Goal: Transaction & Acquisition: Purchase product/service

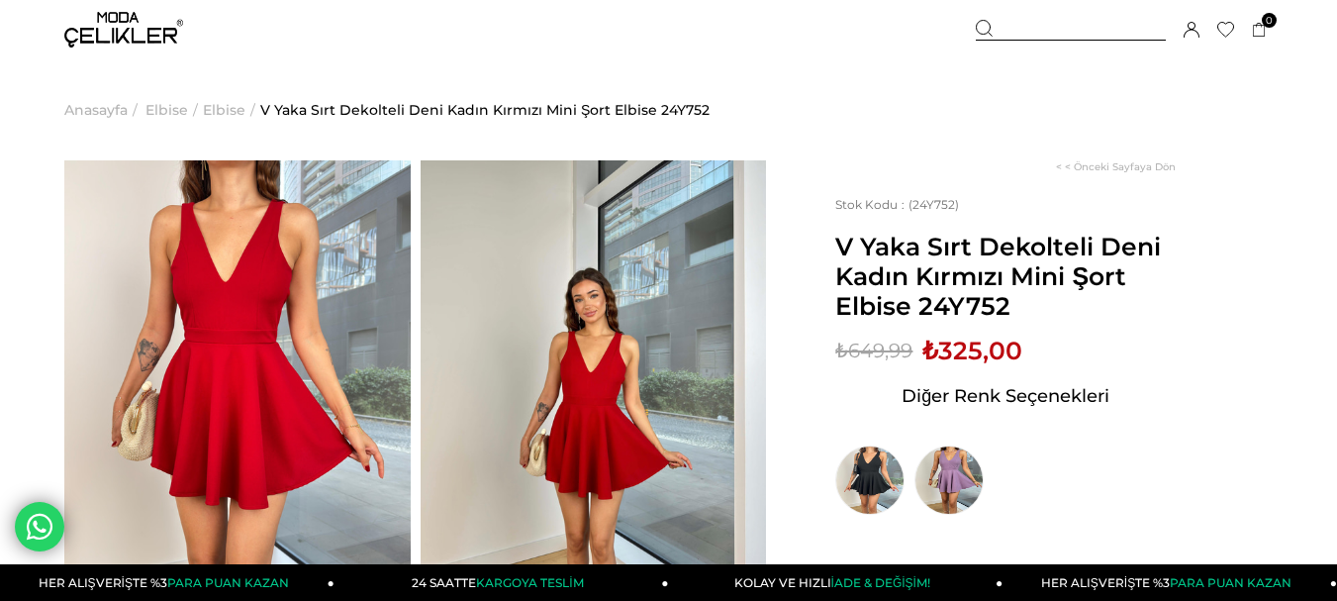
click at [163, 109] on span "Elbise" at bounding box center [166, 109] width 43 height 101
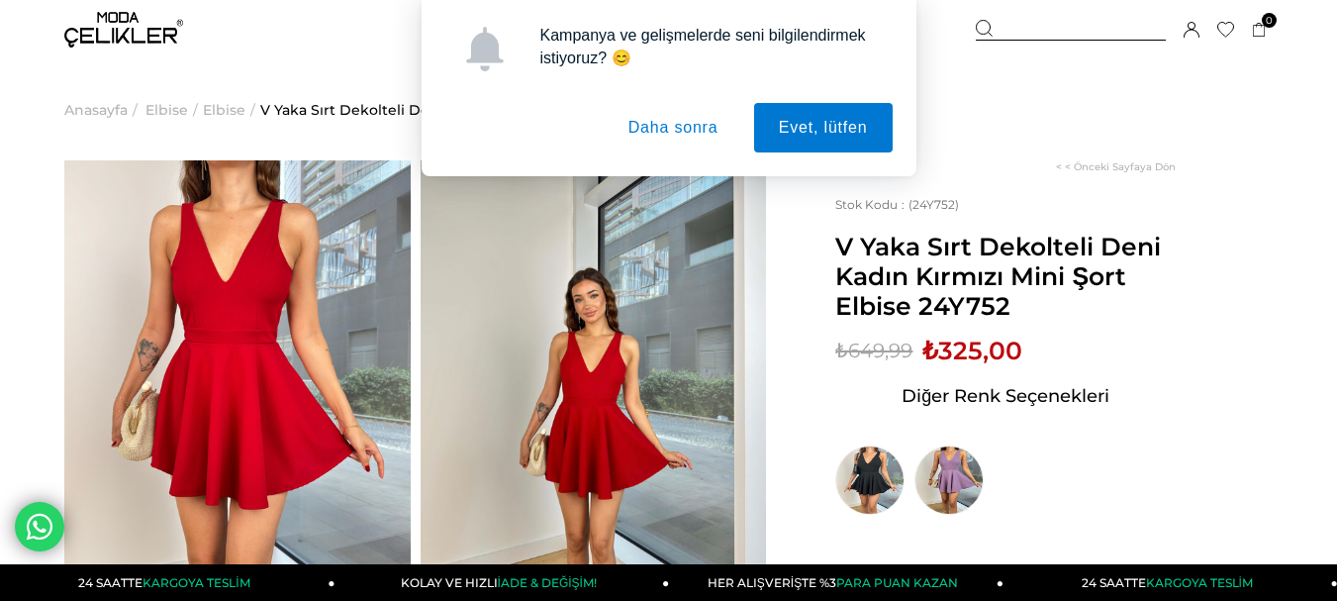
click at [654, 128] on button "Daha sonra" at bounding box center [674, 127] width 140 height 49
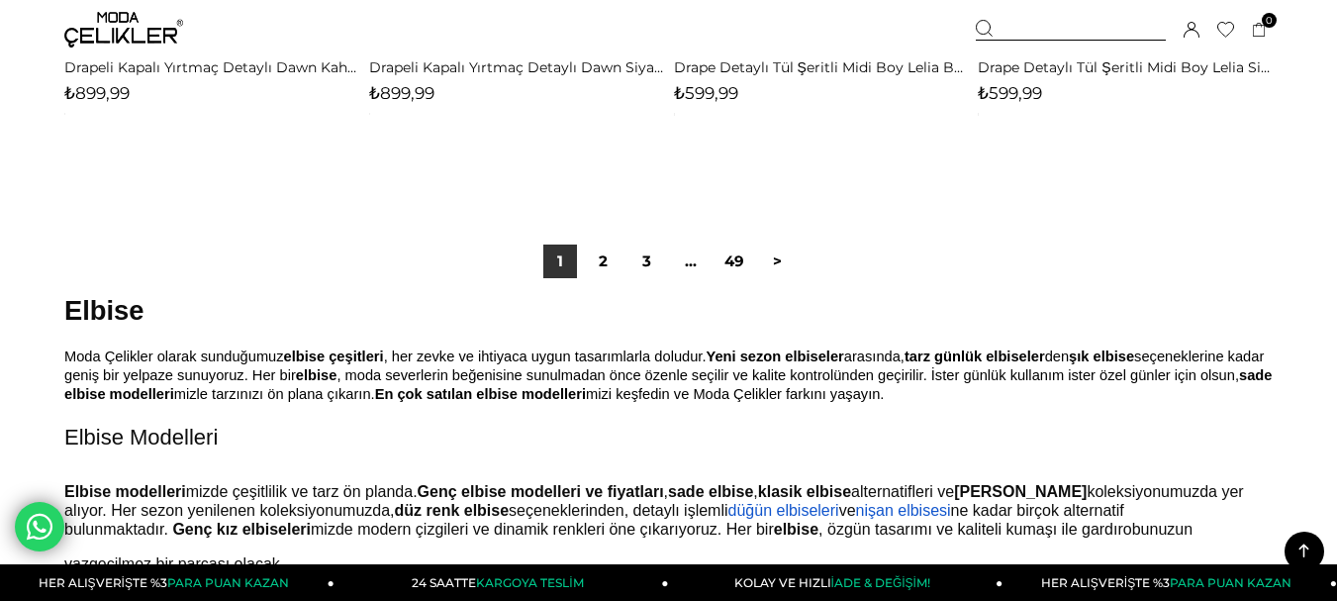
scroll to position [11346, 0]
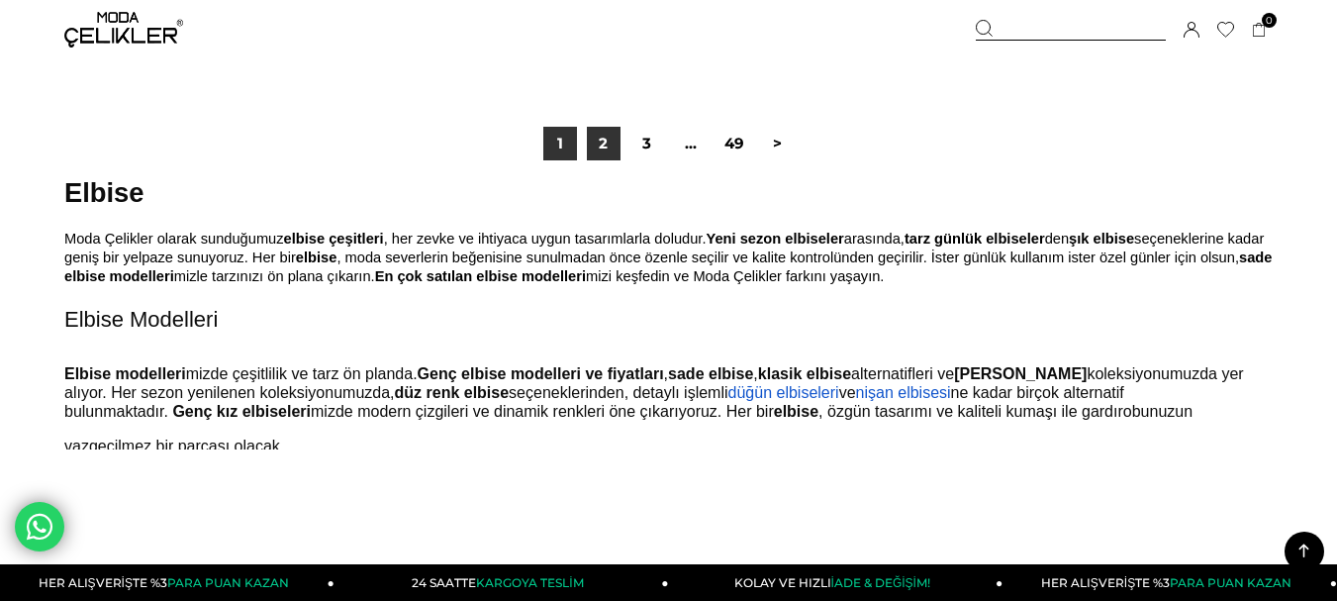
click at [607, 150] on link "2" at bounding box center [604, 144] width 34 height 34
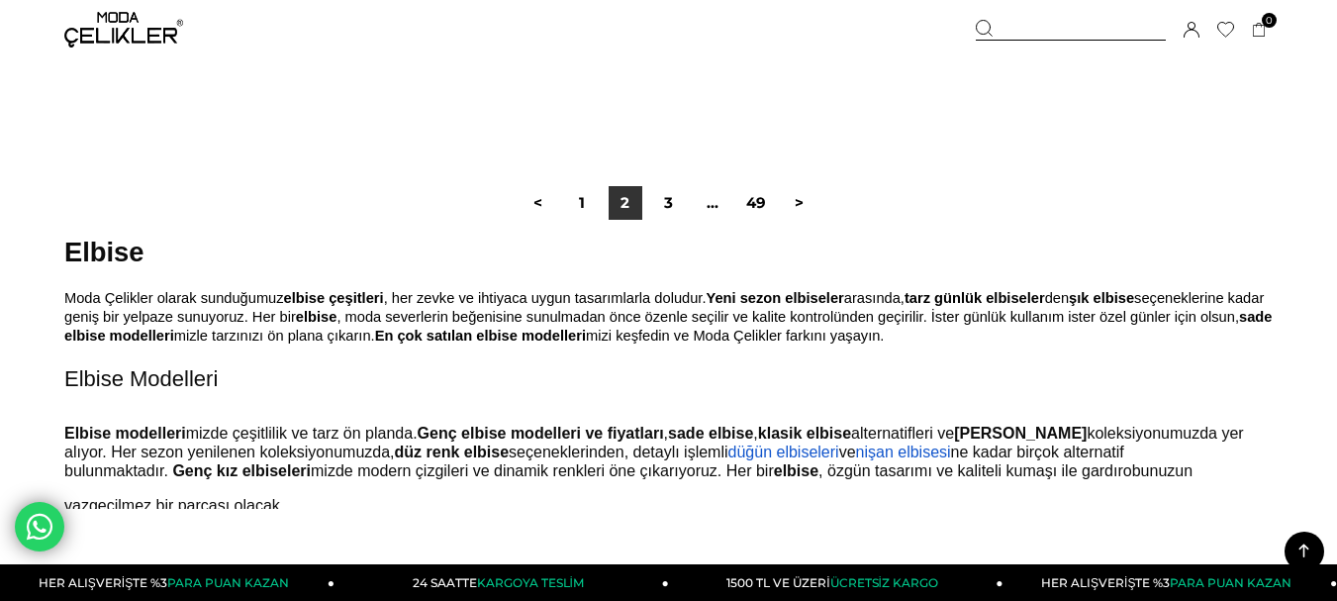
scroll to position [11346, 0]
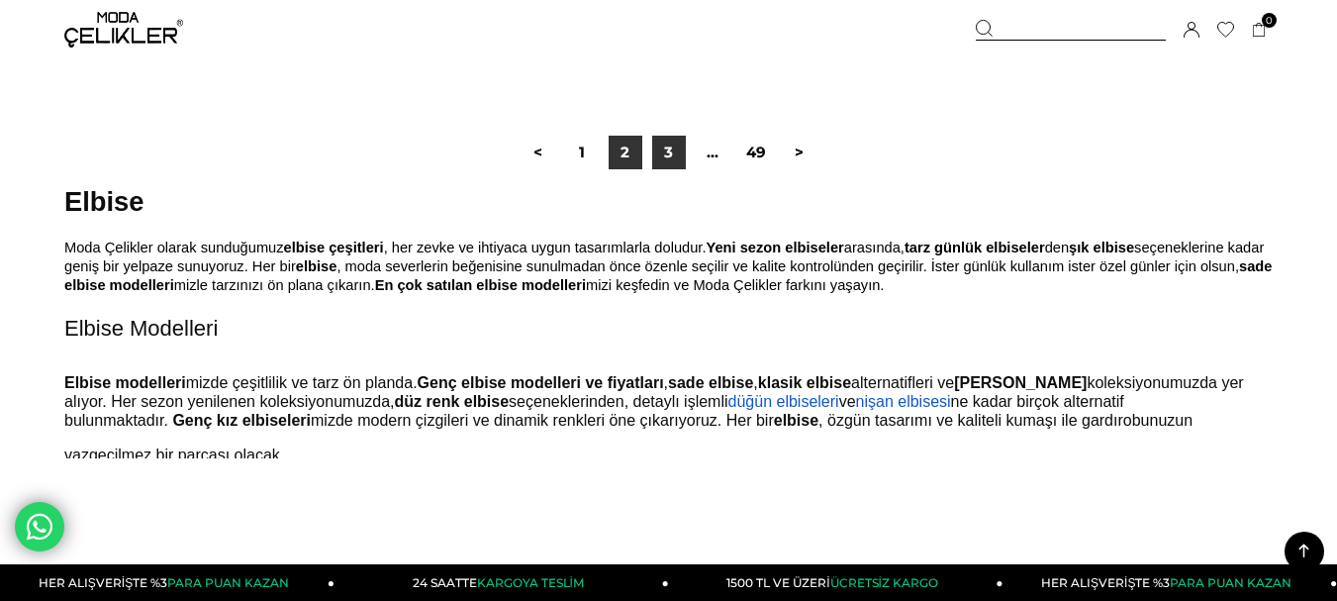
click at [667, 156] on link "3" at bounding box center [669, 153] width 34 height 34
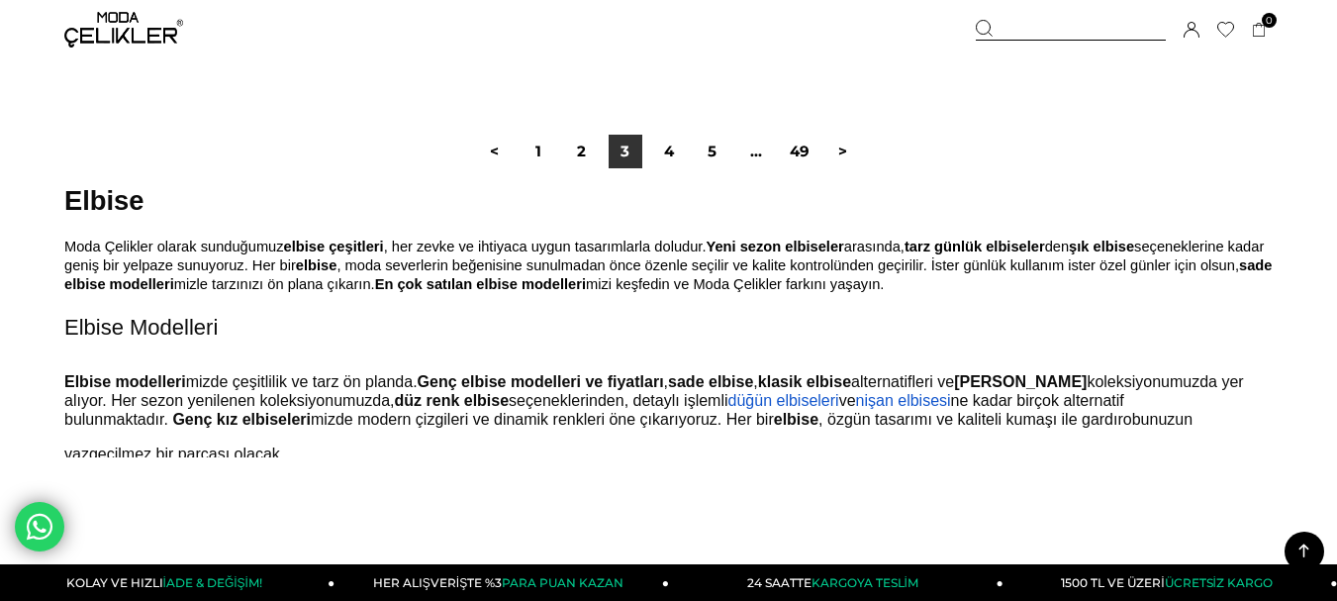
scroll to position [11346, 0]
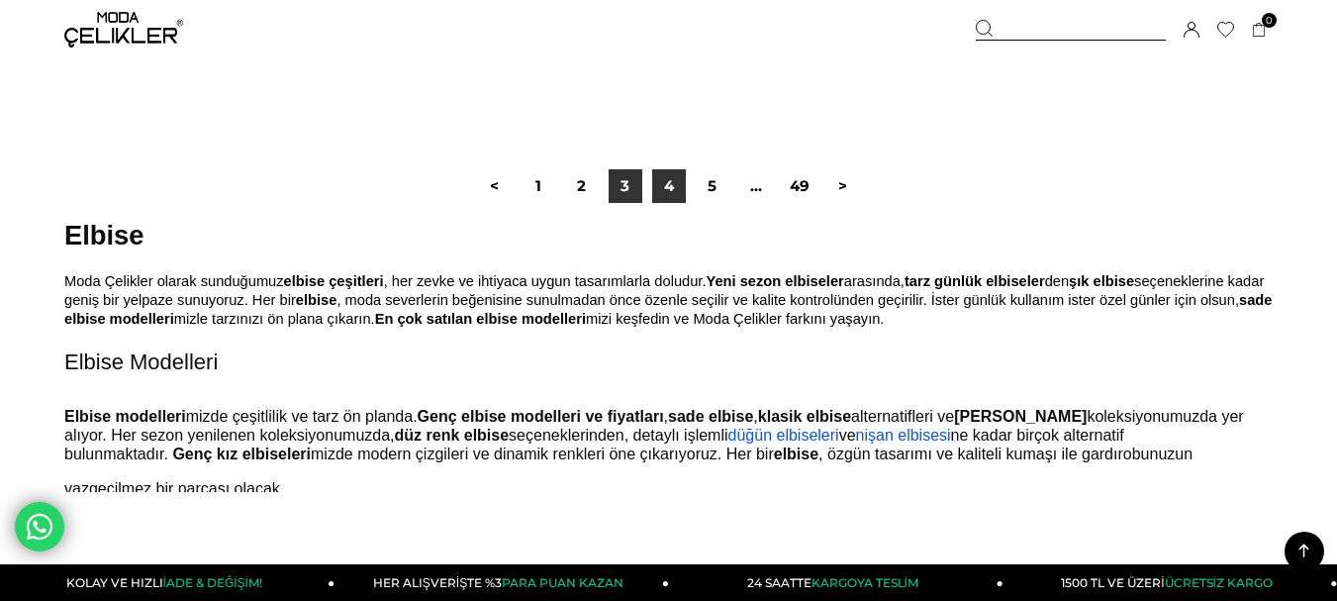
click at [667, 179] on link "4" at bounding box center [669, 186] width 34 height 34
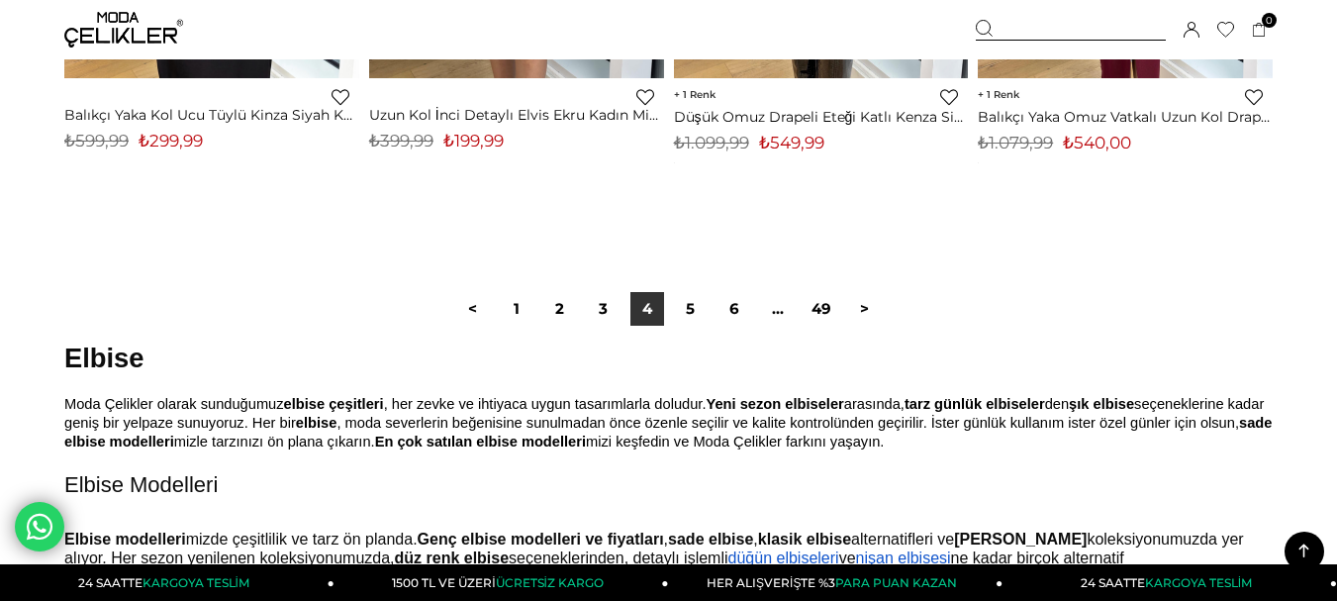
scroll to position [11346, 0]
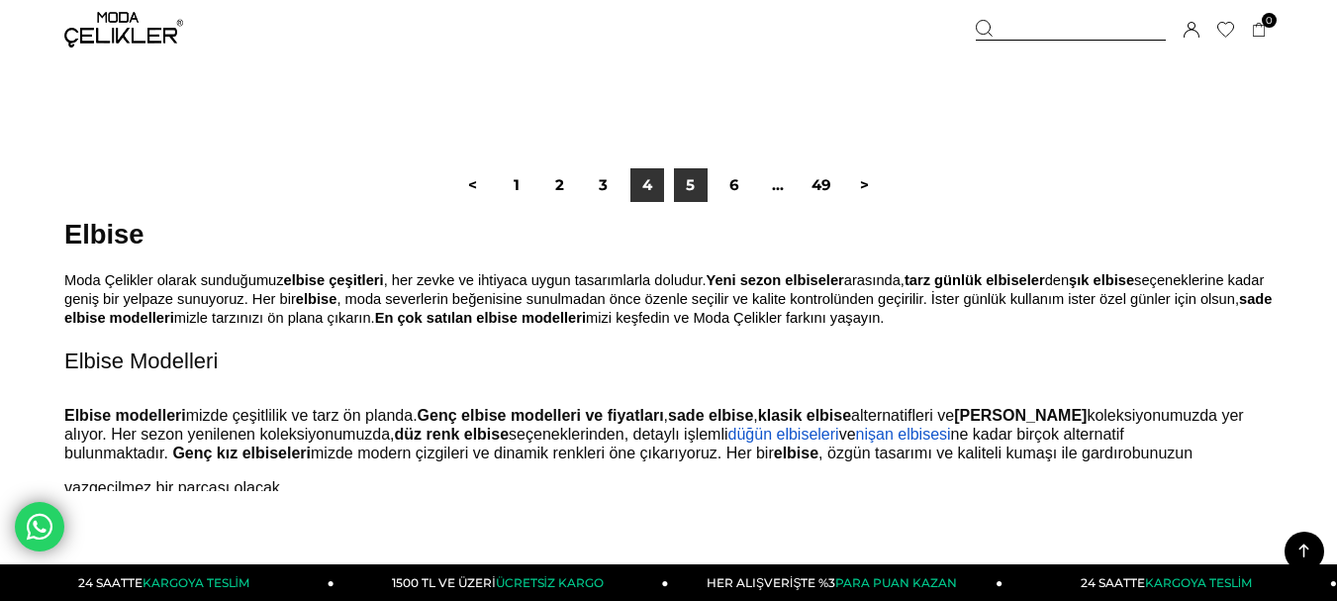
click at [688, 183] on link "5" at bounding box center [691, 185] width 34 height 34
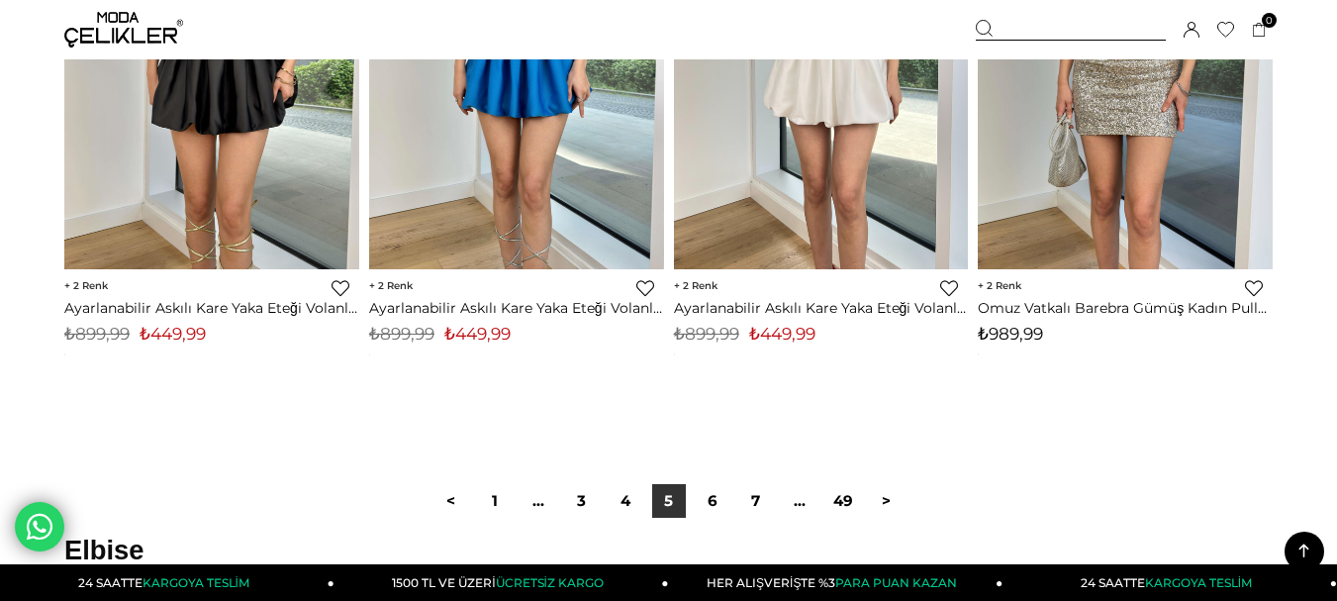
scroll to position [11346, 0]
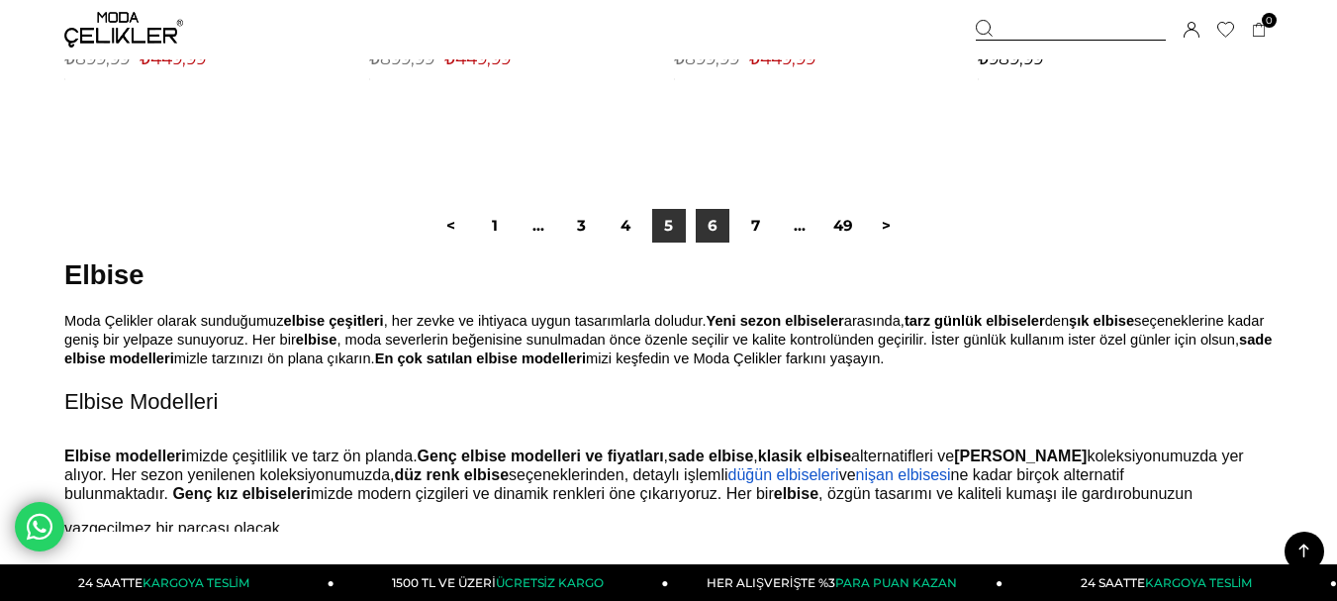
click at [706, 228] on link "6" at bounding box center [713, 226] width 34 height 34
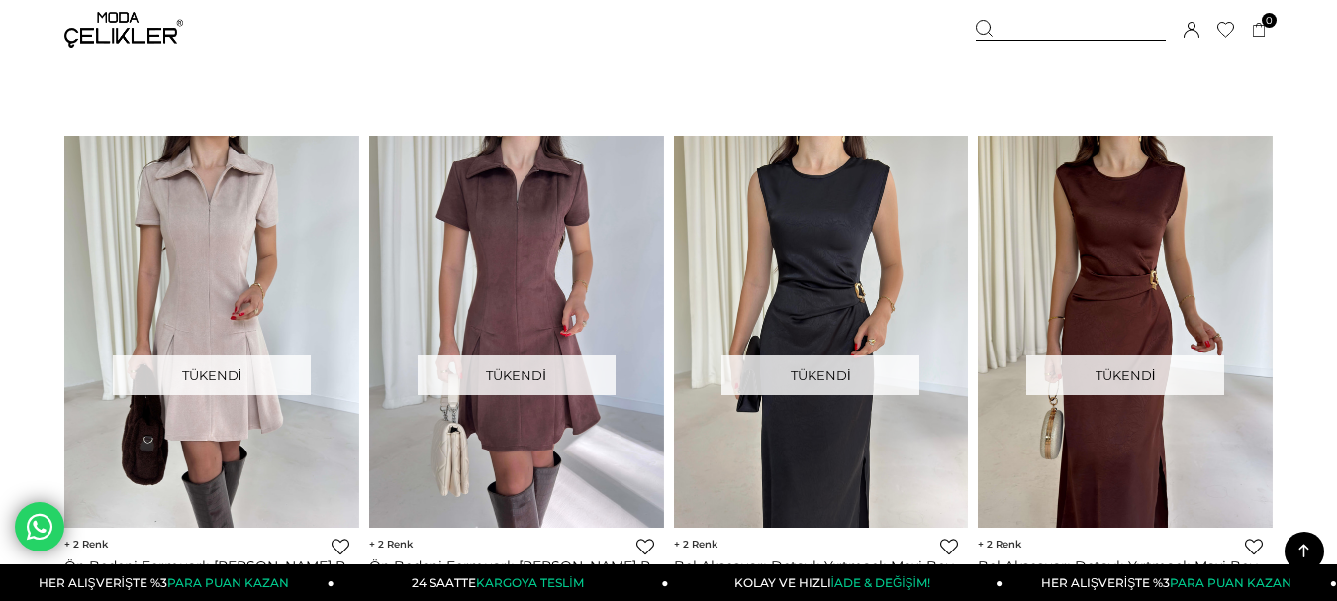
scroll to position [11457, 0]
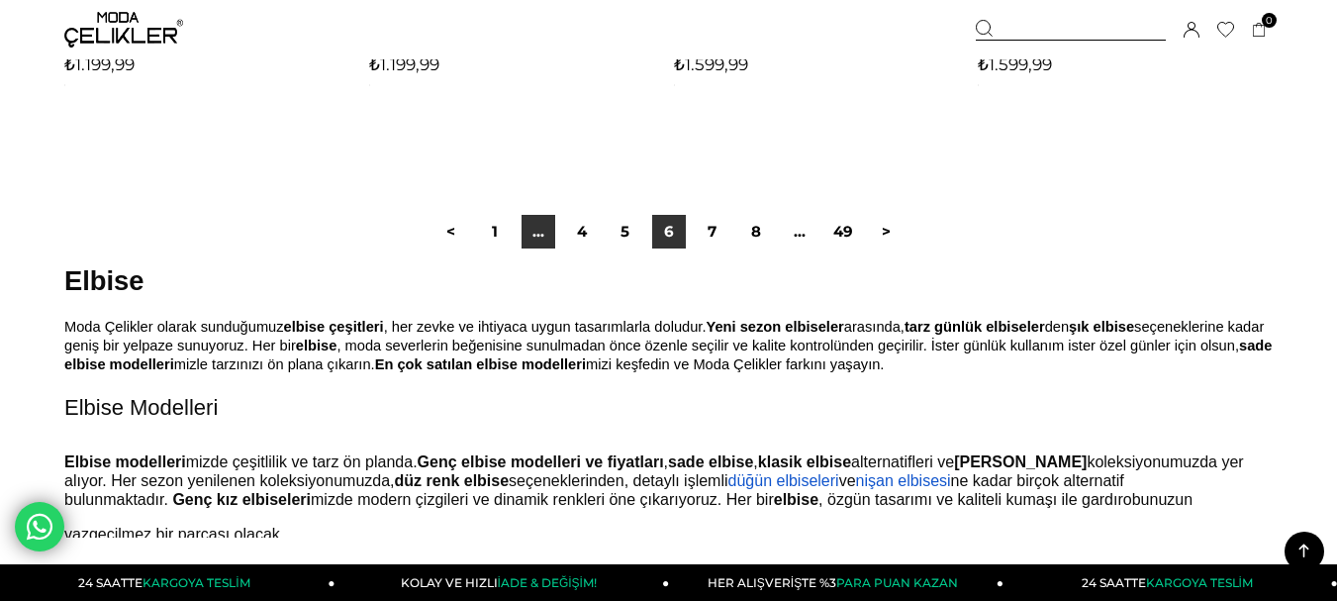
click at [532, 234] on link "..." at bounding box center [538, 232] width 34 height 34
click at [499, 232] on link "1" at bounding box center [495, 232] width 34 height 34
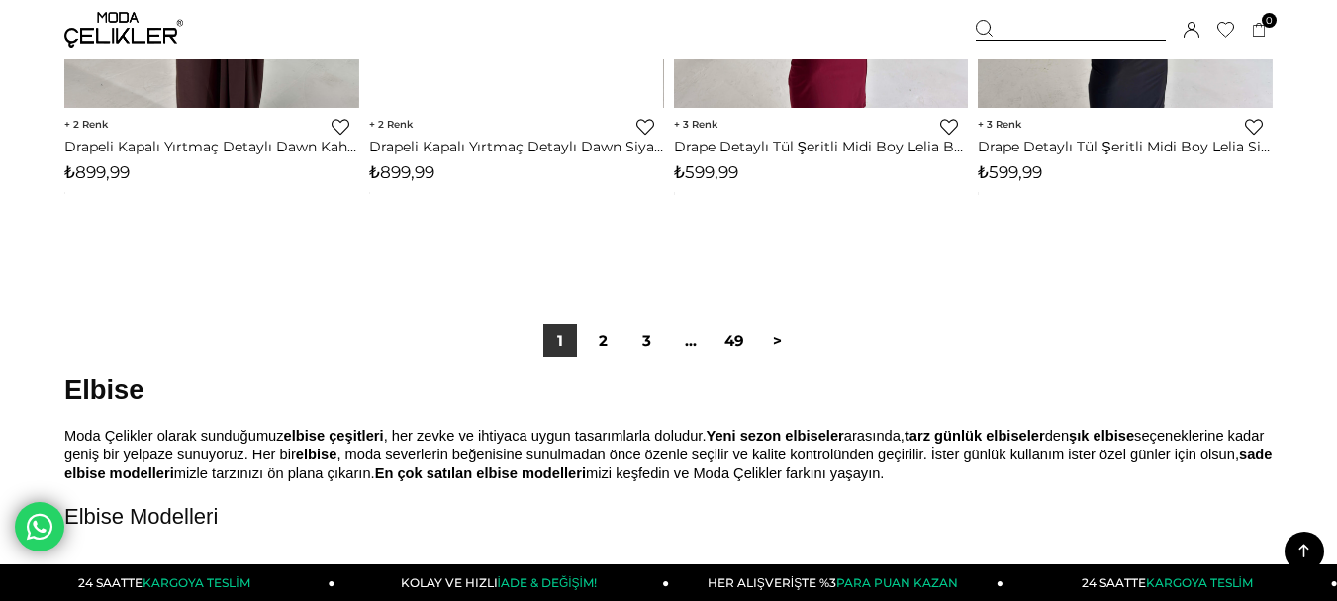
scroll to position [11346, 0]
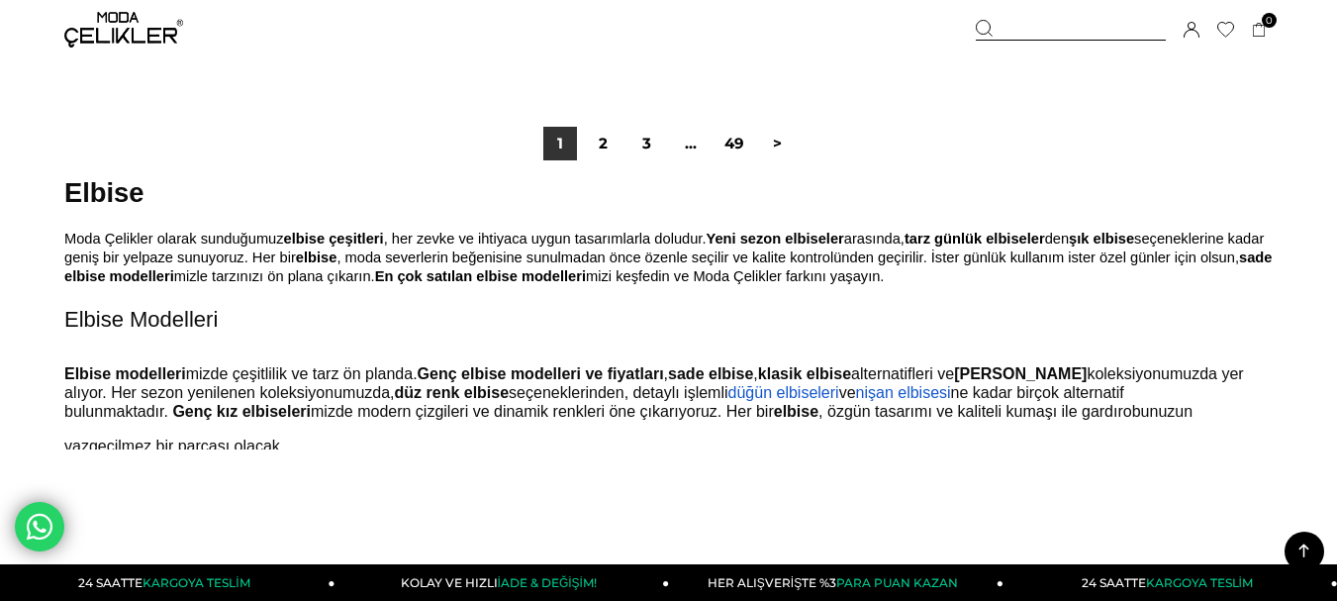
click at [603, 144] on link "2" at bounding box center [604, 144] width 34 height 34
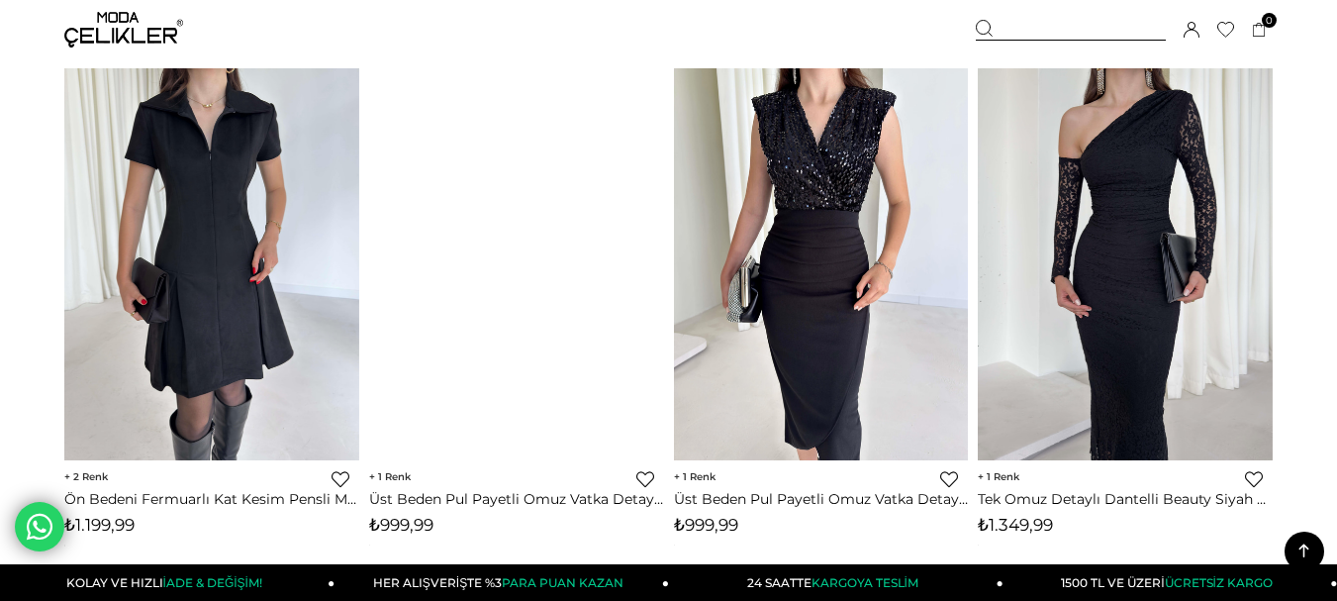
scroll to position [1847, 0]
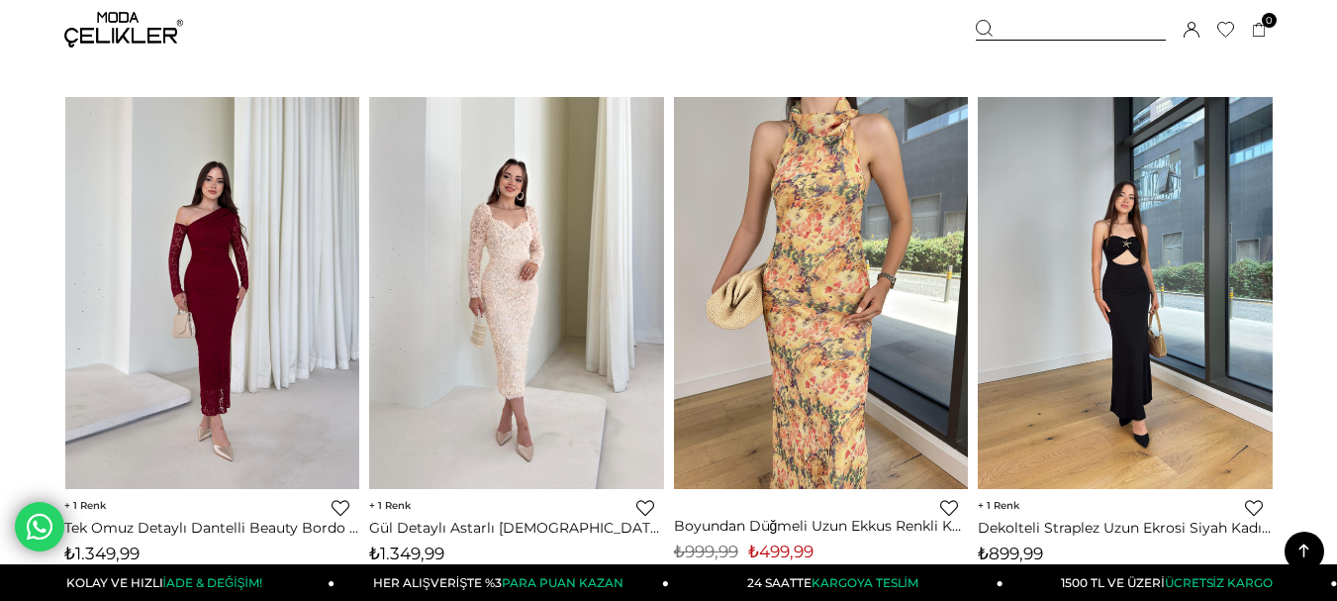
click at [653, 288] on img at bounding box center [800, 293] width 295 height 393
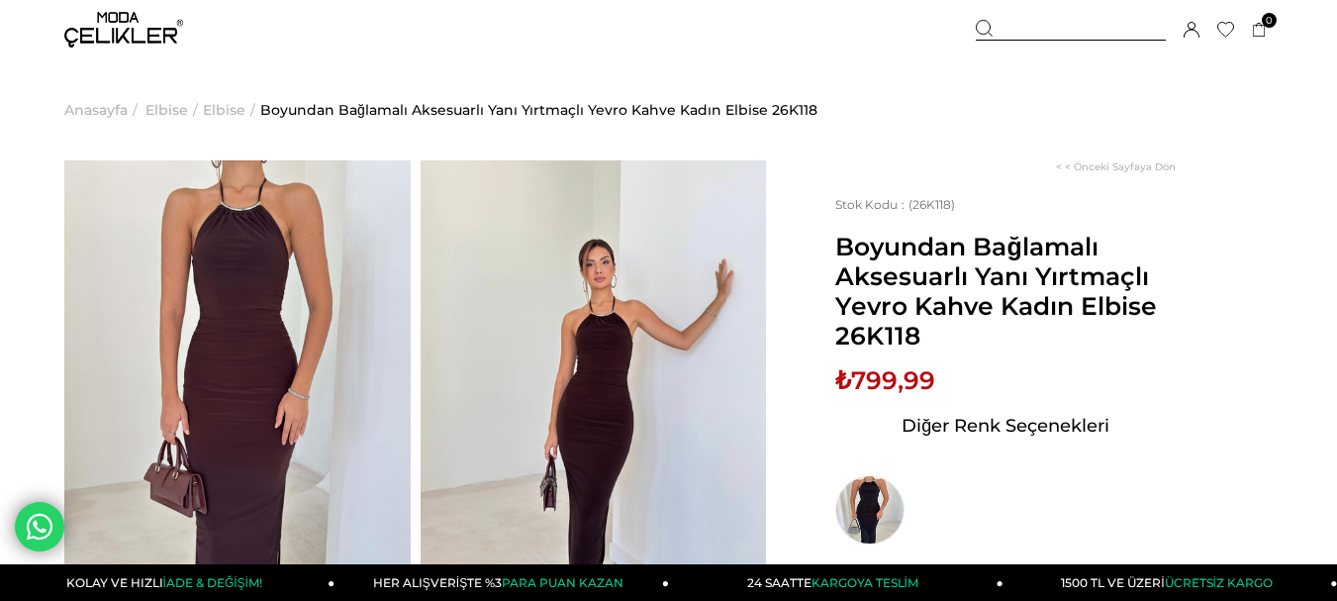
click at [244, 225] on img at bounding box center [237, 390] width 346 height 461
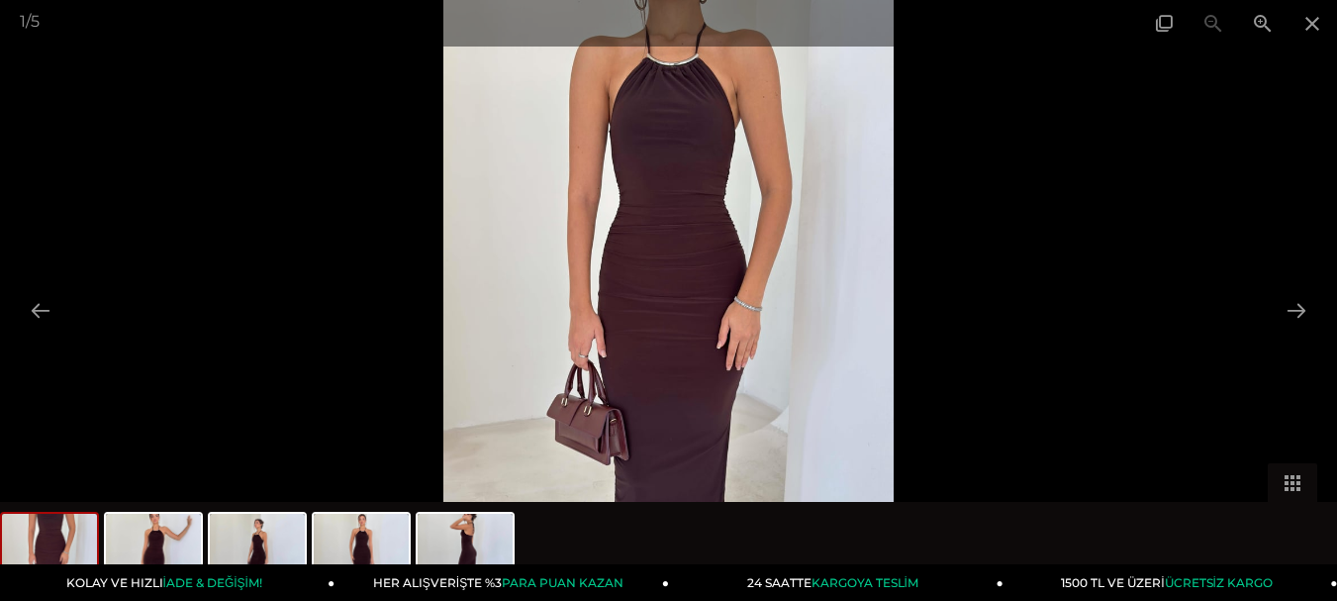
click at [687, 143] on img at bounding box center [668, 300] width 451 height 601
click at [687, 138] on img at bounding box center [668, 300] width 451 height 601
click at [686, 137] on img at bounding box center [668, 300] width 451 height 601
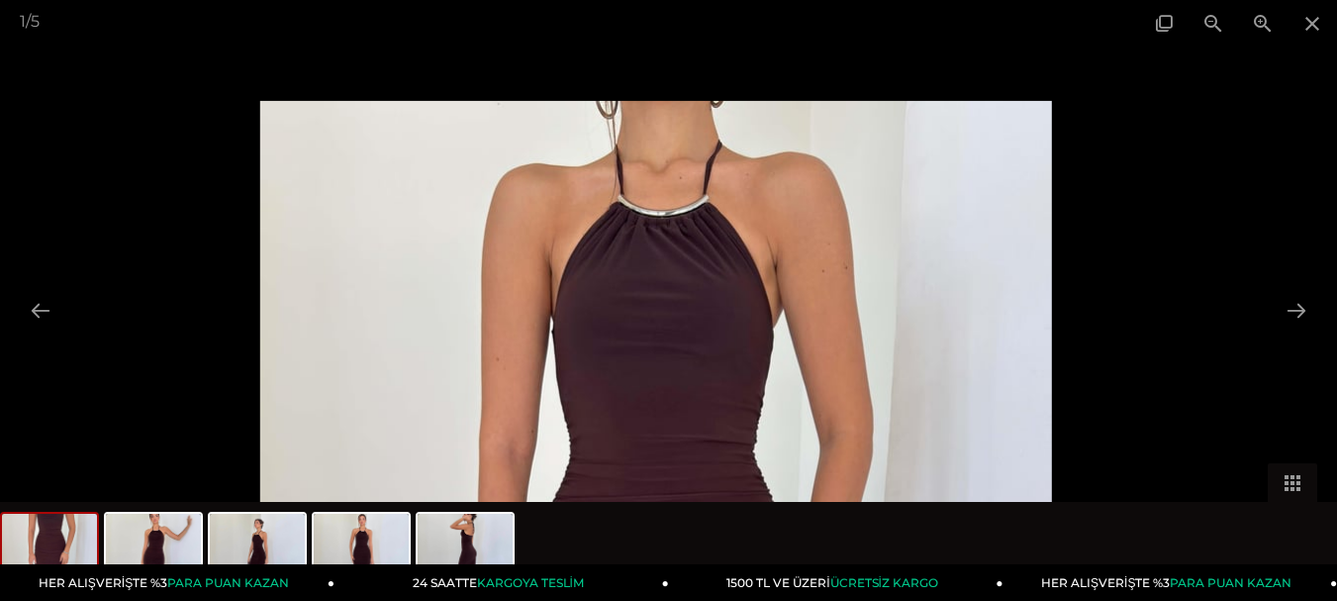
drag, startPoint x: 668, startPoint y: 116, endPoint x: 651, endPoint y: 316, distance: 200.6
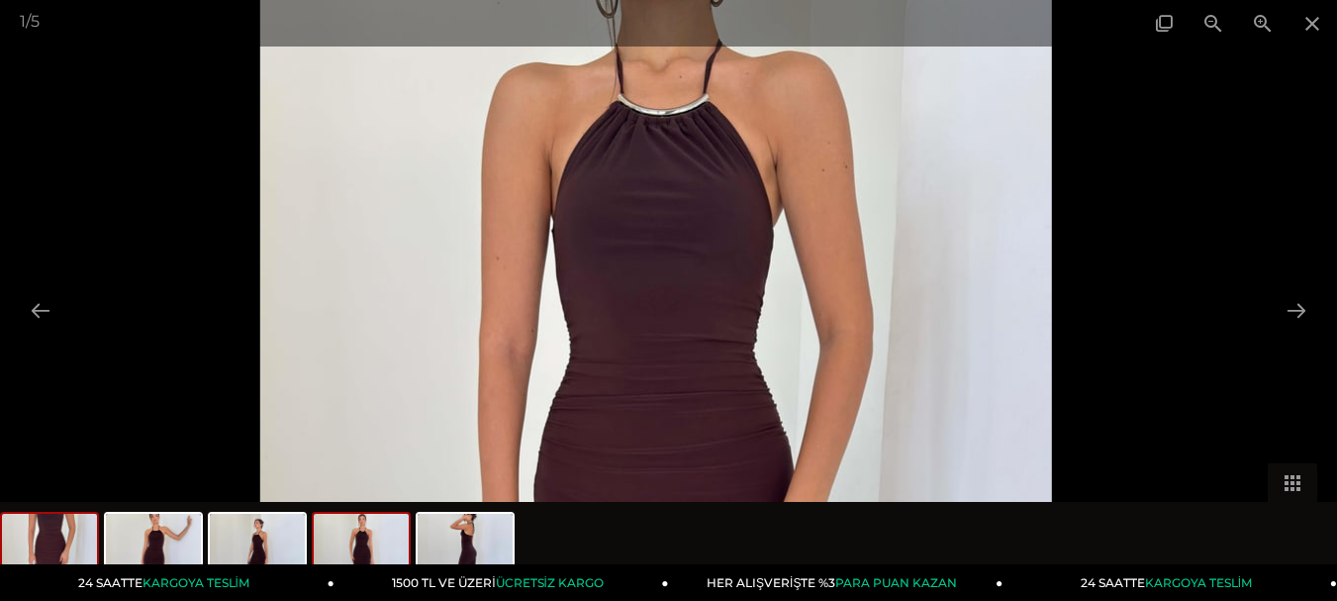
click at [388, 544] on img at bounding box center [361, 551] width 95 height 75
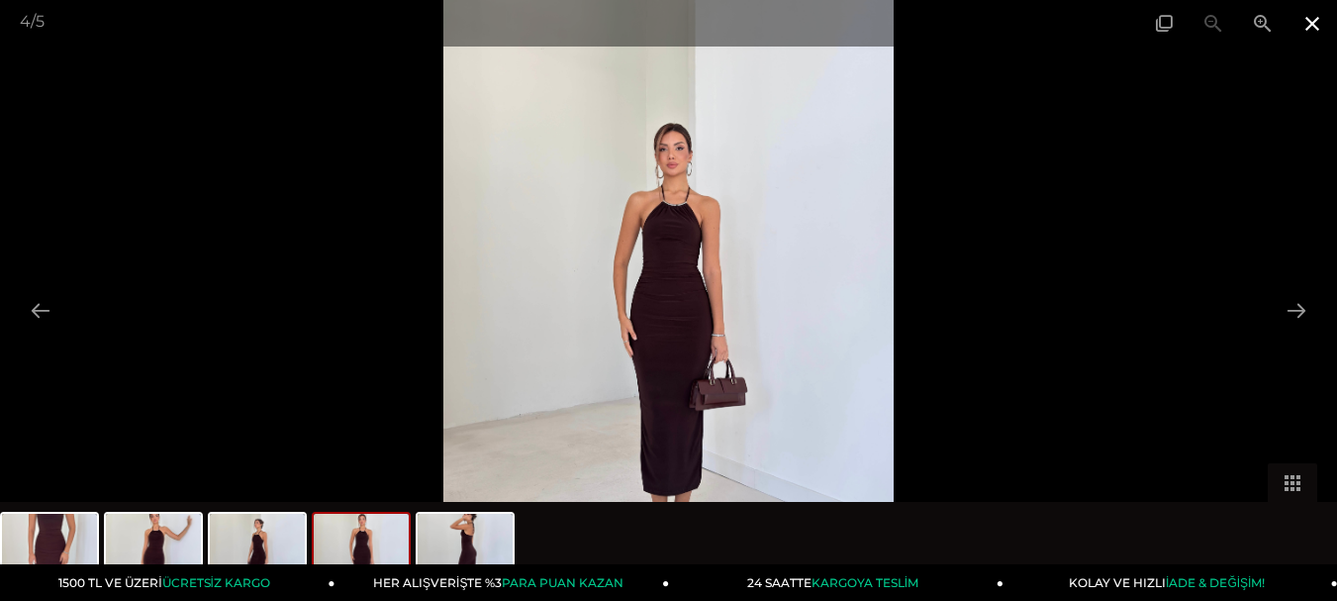
click at [1320, 25] on span at bounding box center [1311, 23] width 49 height 47
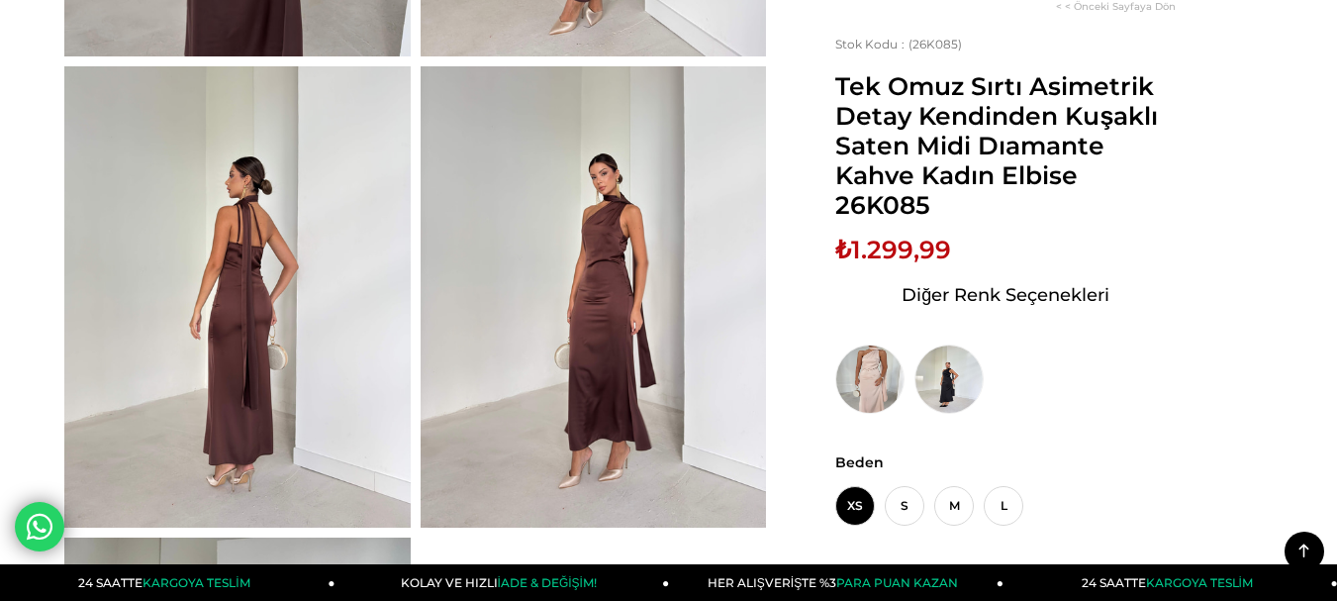
scroll to position [527, 0]
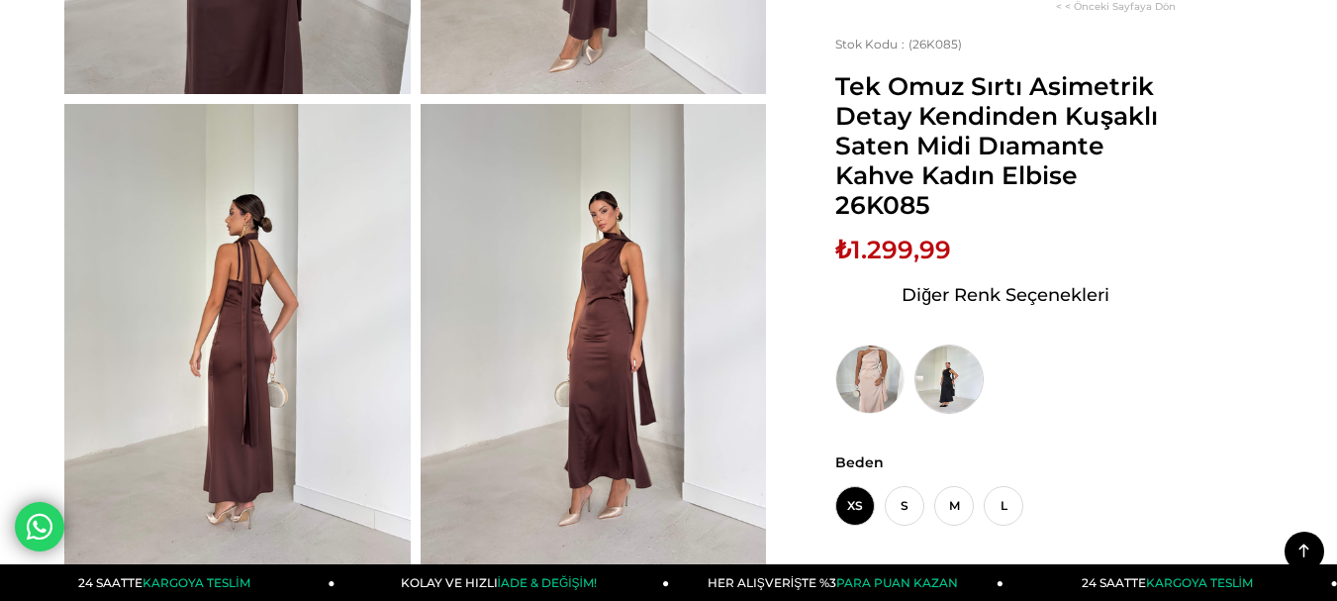
click at [949, 388] on img at bounding box center [948, 378] width 69 height 69
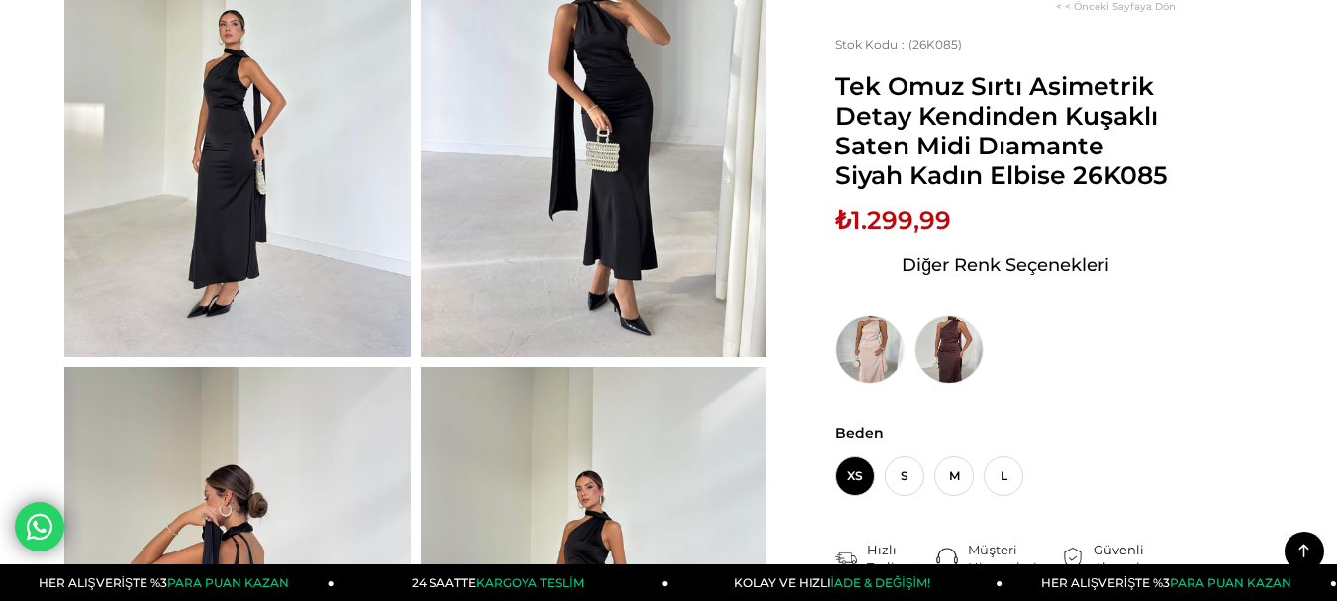
scroll to position [527, 0]
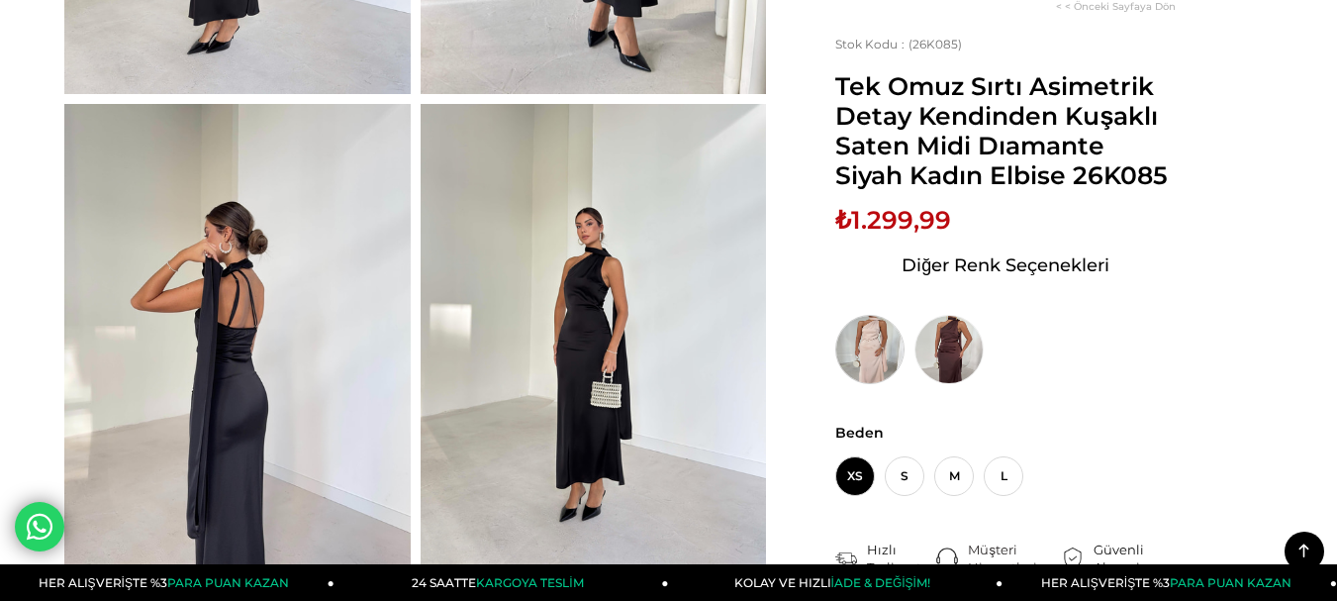
click at [867, 346] on img at bounding box center [869, 349] width 69 height 69
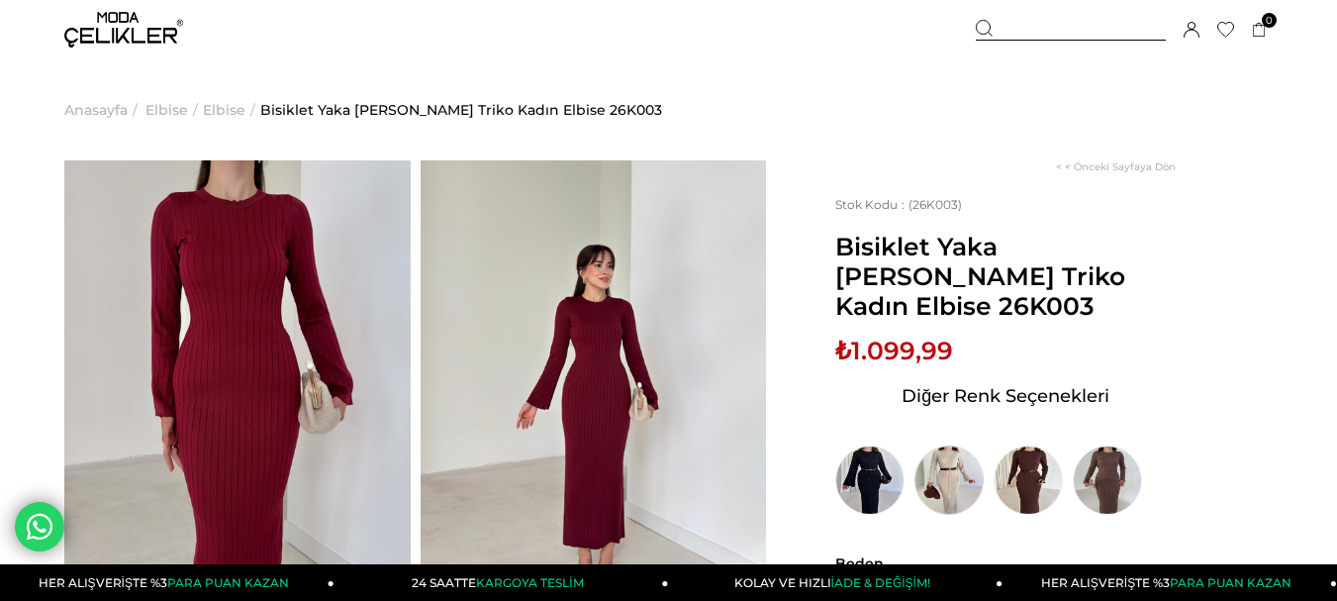
click at [966, 485] on img at bounding box center [948, 479] width 69 height 69
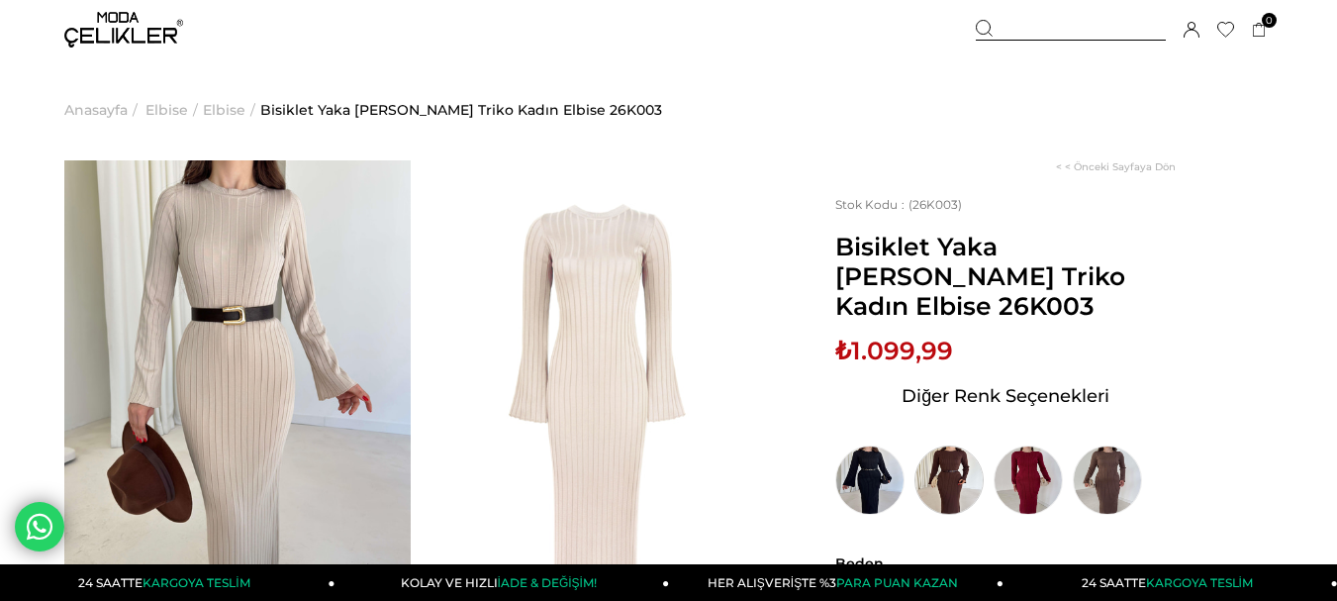
click at [943, 450] on img at bounding box center [948, 479] width 69 height 69
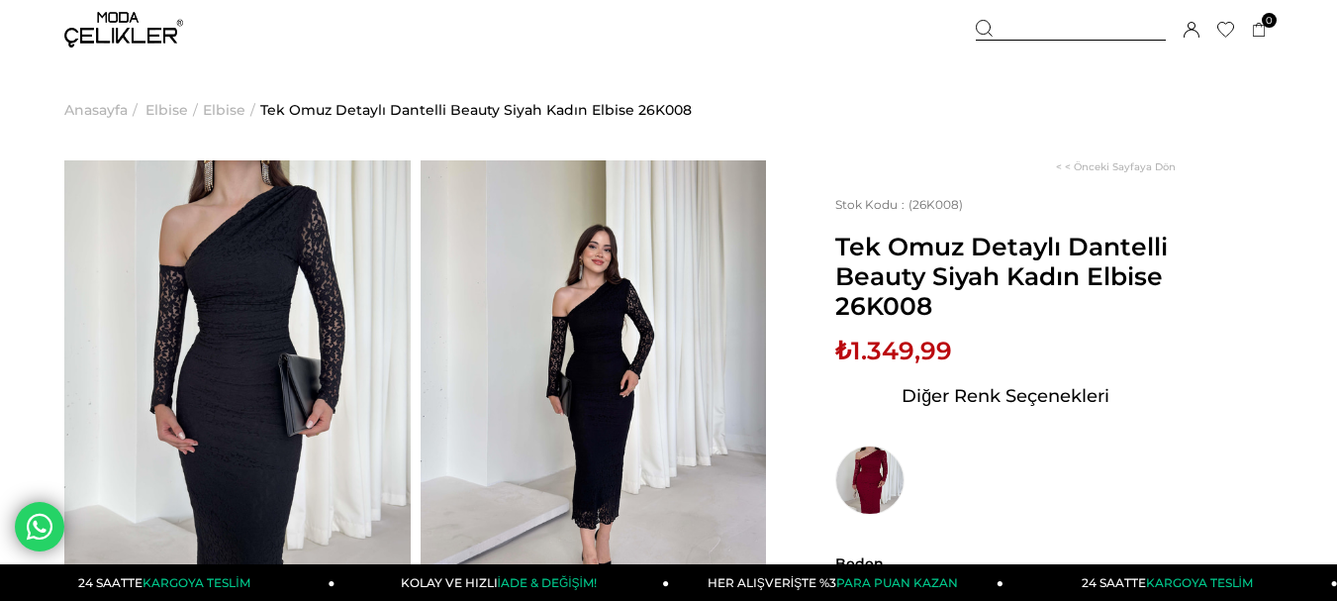
scroll to position [264, 0]
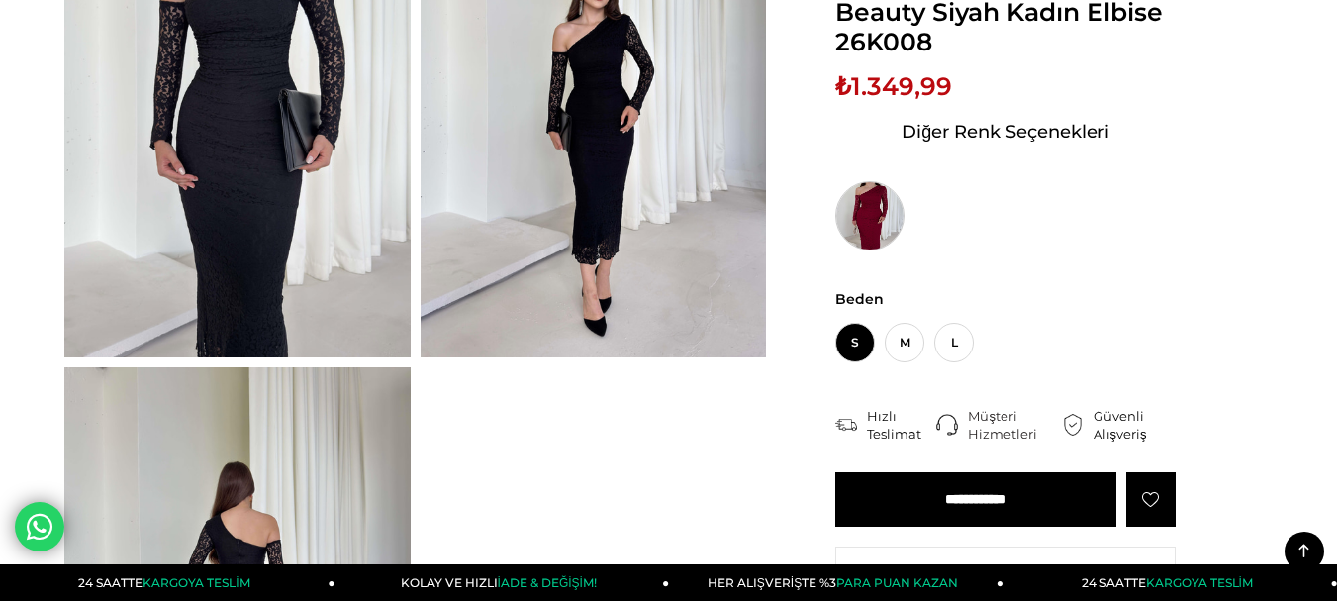
click at [868, 204] on img at bounding box center [869, 215] width 69 height 69
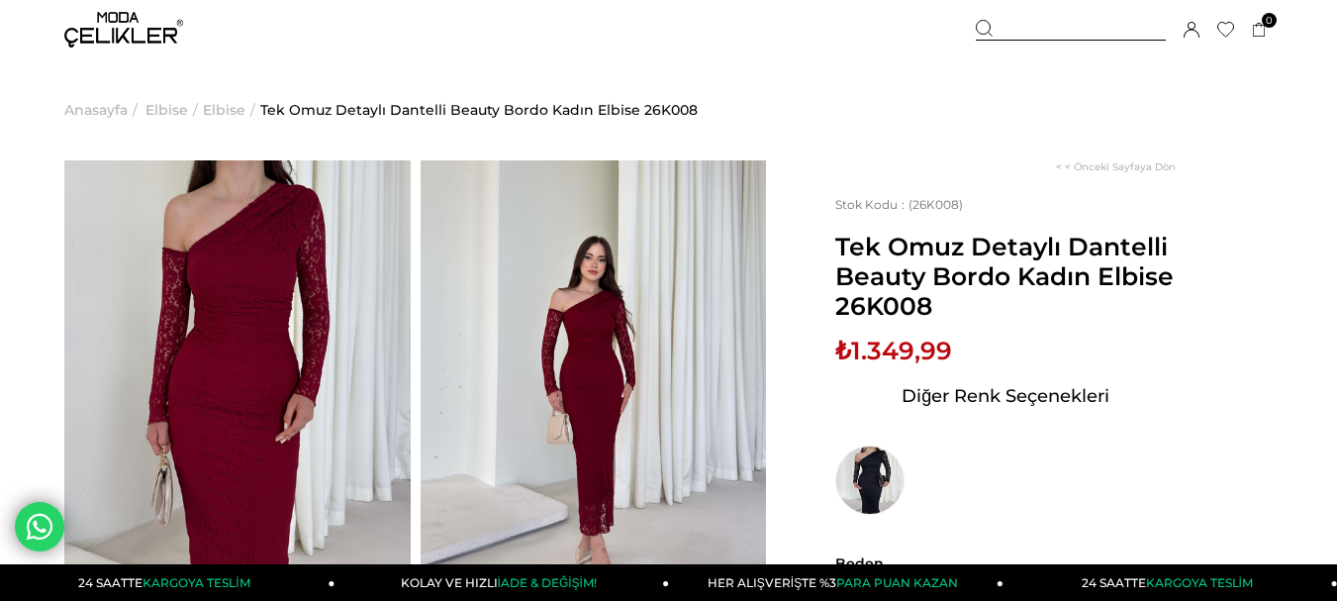
click at [553, 394] on img at bounding box center [594, 390] width 346 height 461
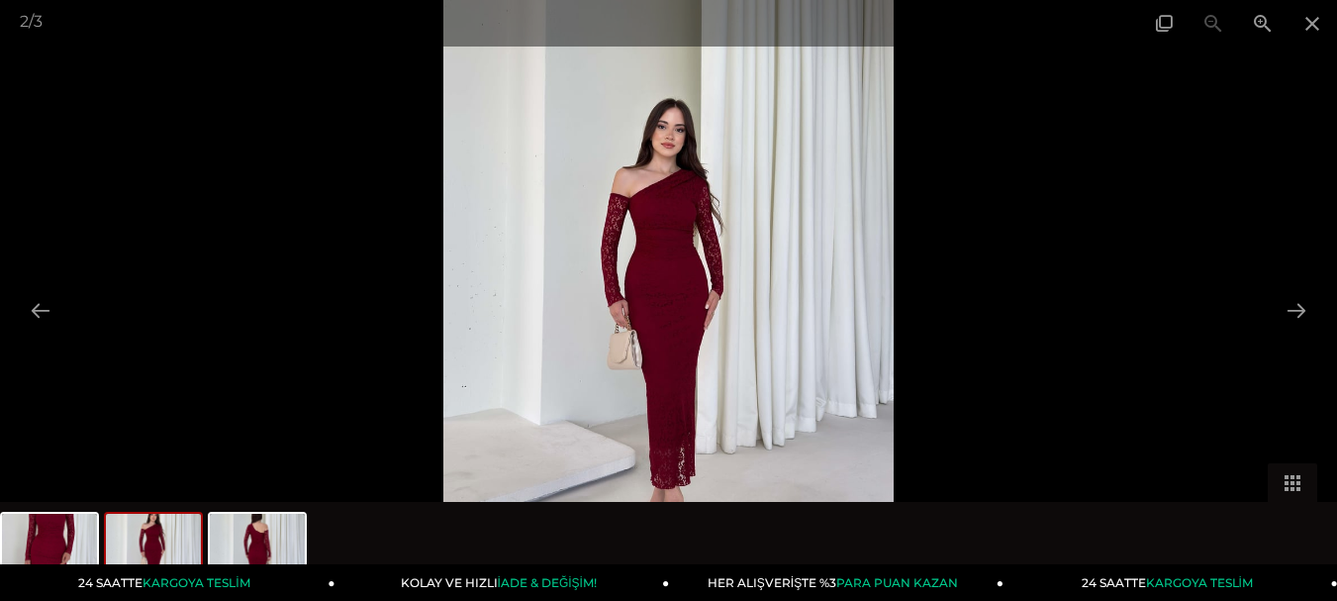
click at [650, 353] on img at bounding box center [668, 300] width 451 height 601
click at [651, 352] on img at bounding box center [668, 300] width 451 height 601
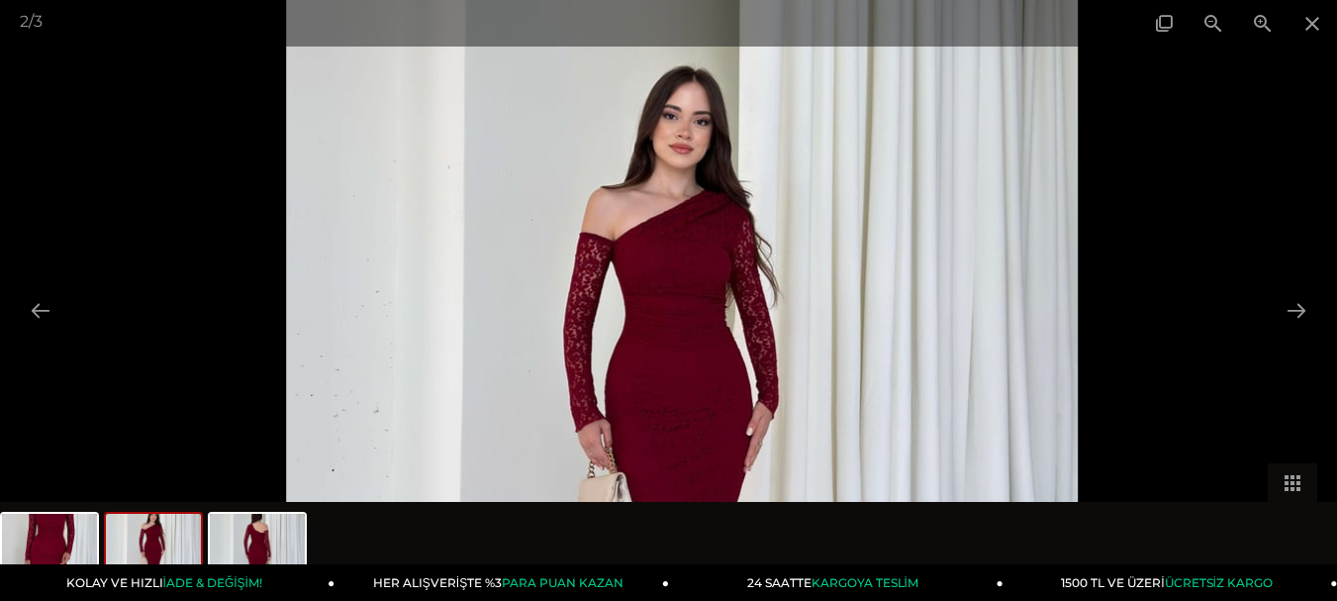
drag, startPoint x: 653, startPoint y: 271, endPoint x: 646, endPoint y: 430, distance: 159.5
click at [646, 430] on img at bounding box center [681, 420] width 791 height 1054
click at [644, 431] on img at bounding box center [681, 420] width 791 height 1054
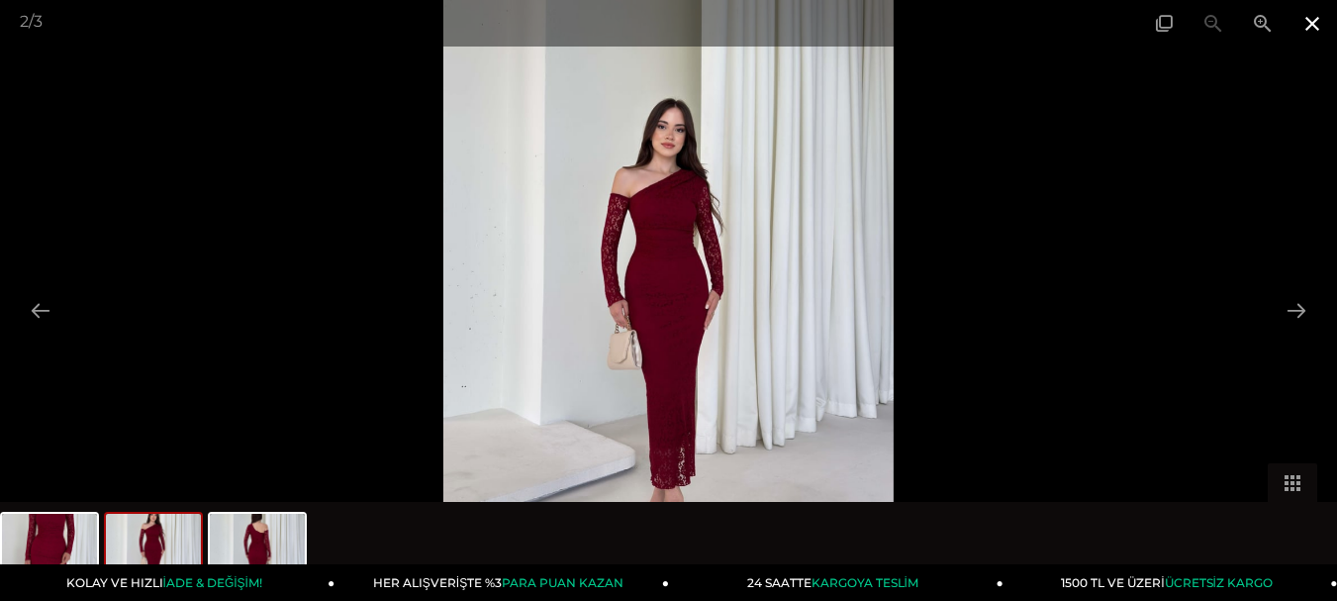
click at [1302, 20] on span at bounding box center [1311, 23] width 49 height 47
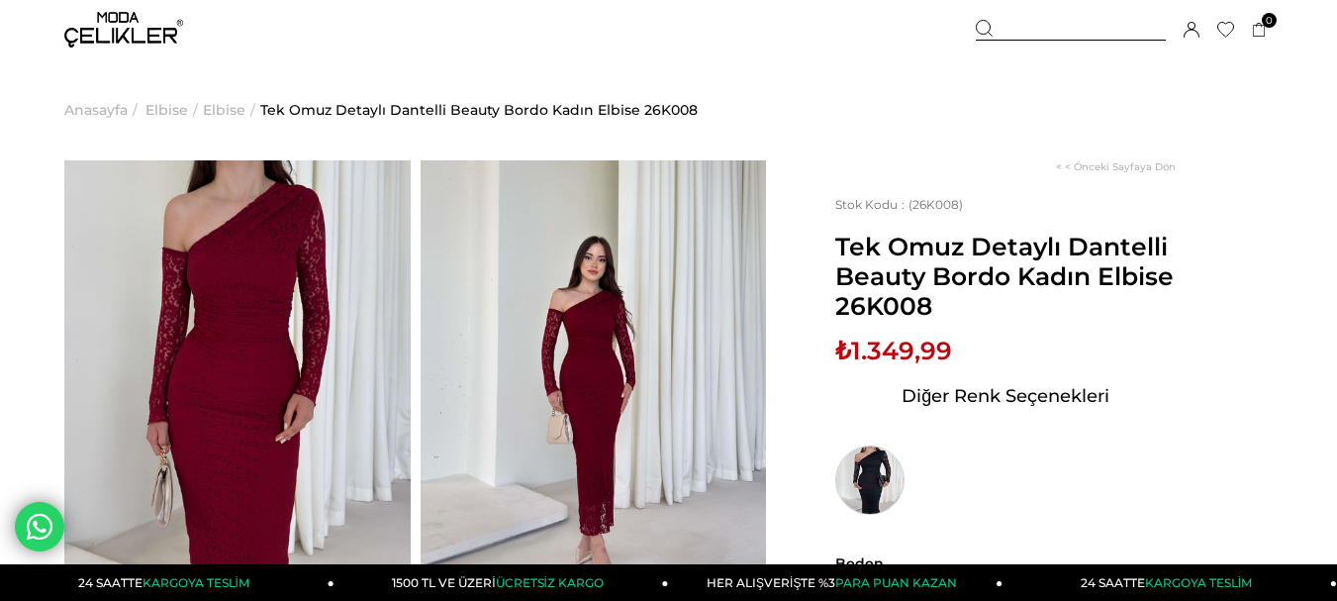
click at [864, 475] on img at bounding box center [869, 479] width 69 height 69
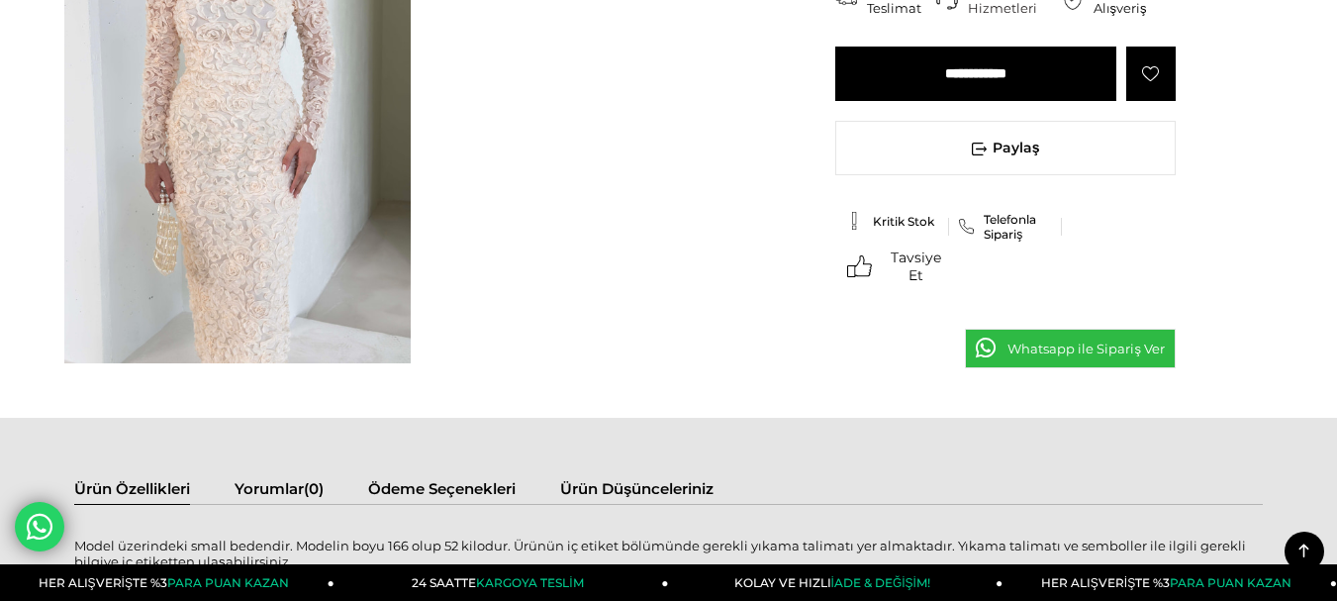
scroll to position [527, 0]
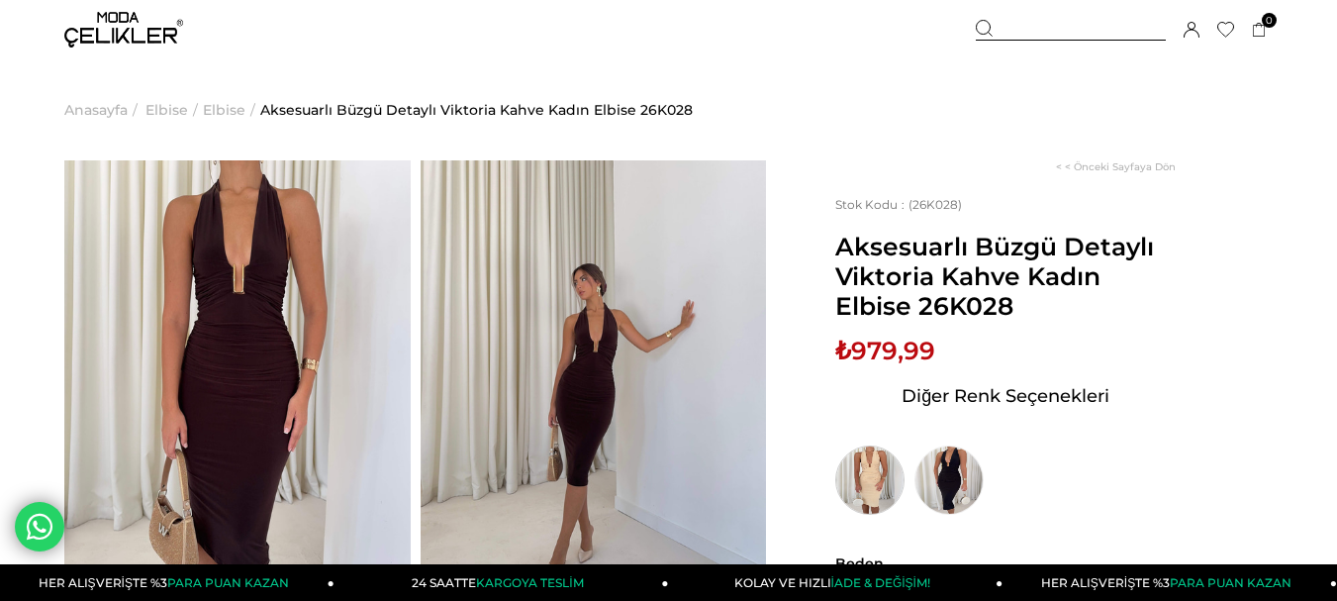
click at [887, 483] on img at bounding box center [869, 479] width 69 height 69
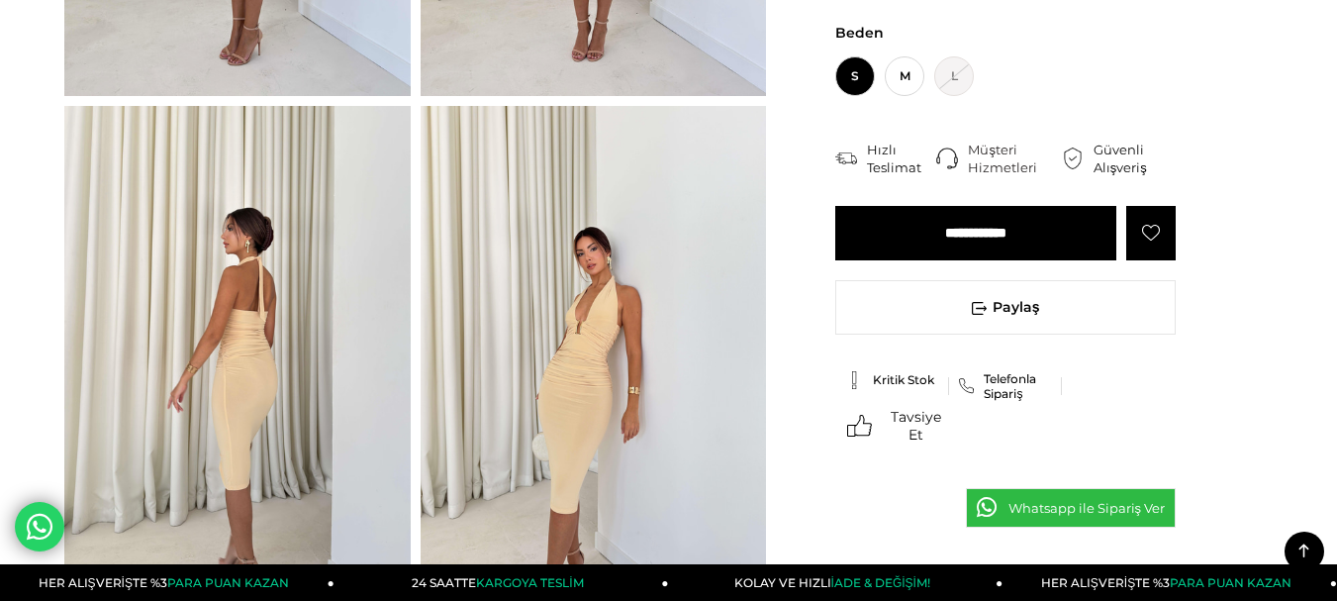
scroll to position [1056, 0]
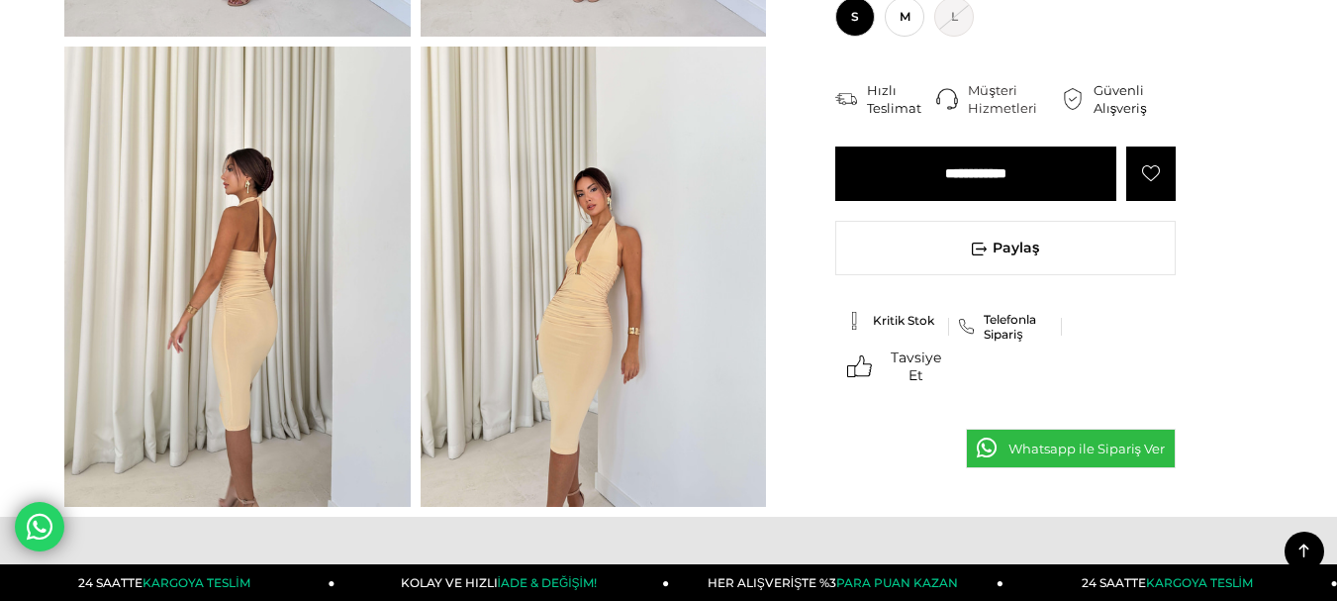
click at [239, 337] on img at bounding box center [237, 277] width 346 height 461
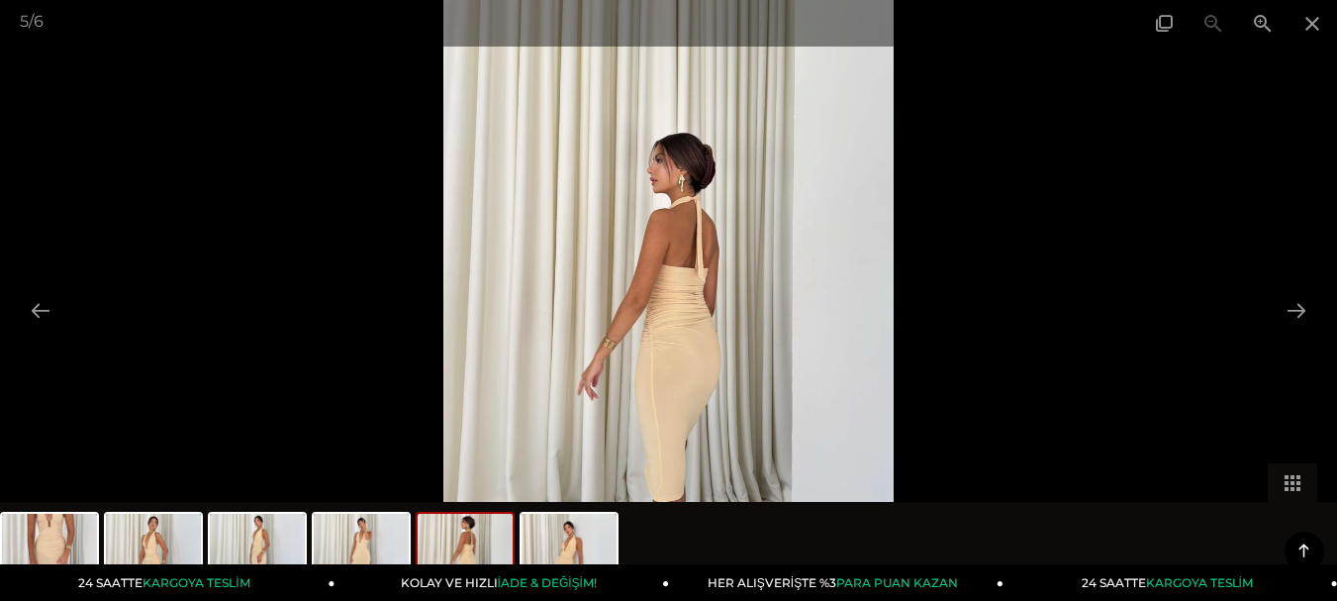
click at [649, 347] on img at bounding box center [668, 300] width 451 height 601
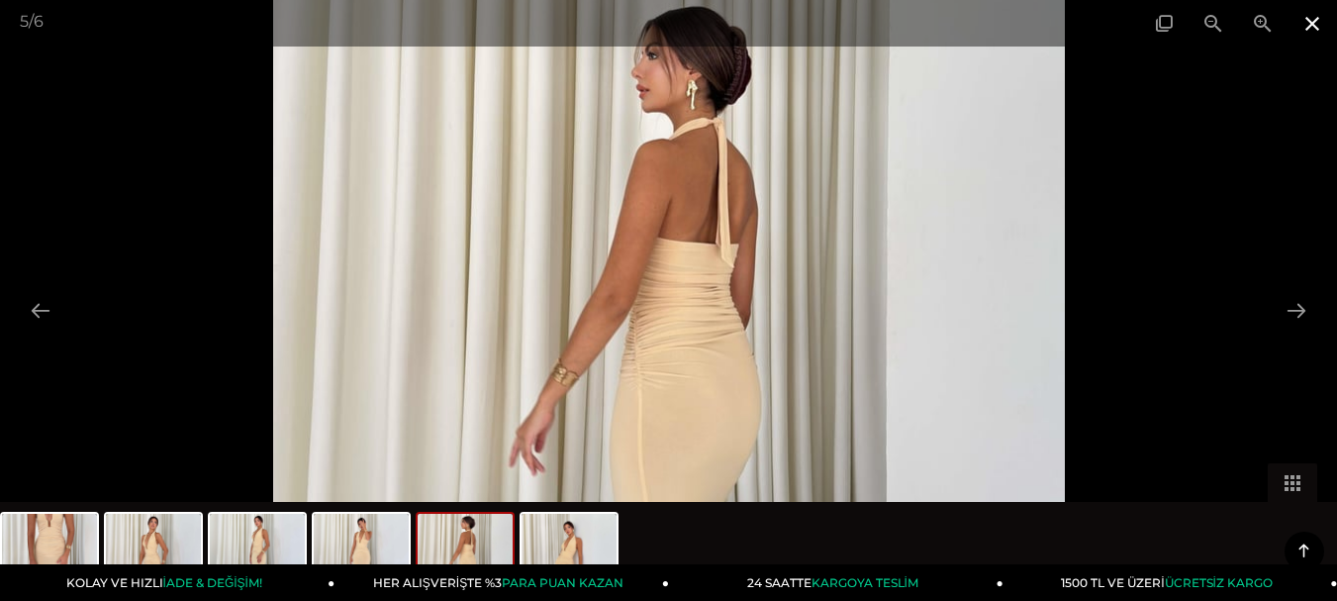
click at [1311, 33] on span at bounding box center [1311, 23] width 49 height 47
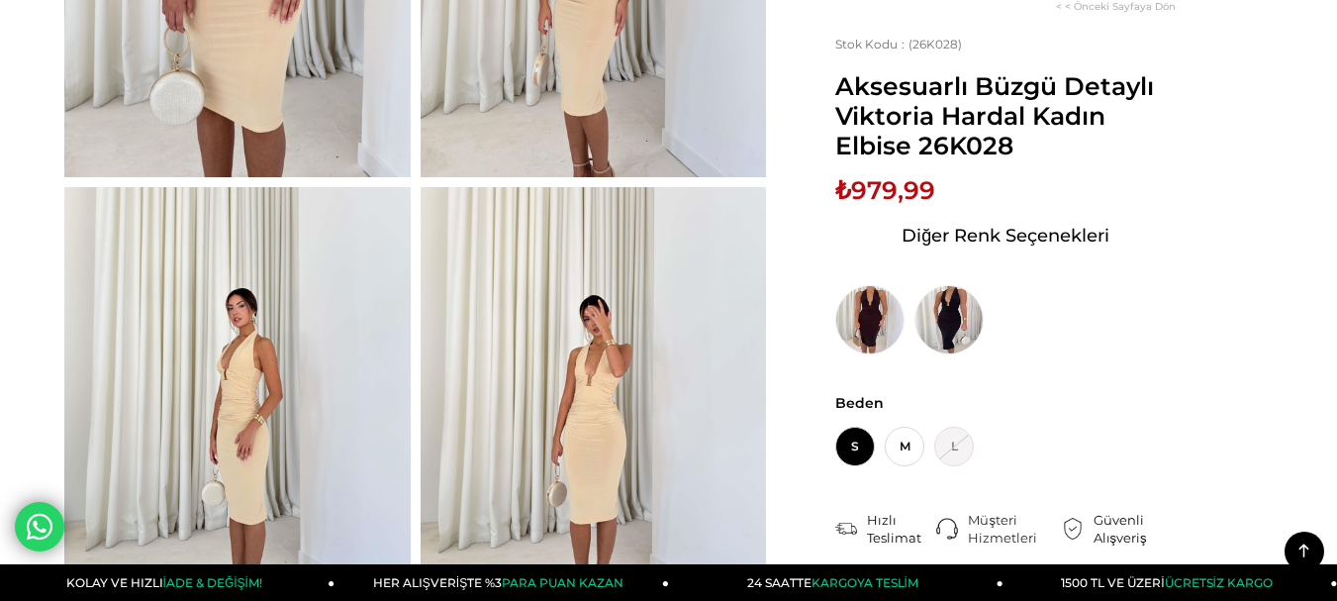
scroll to position [264, 0]
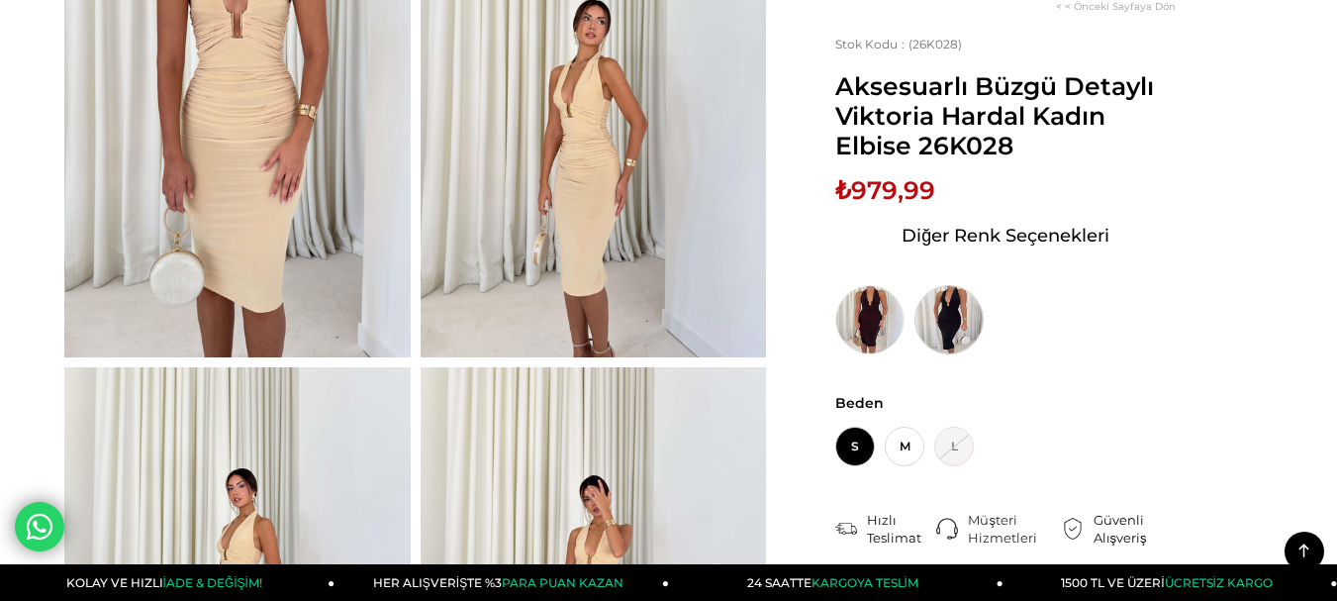
click at [968, 320] on img at bounding box center [948, 319] width 69 height 69
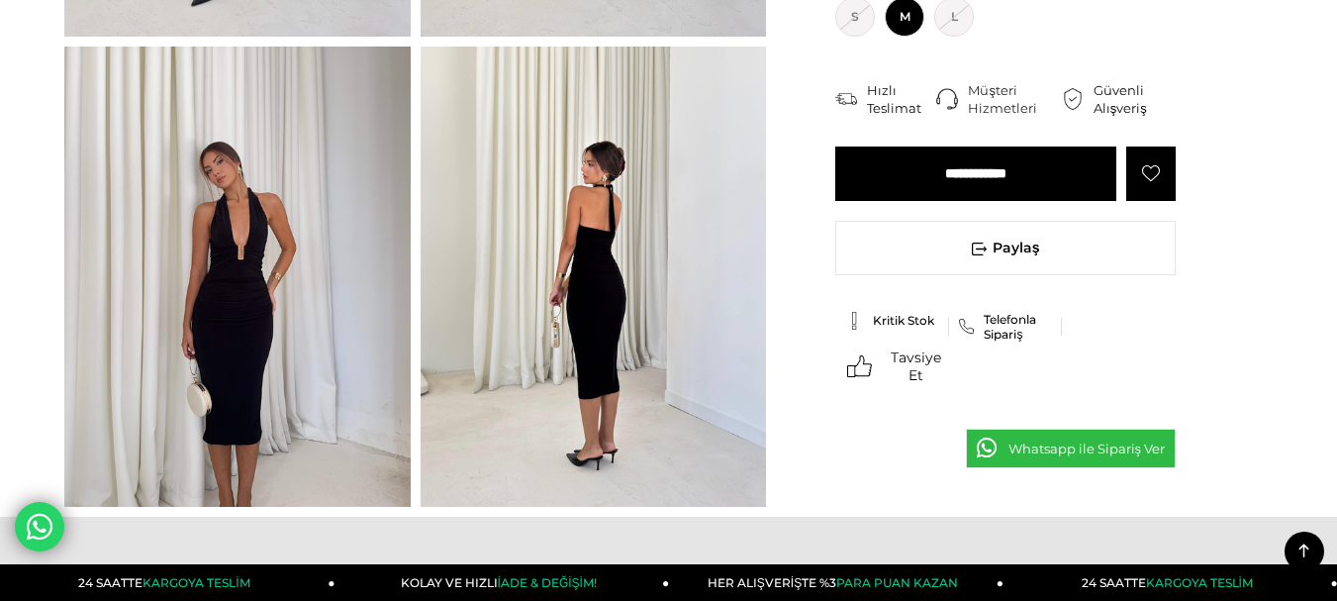
scroll to position [527, 0]
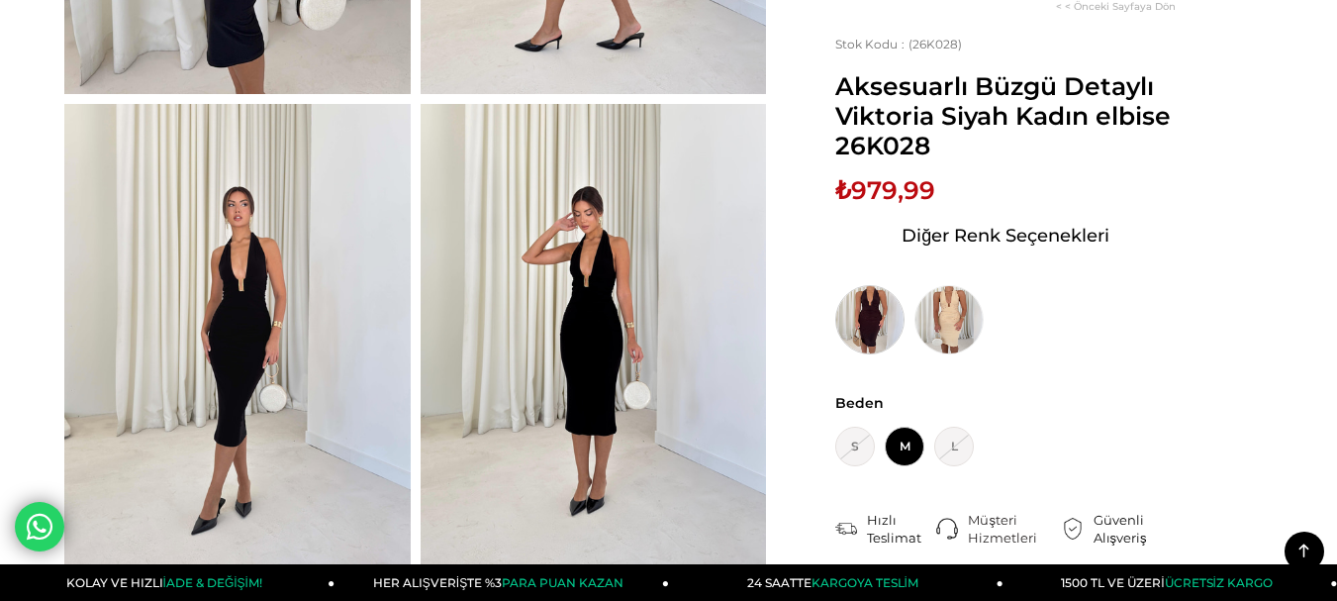
click at [868, 327] on img at bounding box center [869, 319] width 69 height 69
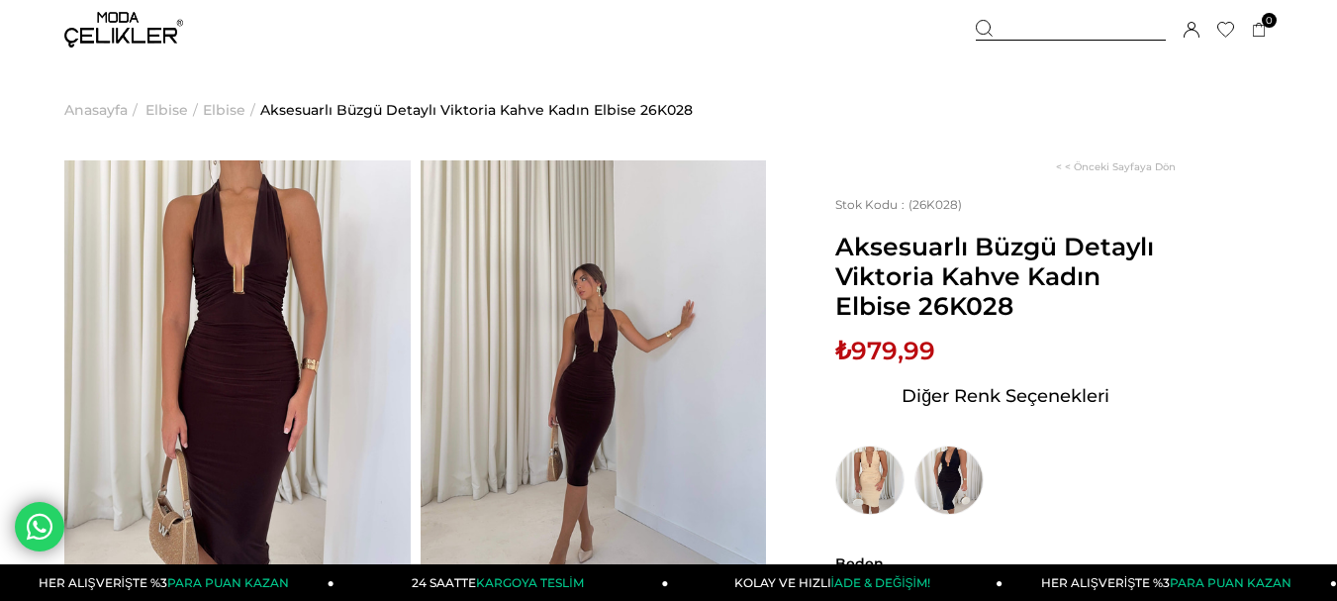
click at [234, 306] on img at bounding box center [237, 390] width 346 height 461
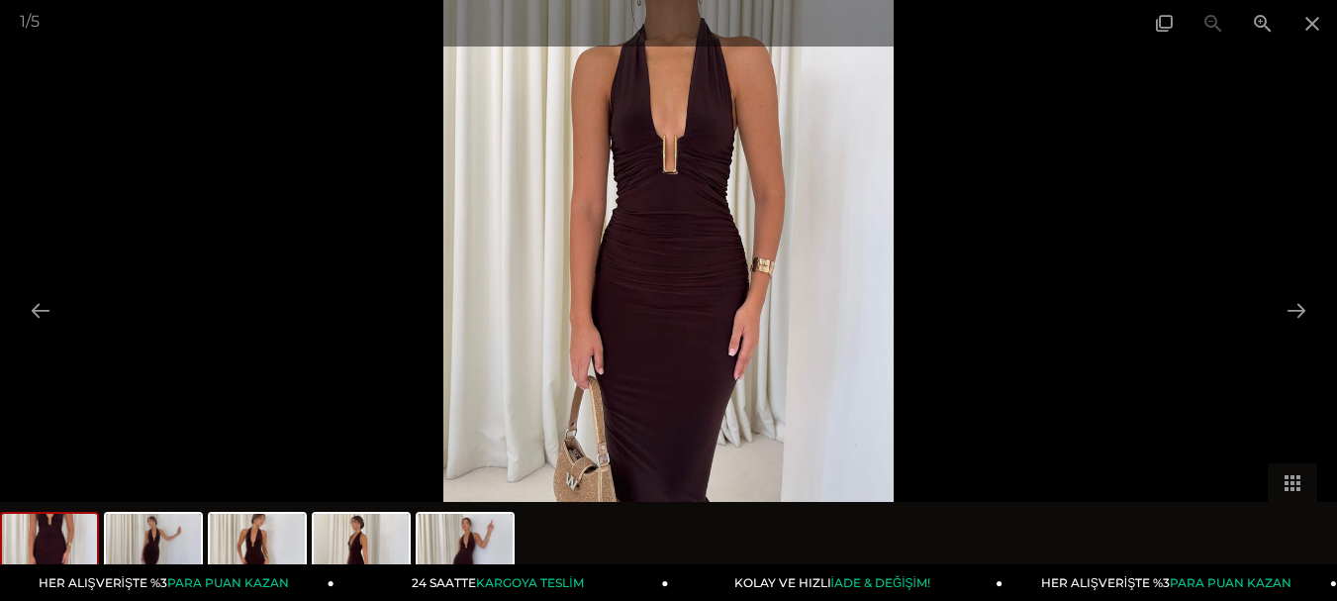
click at [685, 204] on img at bounding box center [668, 300] width 451 height 601
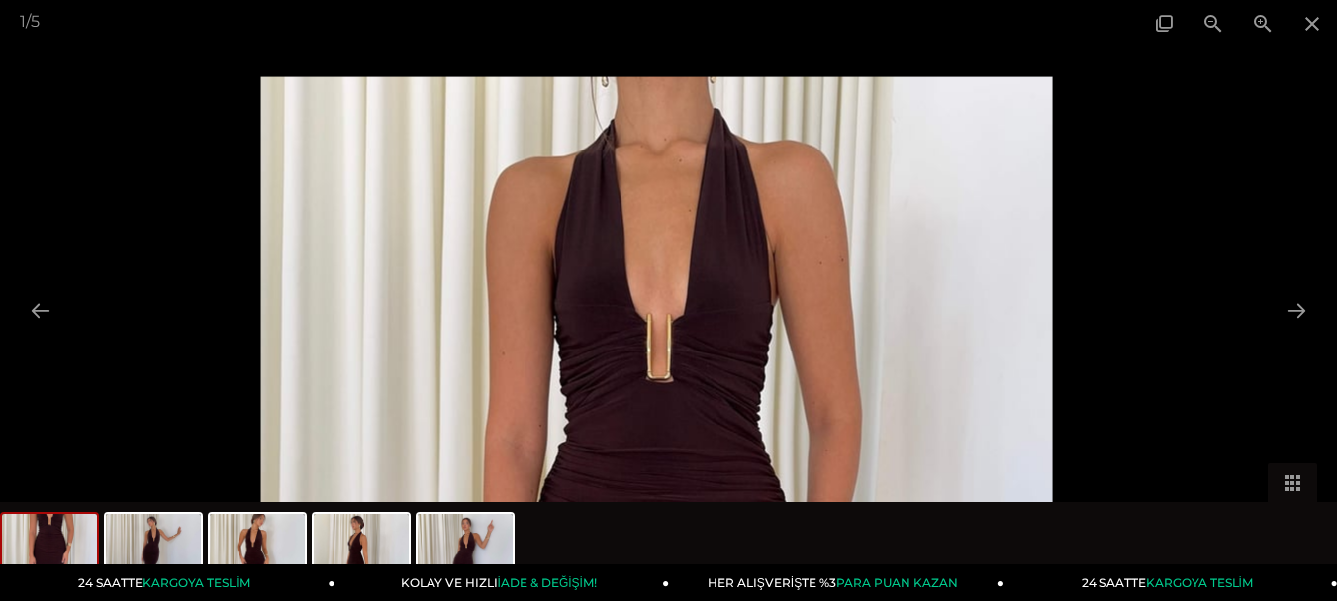
drag, startPoint x: 654, startPoint y: 207, endPoint x: 654, endPoint y: 413, distance: 205.8
click at [654, 413] on img at bounding box center [655, 604] width 791 height 1054
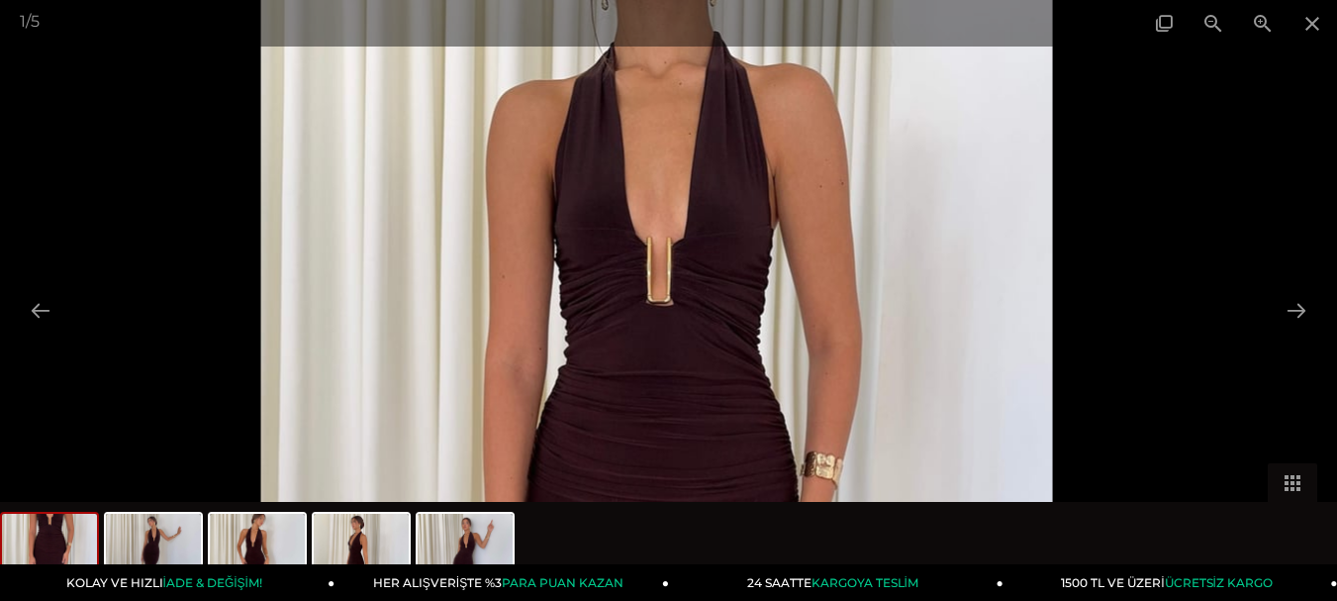
click at [672, 390] on img at bounding box center [655, 527] width 791 height 1054
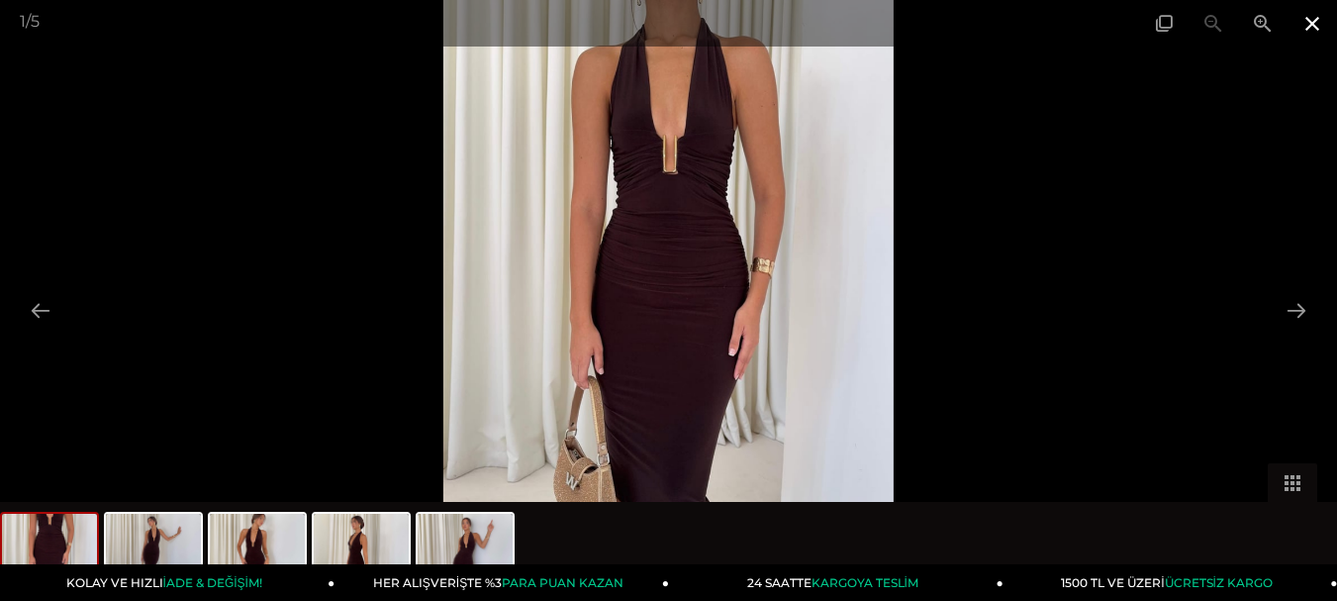
click at [1304, 26] on span at bounding box center [1311, 23] width 49 height 47
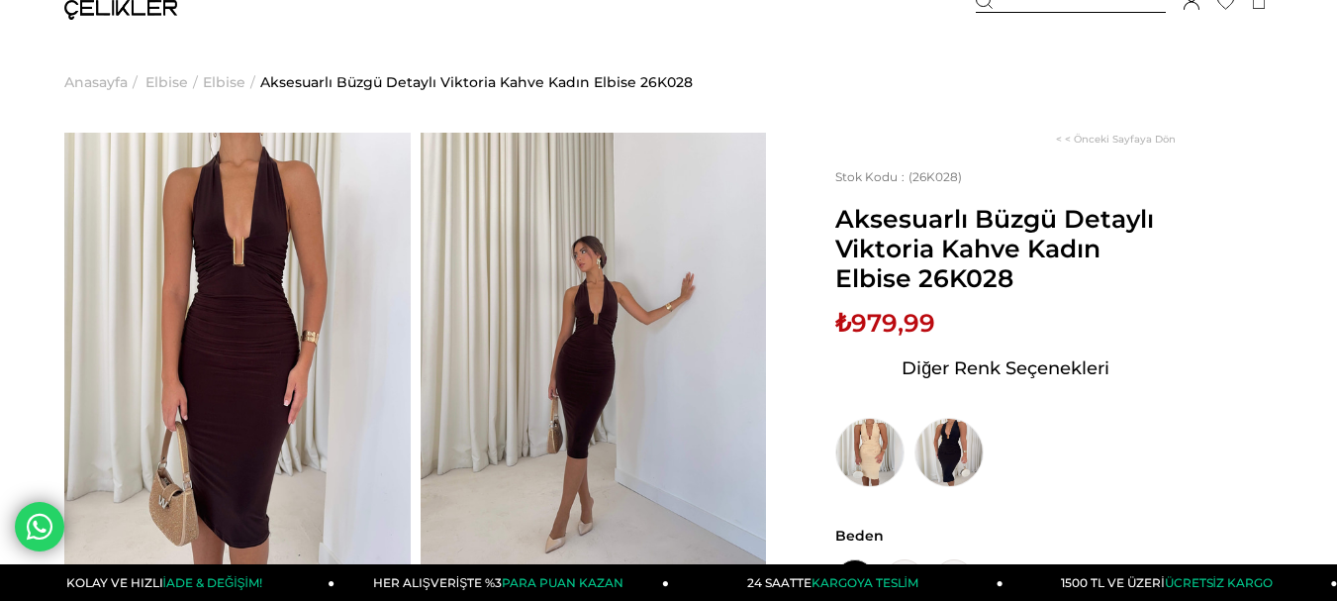
scroll to position [83, 0]
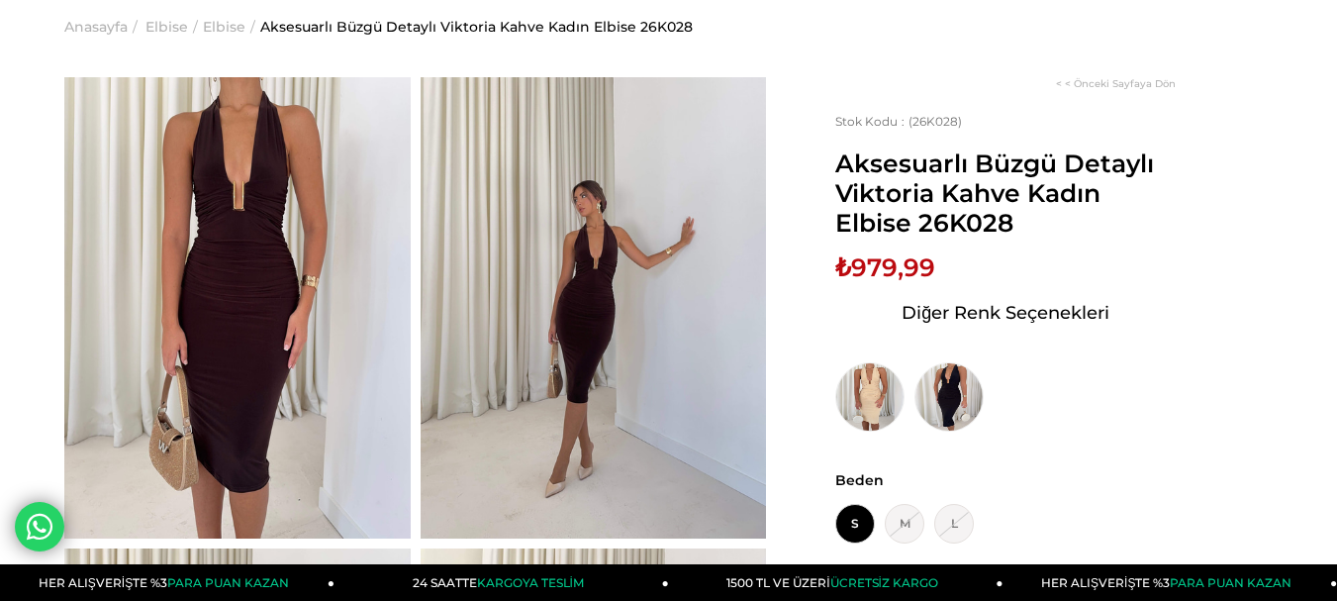
click at [575, 292] on img at bounding box center [594, 307] width 346 height 461
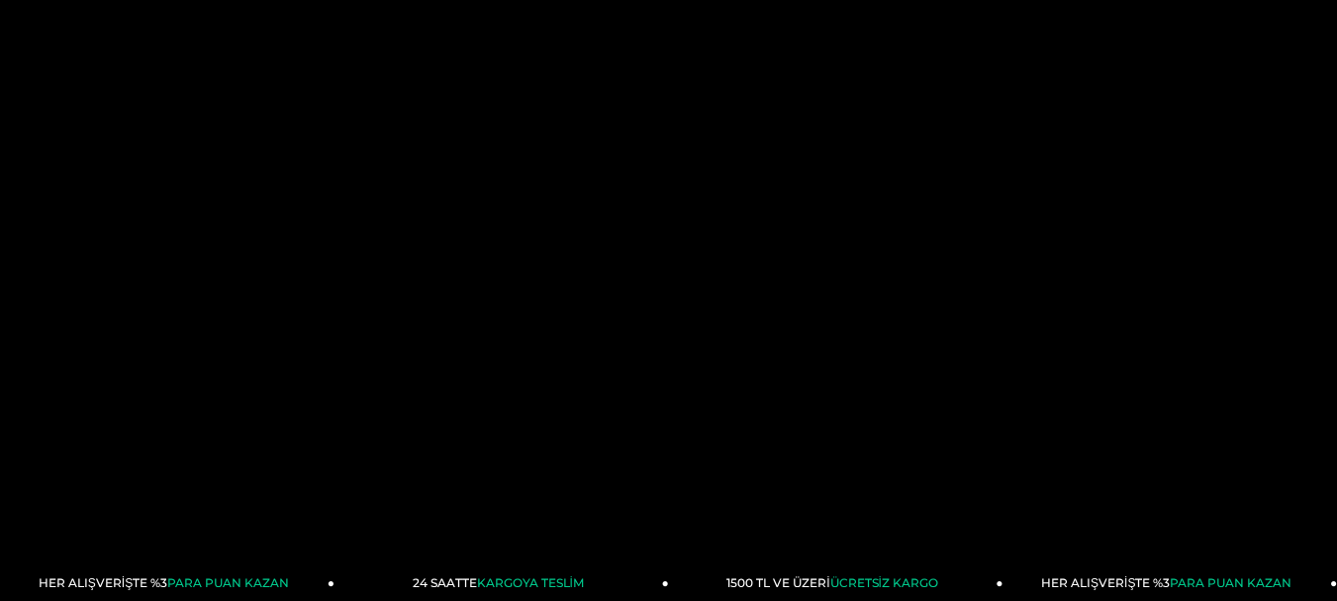
click at [575, 292] on img at bounding box center [668, 300] width 450 height 601
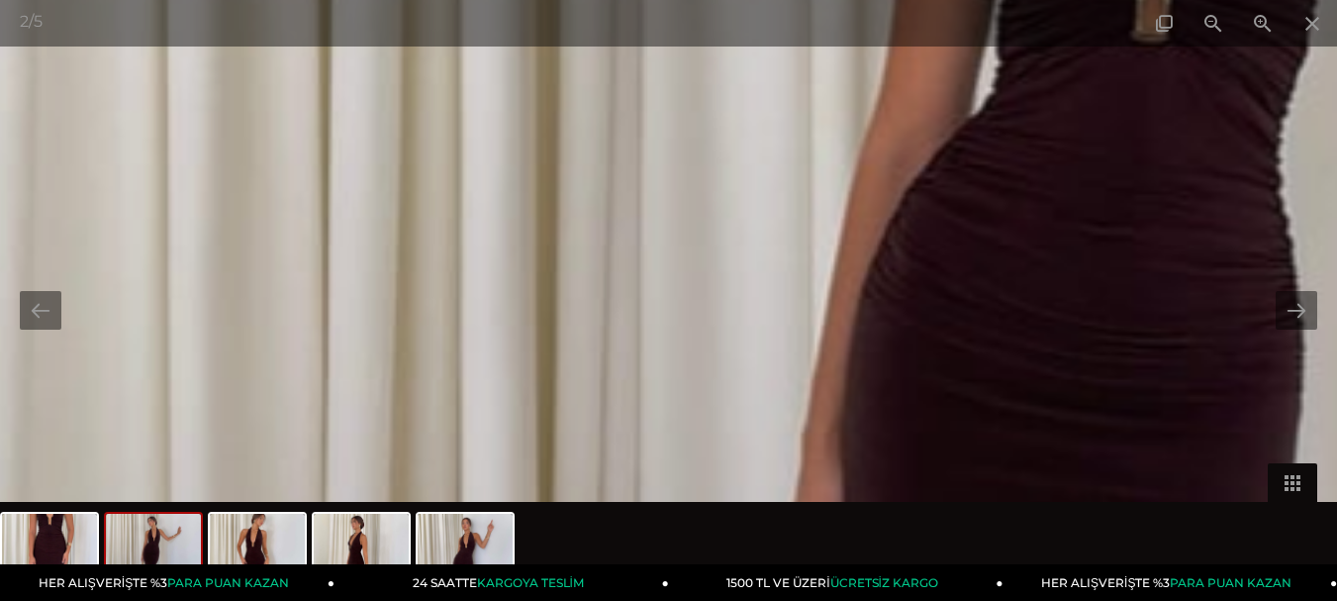
click at [1164, 232] on img at bounding box center [1131, 341] width 2678 height 3569
click at [957, 252] on img at bounding box center [1130, 341] width 2678 height 3569
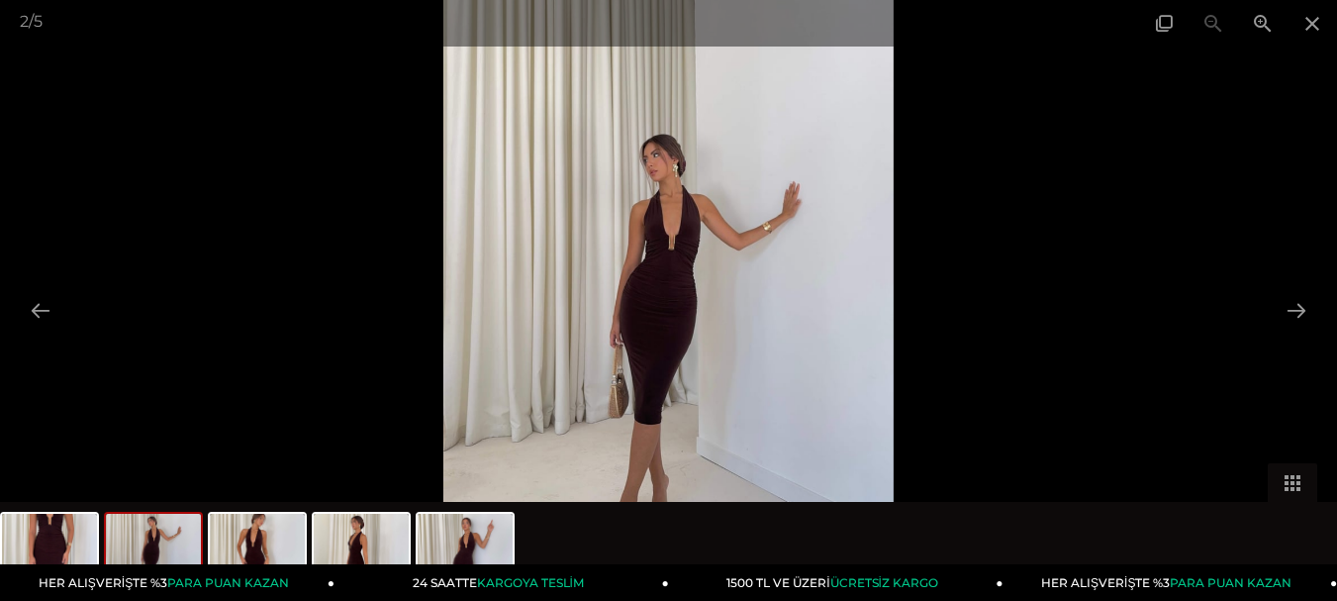
click at [660, 269] on img at bounding box center [668, 300] width 451 height 601
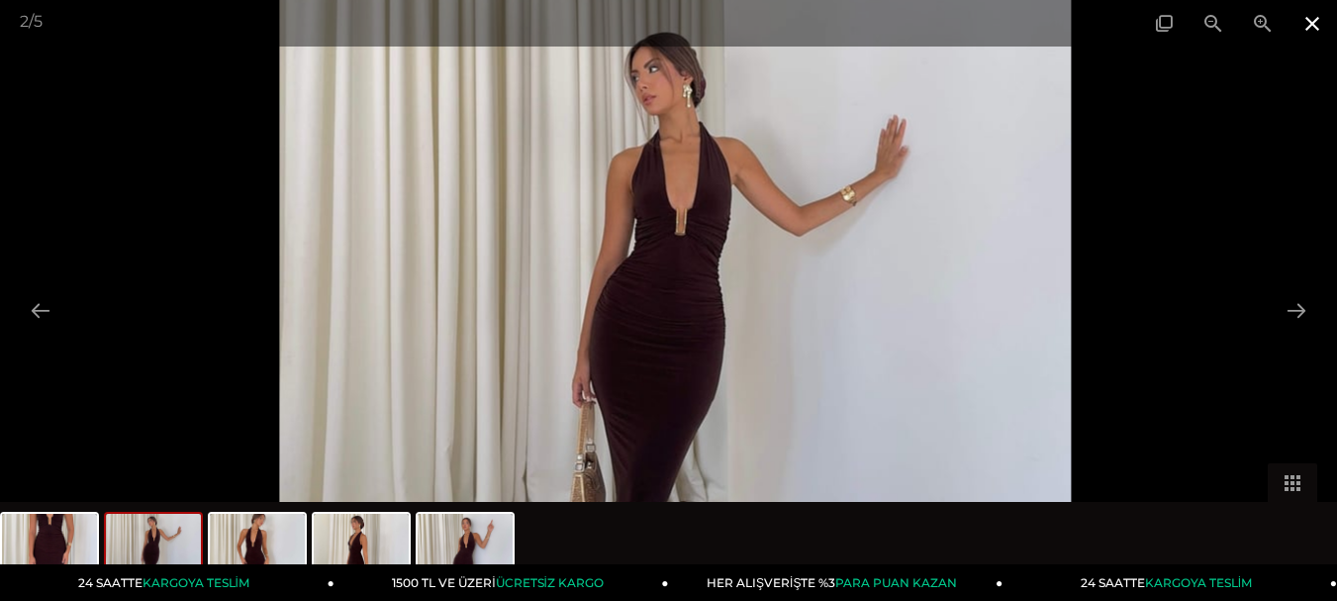
click at [1308, 14] on span at bounding box center [1311, 23] width 49 height 47
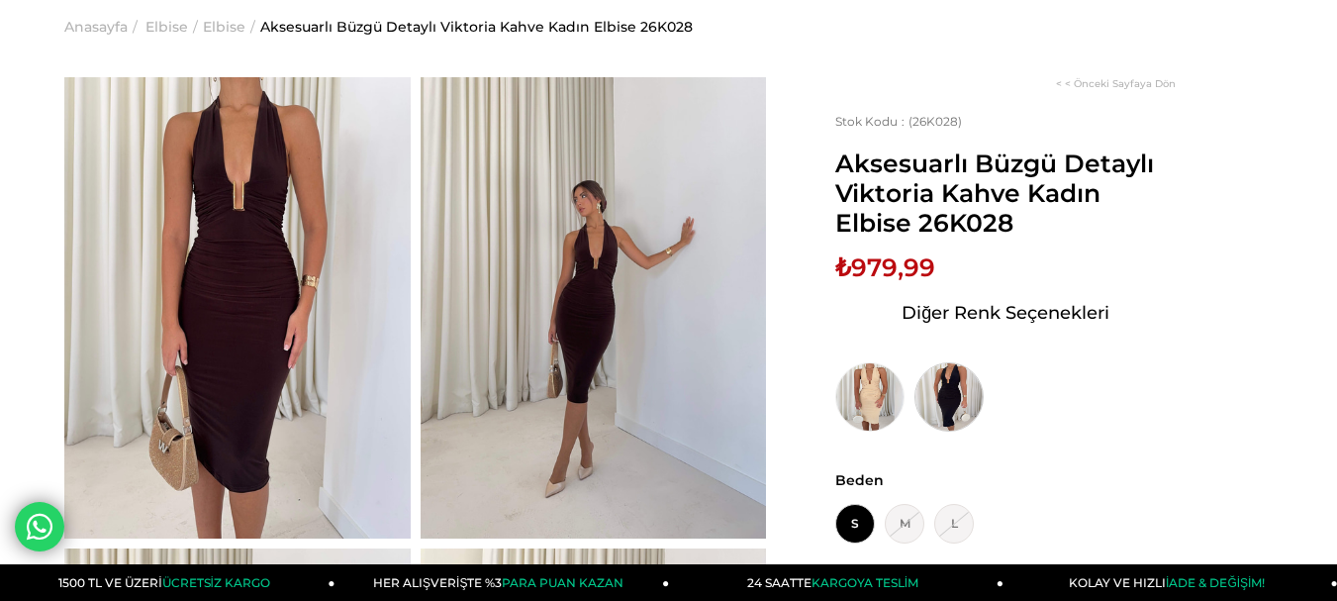
click at [950, 389] on img at bounding box center [948, 396] width 69 height 69
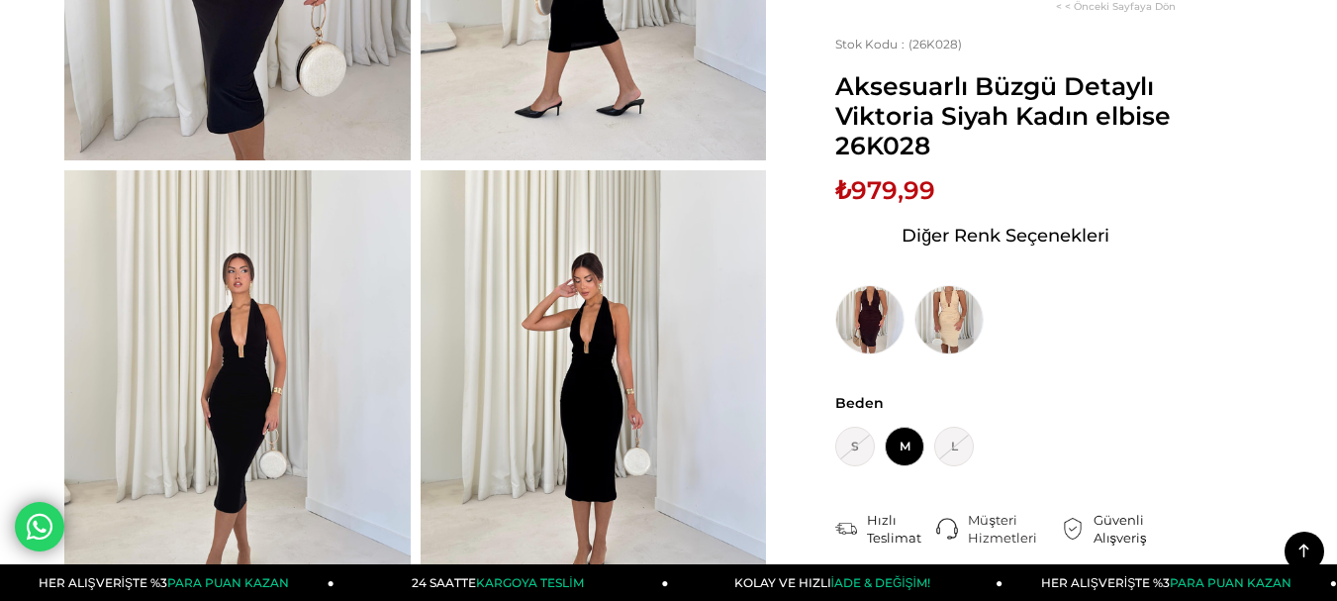
scroll to position [527, 0]
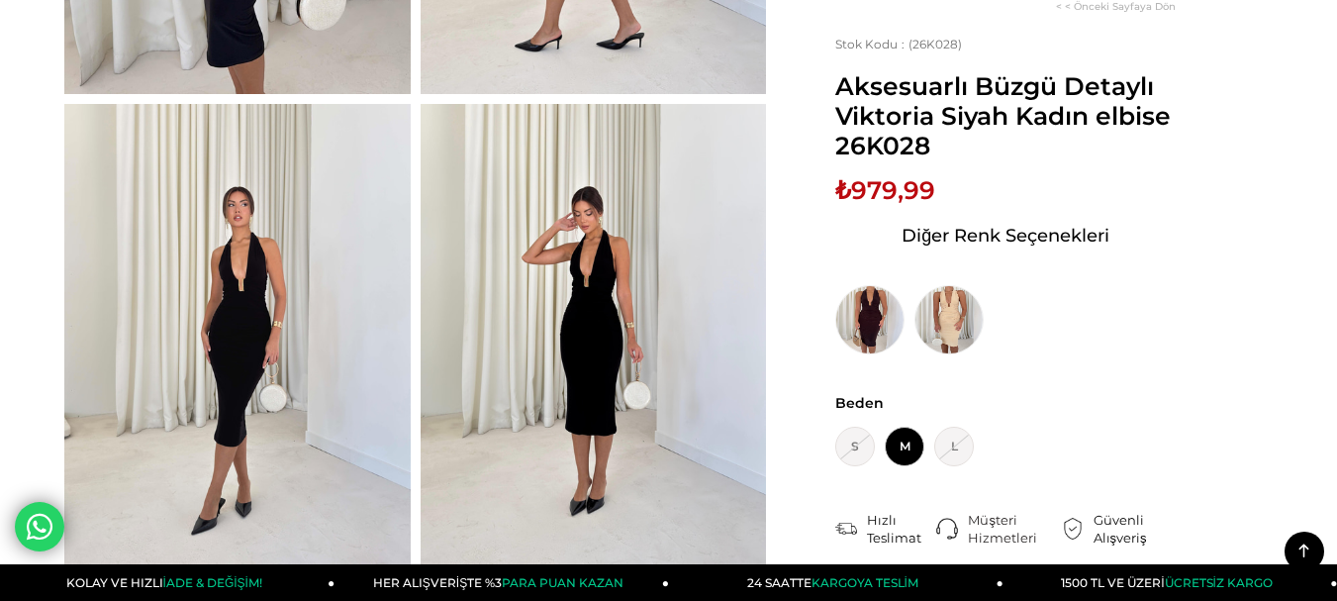
click at [231, 272] on img at bounding box center [237, 334] width 346 height 461
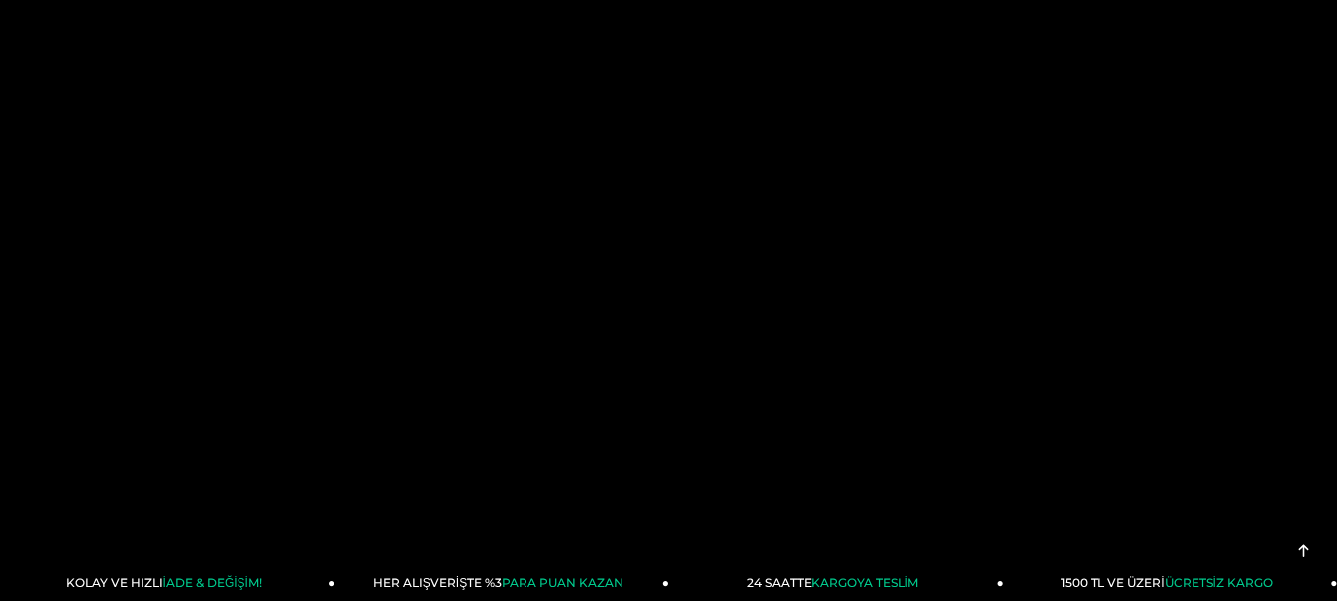
click at [231, 272] on div at bounding box center [668, 300] width 1337 height 601
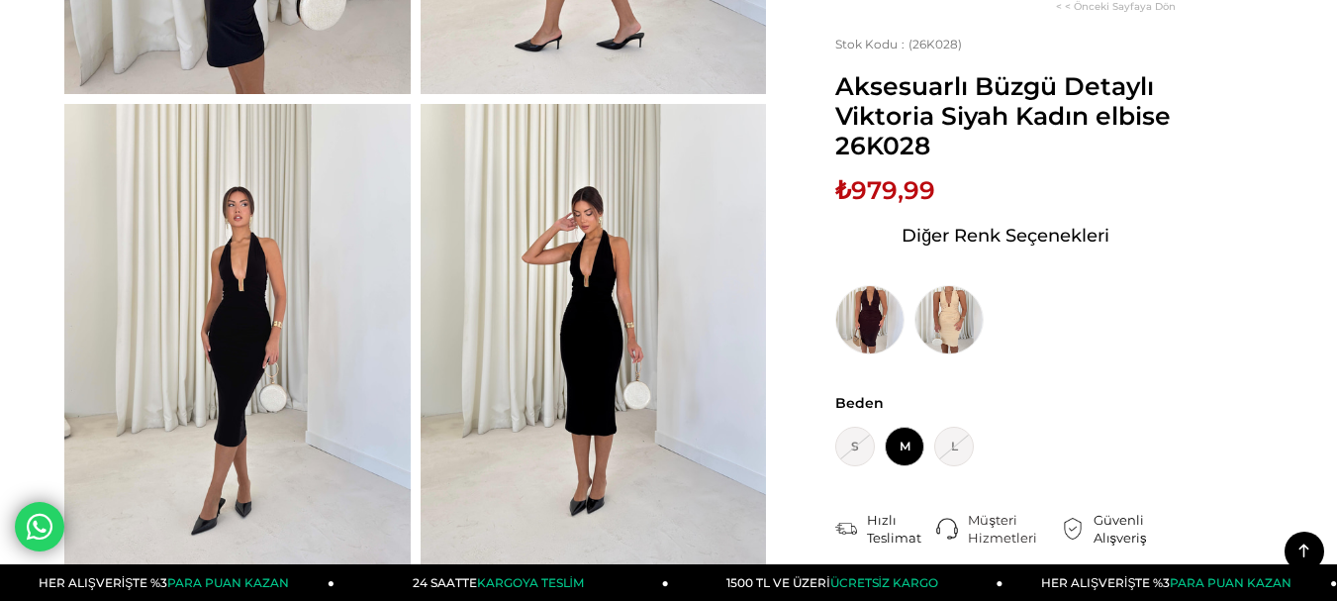
click at [268, 284] on img at bounding box center [237, 334] width 346 height 461
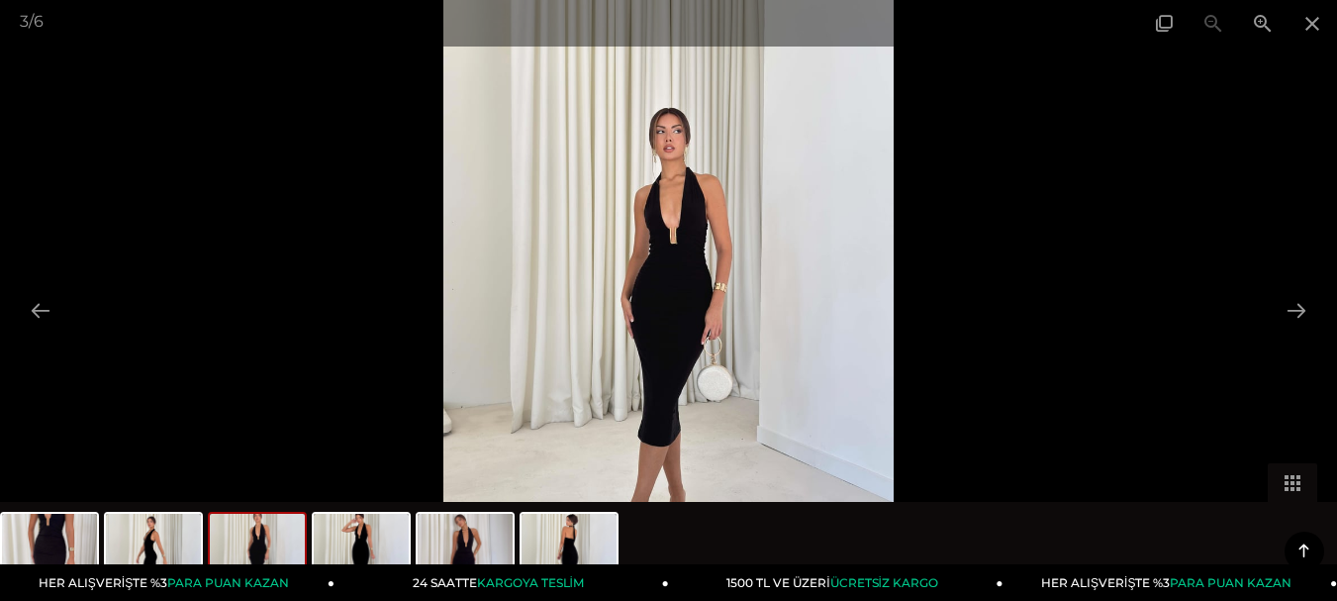
click at [704, 238] on img at bounding box center [668, 300] width 451 height 601
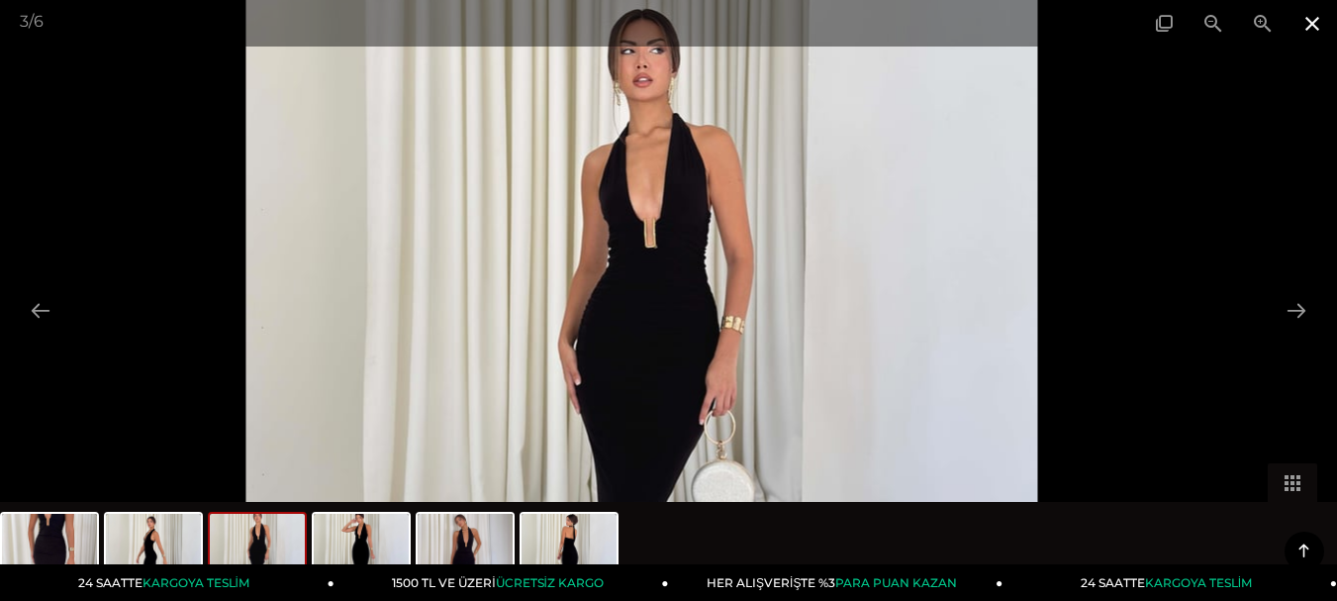
click at [1315, 26] on span at bounding box center [1311, 23] width 49 height 47
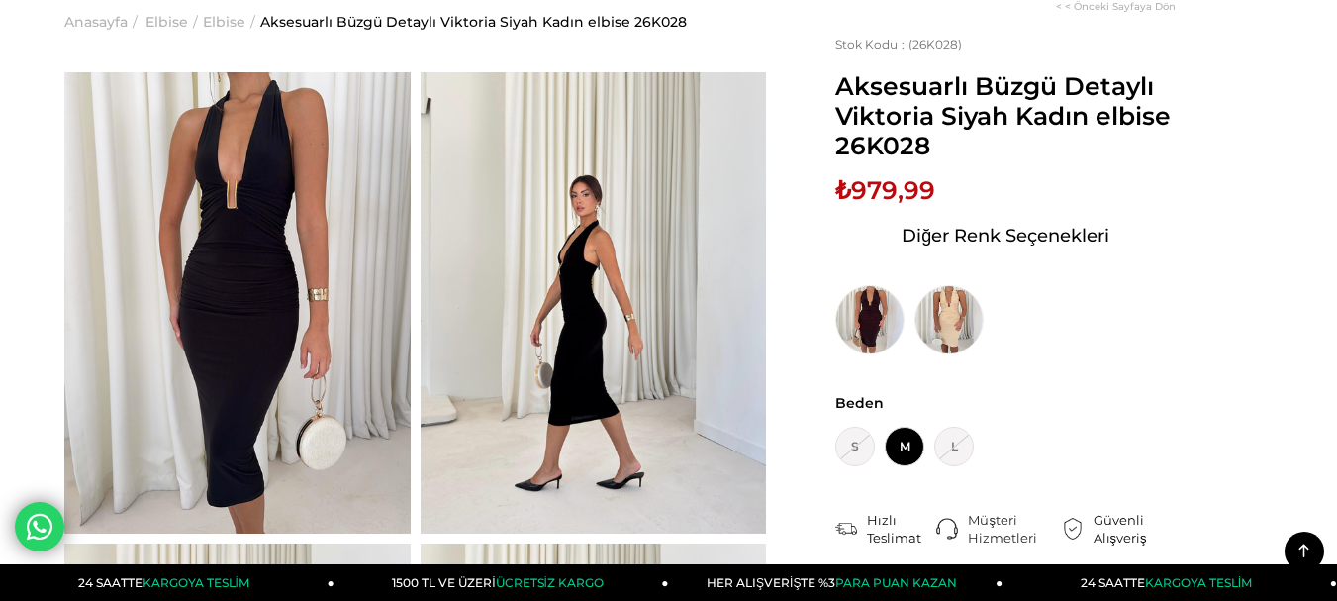
scroll to position [0, 0]
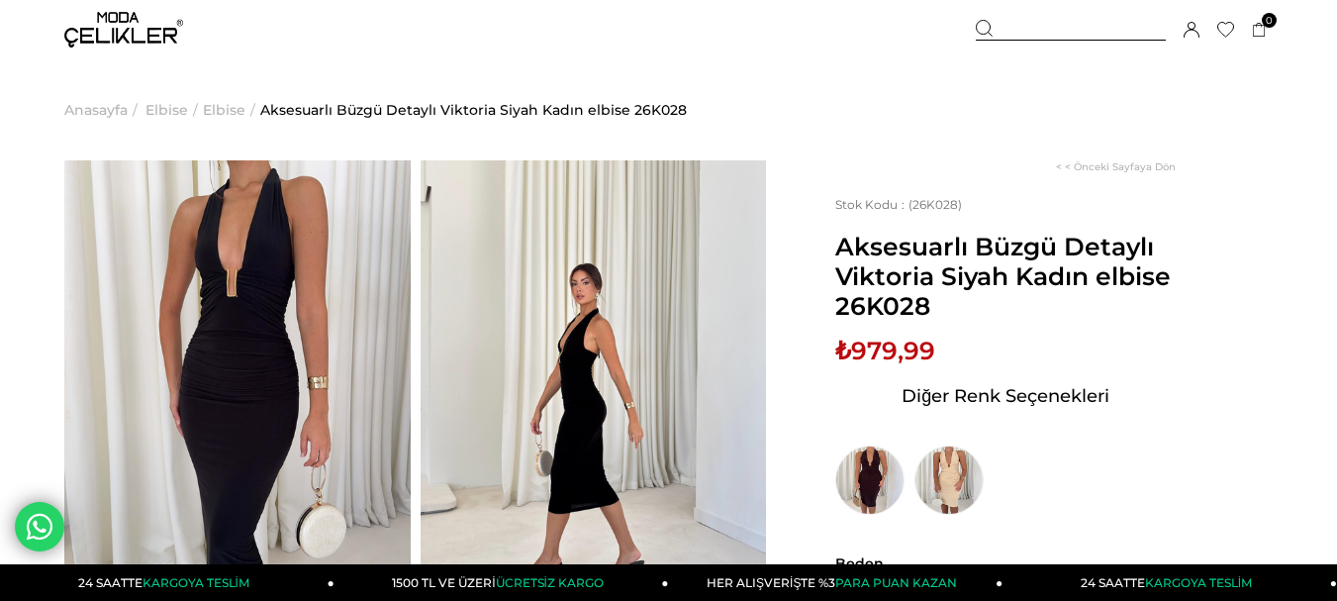
click at [234, 278] on img at bounding box center [237, 390] width 346 height 461
click at [251, 319] on img at bounding box center [237, 390] width 346 height 461
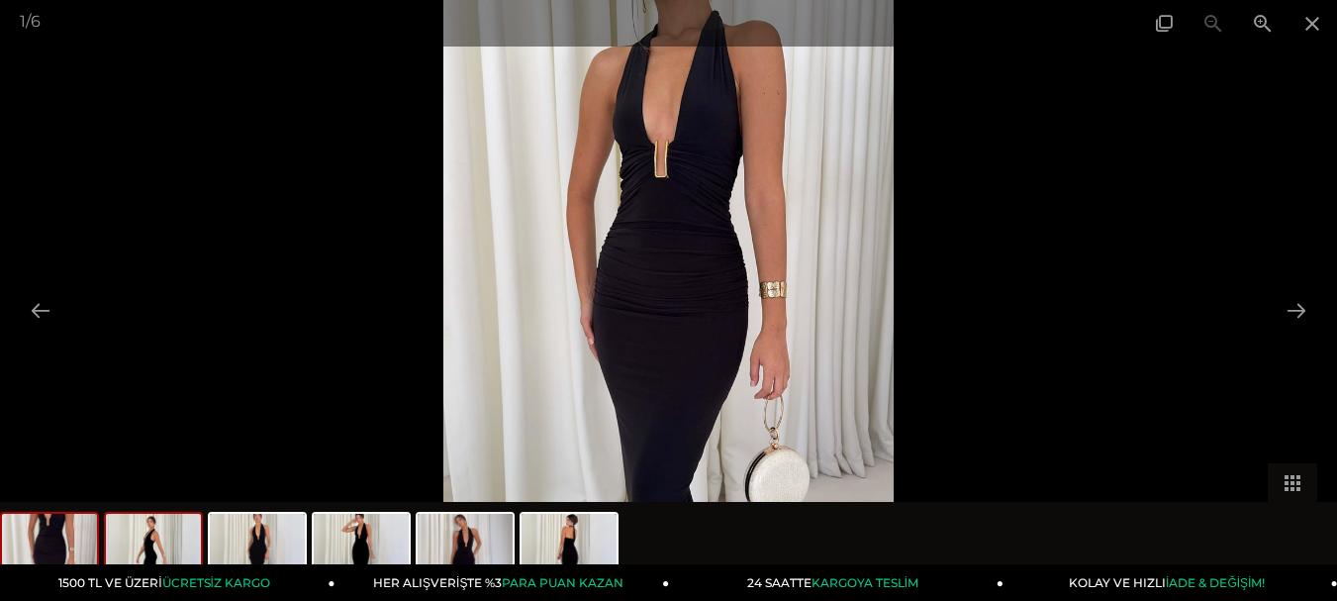
click at [149, 554] on img at bounding box center [153, 551] width 95 height 75
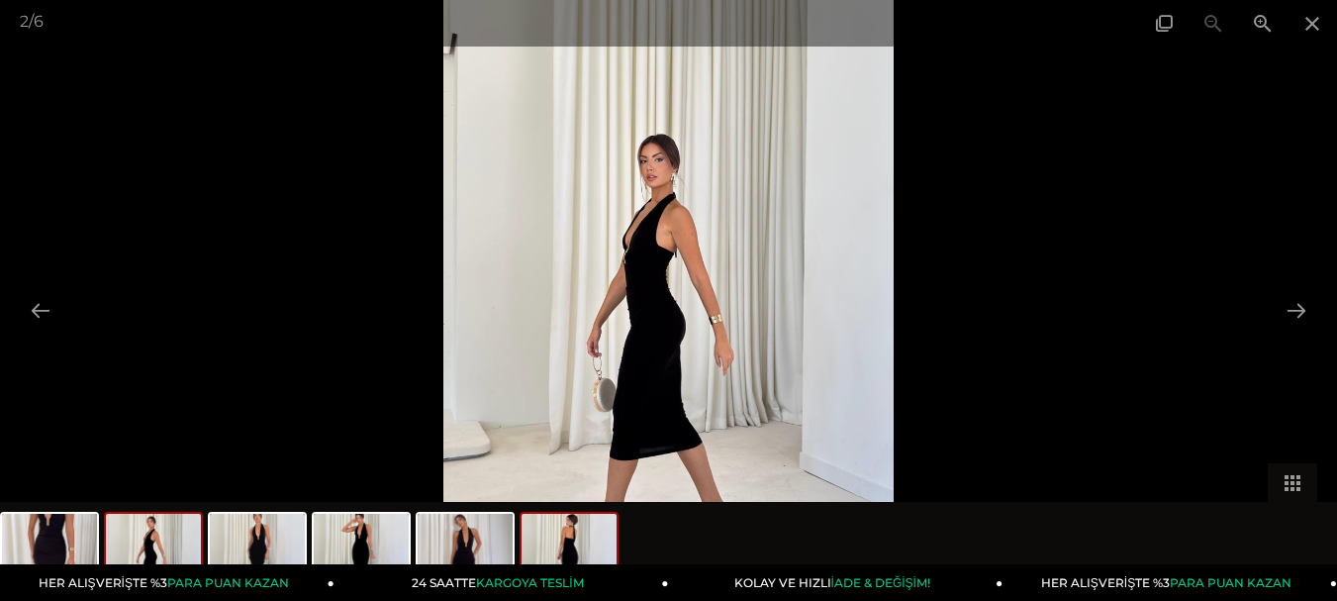
click at [578, 546] on img at bounding box center [568, 551] width 95 height 75
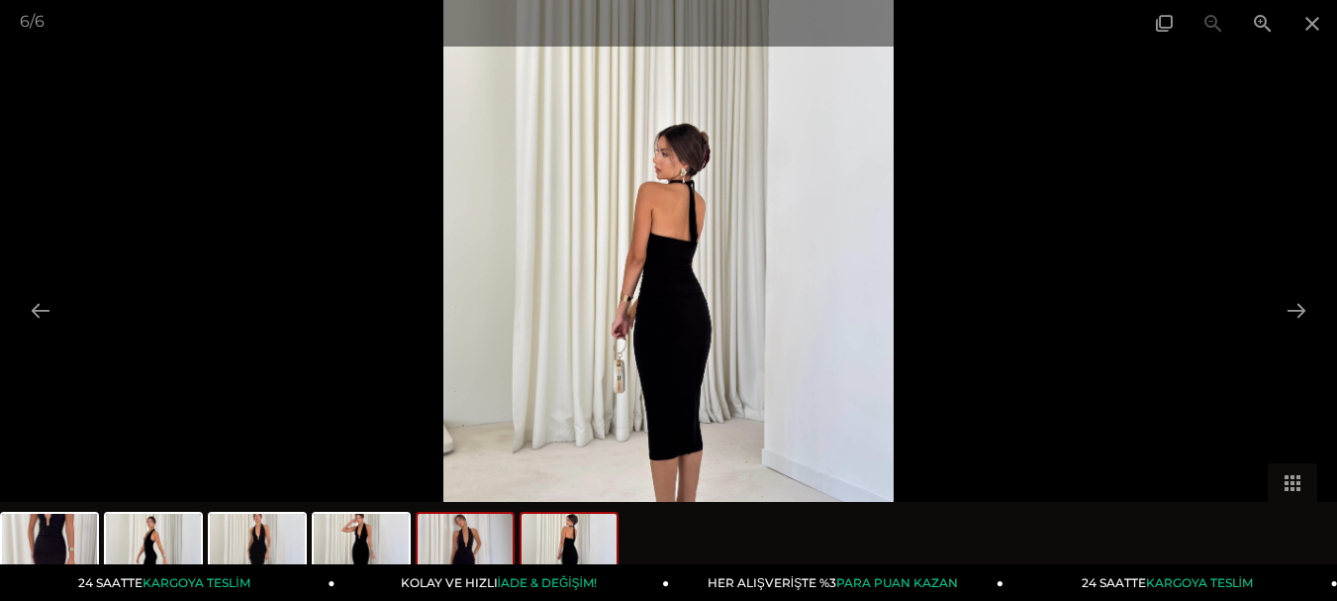
click at [476, 549] on img at bounding box center [465, 551] width 95 height 75
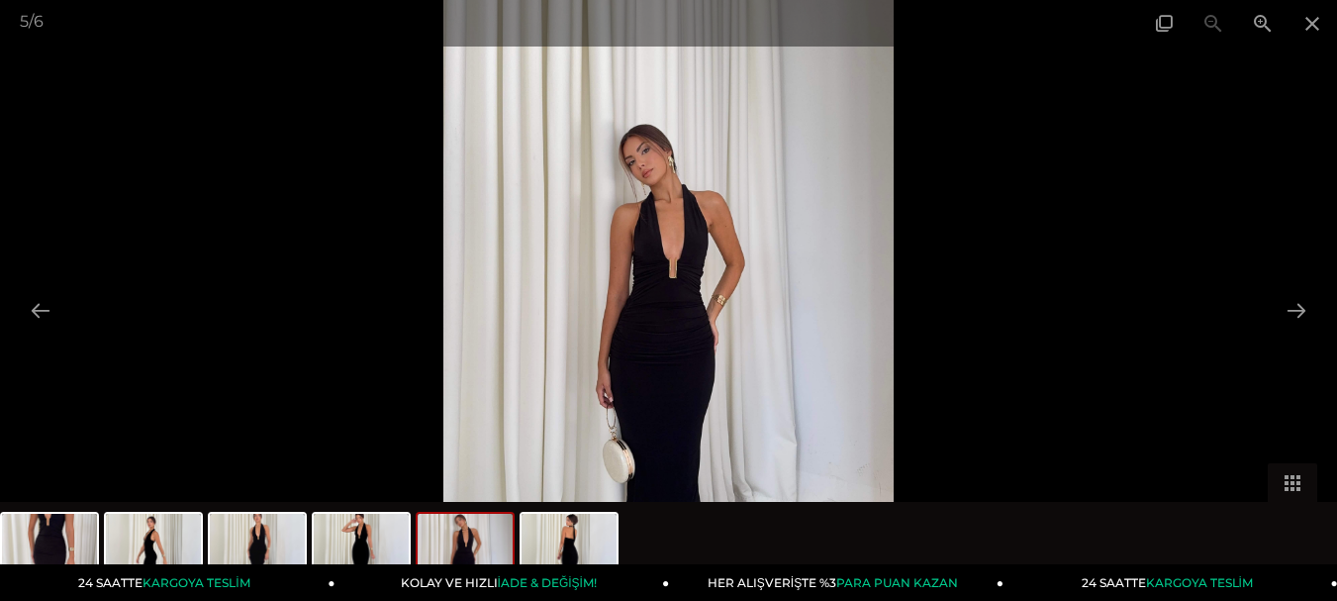
click at [700, 272] on img at bounding box center [668, 300] width 450 height 601
click at [704, 277] on img at bounding box center [668, 300] width 450 height 601
click at [687, 276] on img at bounding box center [668, 300] width 450 height 601
click at [687, 275] on img at bounding box center [668, 300] width 450 height 601
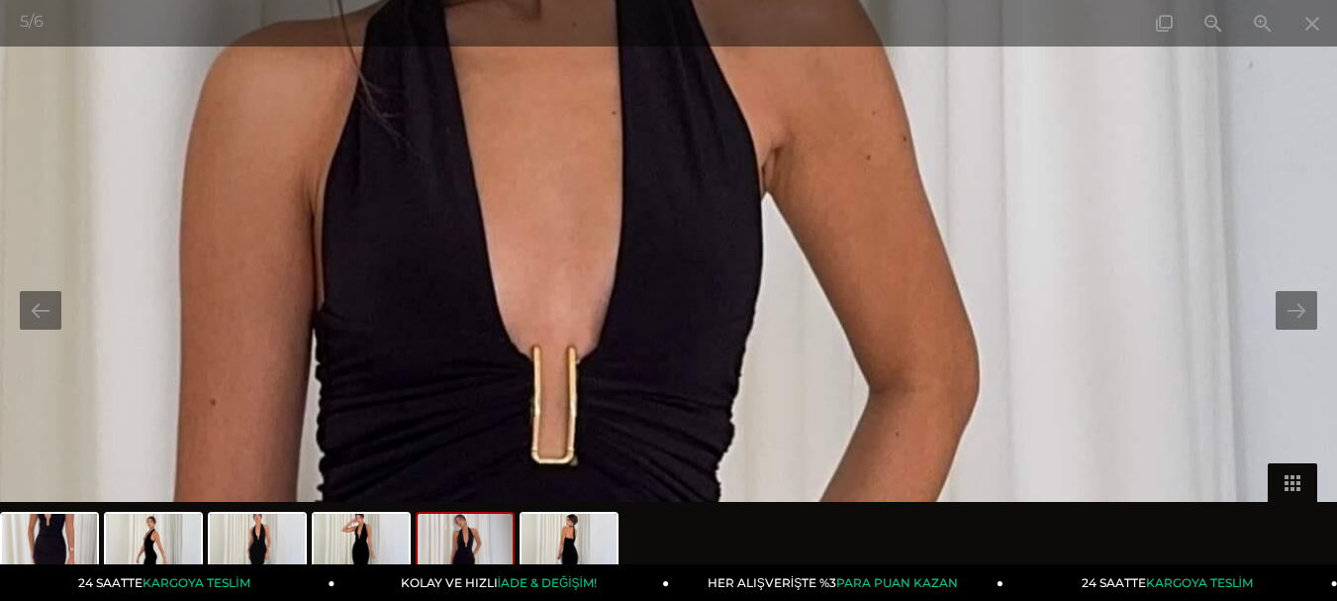
drag, startPoint x: 654, startPoint y: 231, endPoint x: 604, endPoint y: 403, distance: 179.4
click at [604, 403] on img at bounding box center [529, 597] width 2670 height 3560
click at [609, 387] on img at bounding box center [529, 597] width 2670 height 3560
click at [610, 387] on img at bounding box center [529, 597] width 2670 height 3560
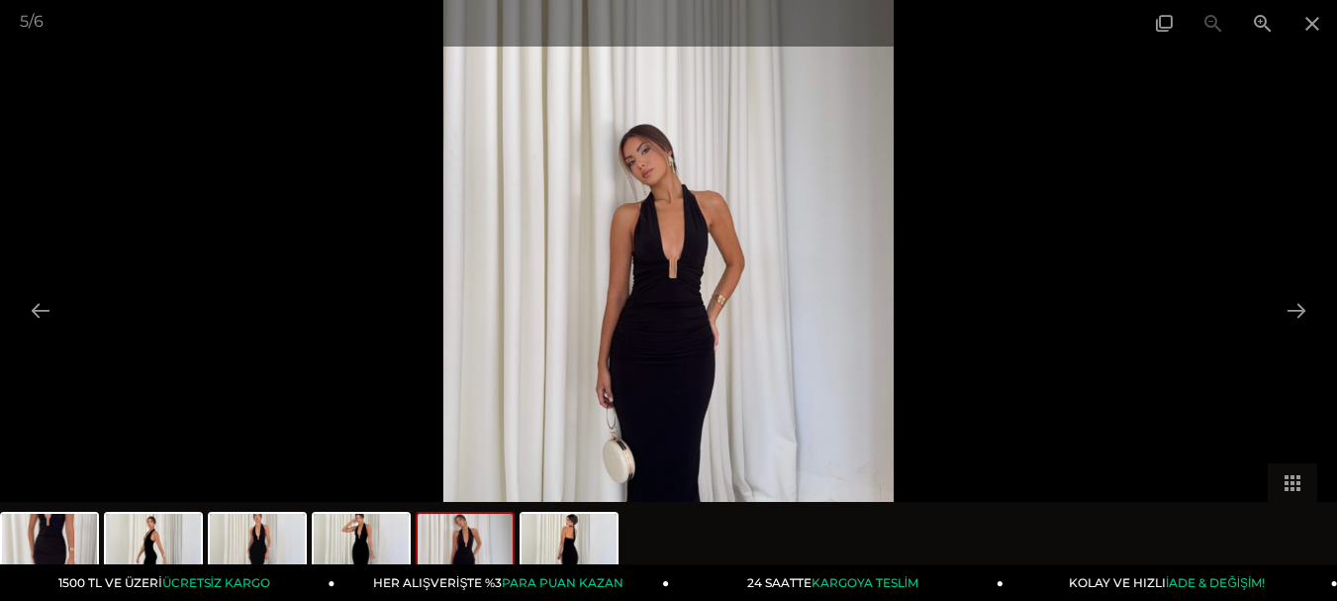
click at [687, 270] on img at bounding box center [668, 300] width 450 height 601
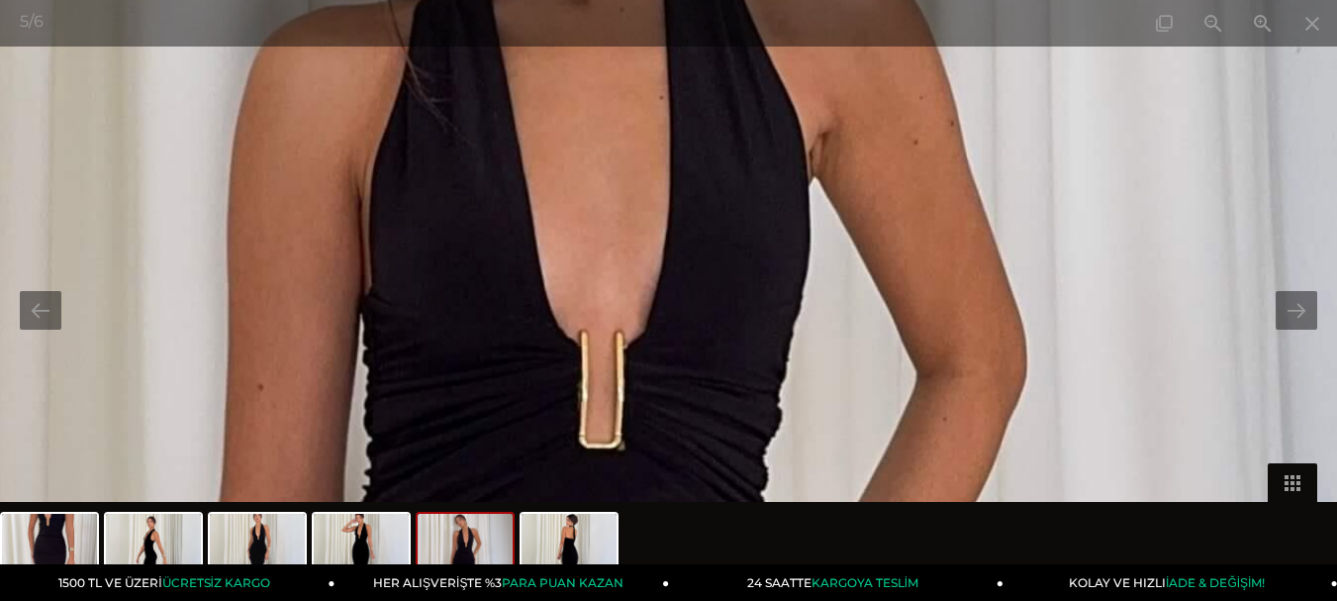
drag, startPoint x: 666, startPoint y: 263, endPoint x: 660, endPoint y: 372, distance: 109.0
click at [660, 372] on img at bounding box center [576, 582] width 2670 height 3560
click at [653, 362] on img at bounding box center [576, 582] width 2670 height 3560
click at [652, 361] on img at bounding box center [576, 582] width 2670 height 3560
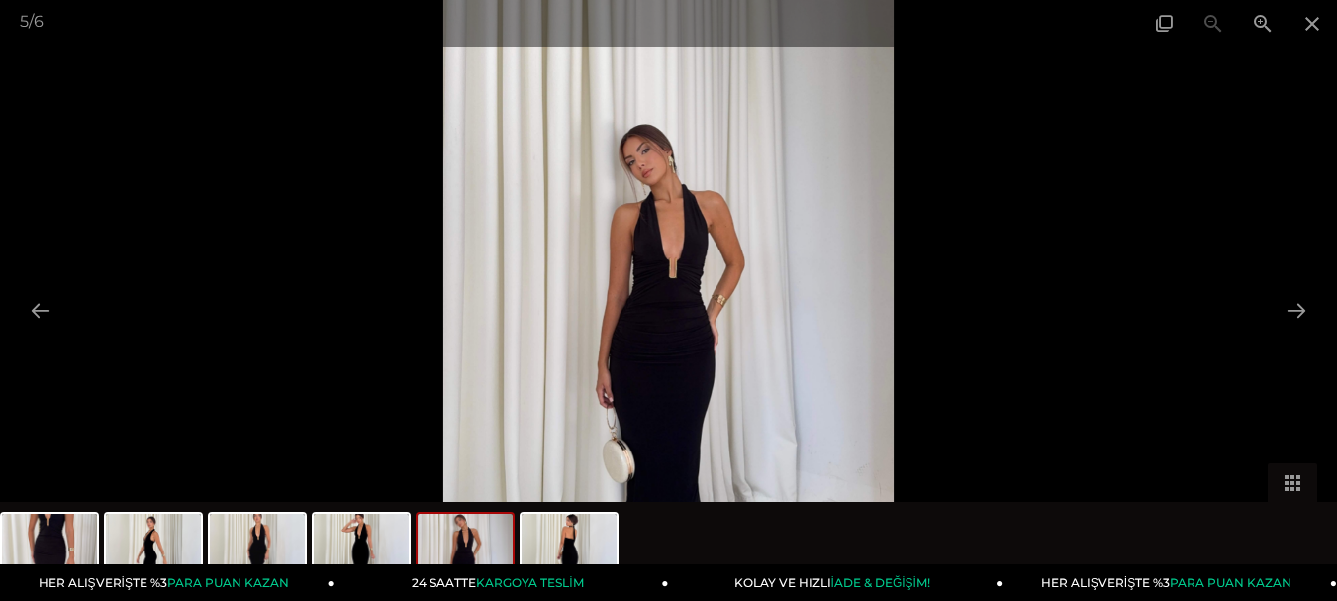
click at [669, 282] on img at bounding box center [668, 300] width 450 height 601
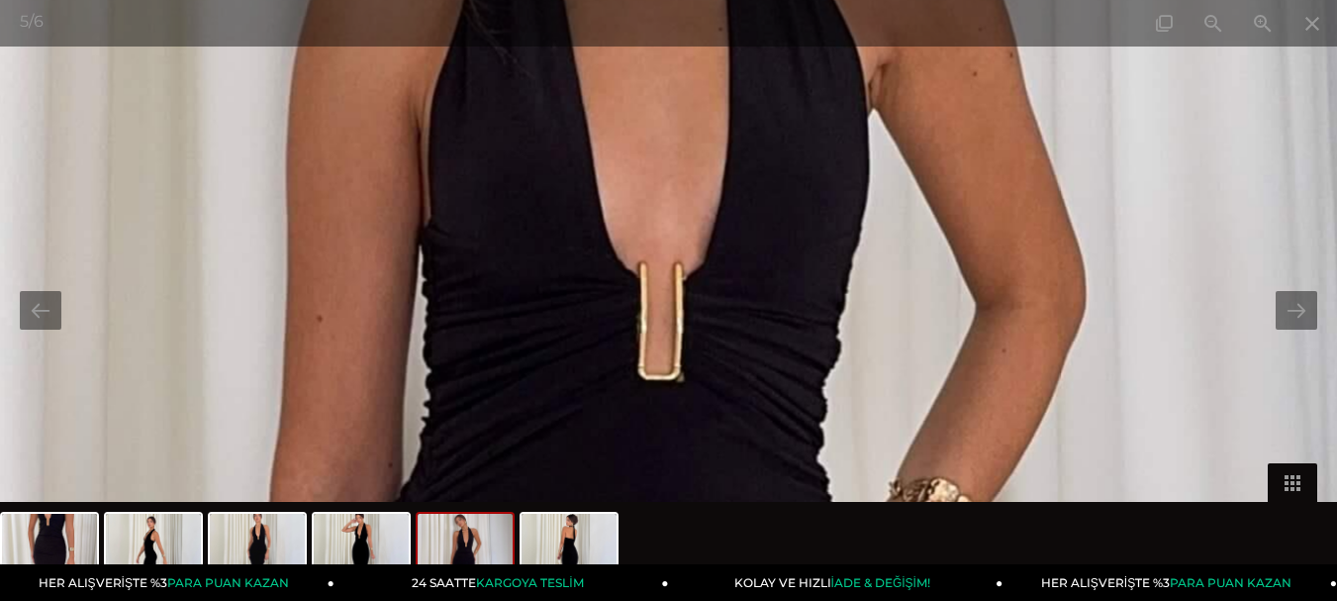
drag, startPoint x: 658, startPoint y: 273, endPoint x: 626, endPoint y: 394, distance: 124.8
click at [626, 394] on img at bounding box center [634, 514] width 2670 height 3560
click at [649, 339] on img at bounding box center [634, 514] width 2670 height 3560
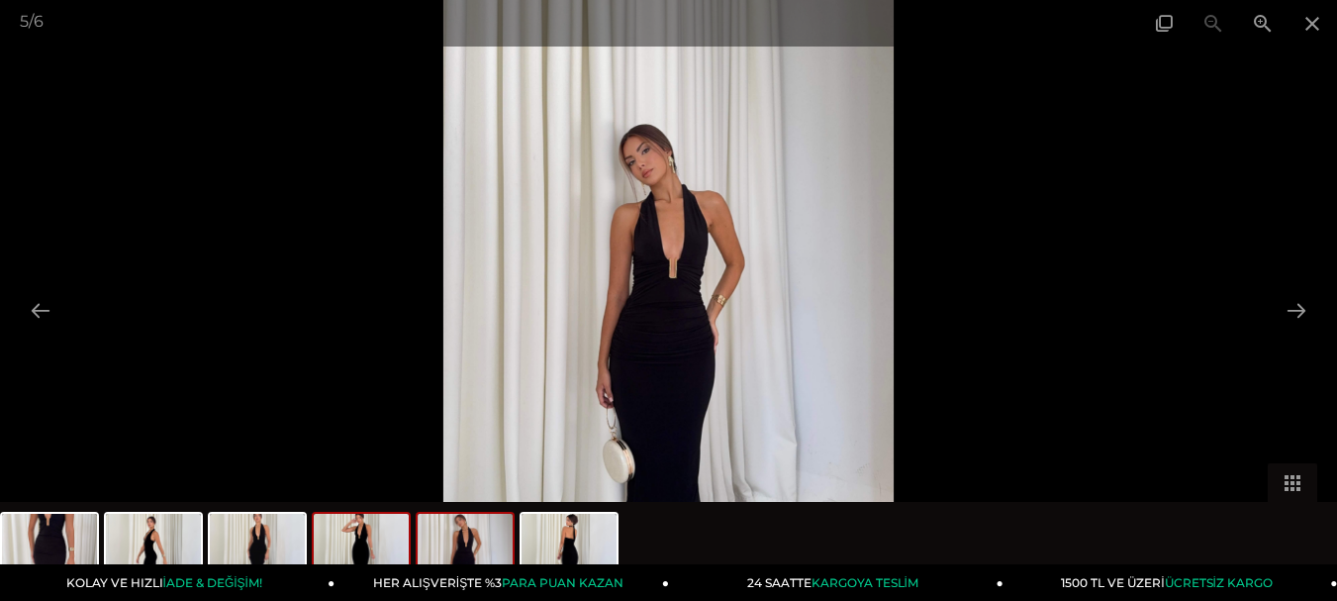
click at [379, 557] on img at bounding box center [361, 551] width 95 height 75
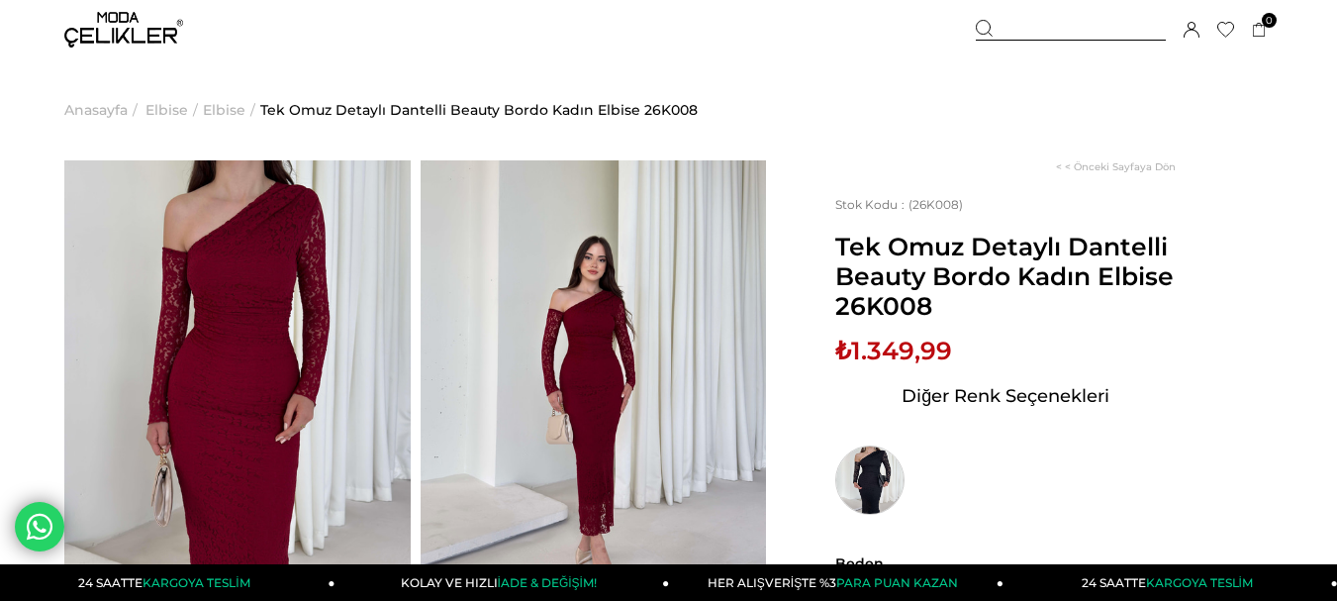
click at [884, 476] on img at bounding box center [869, 479] width 69 height 69
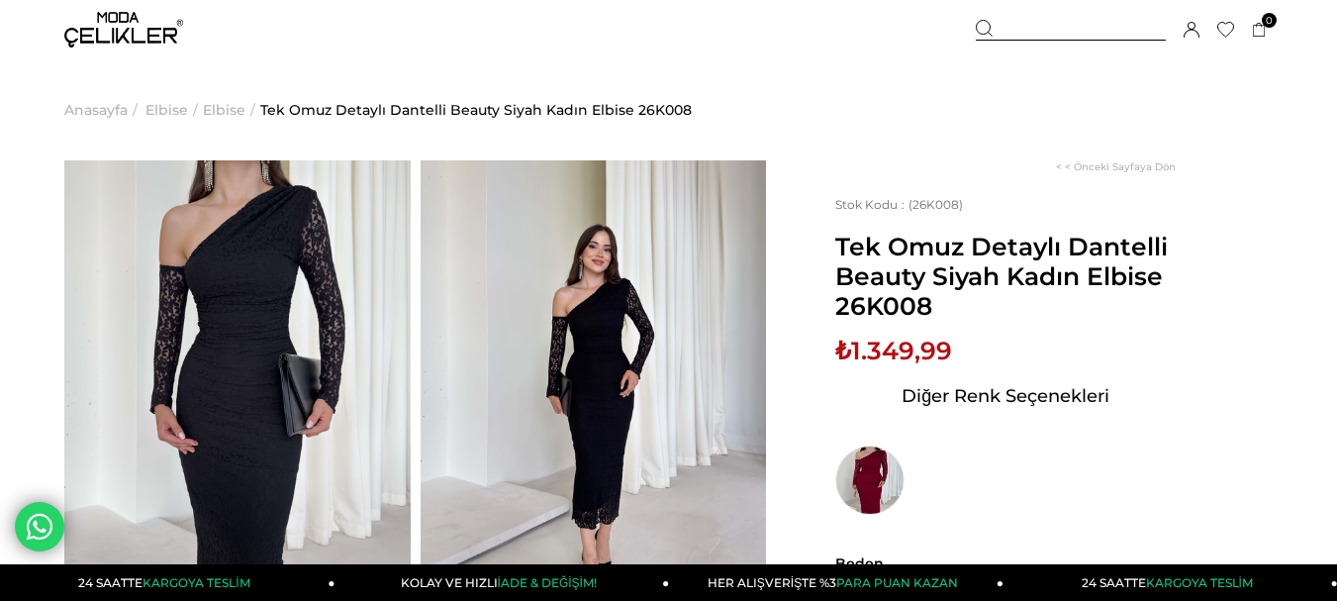
click at [246, 342] on img at bounding box center [237, 390] width 346 height 461
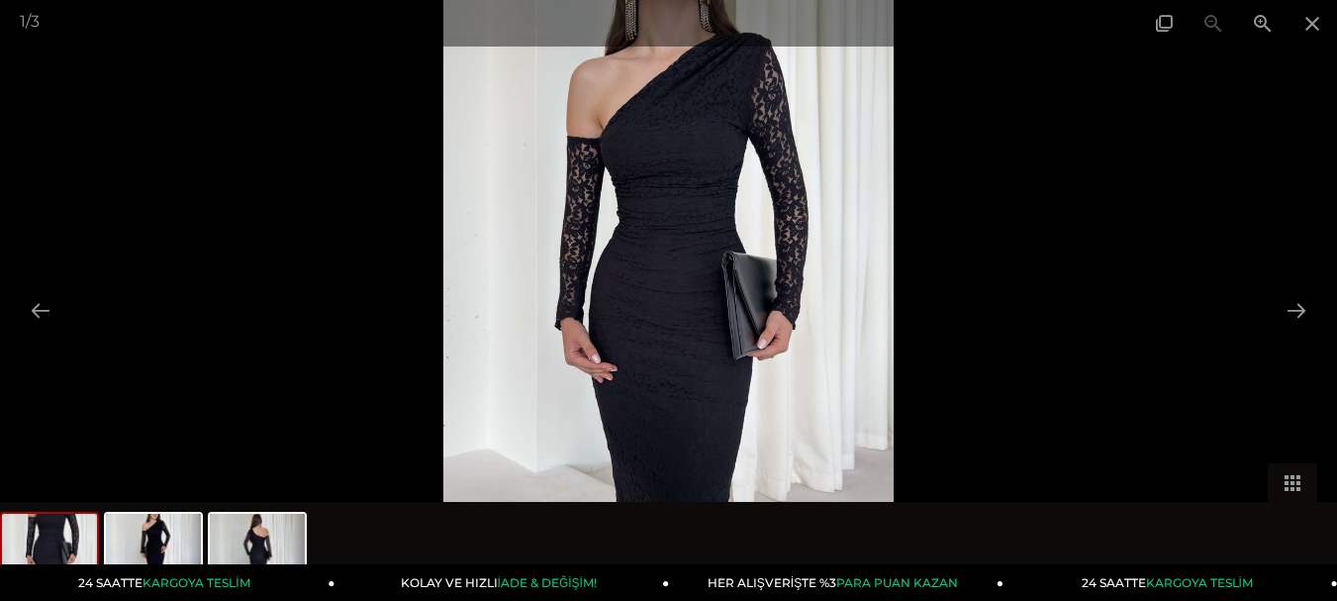
click at [699, 311] on img at bounding box center [668, 300] width 451 height 601
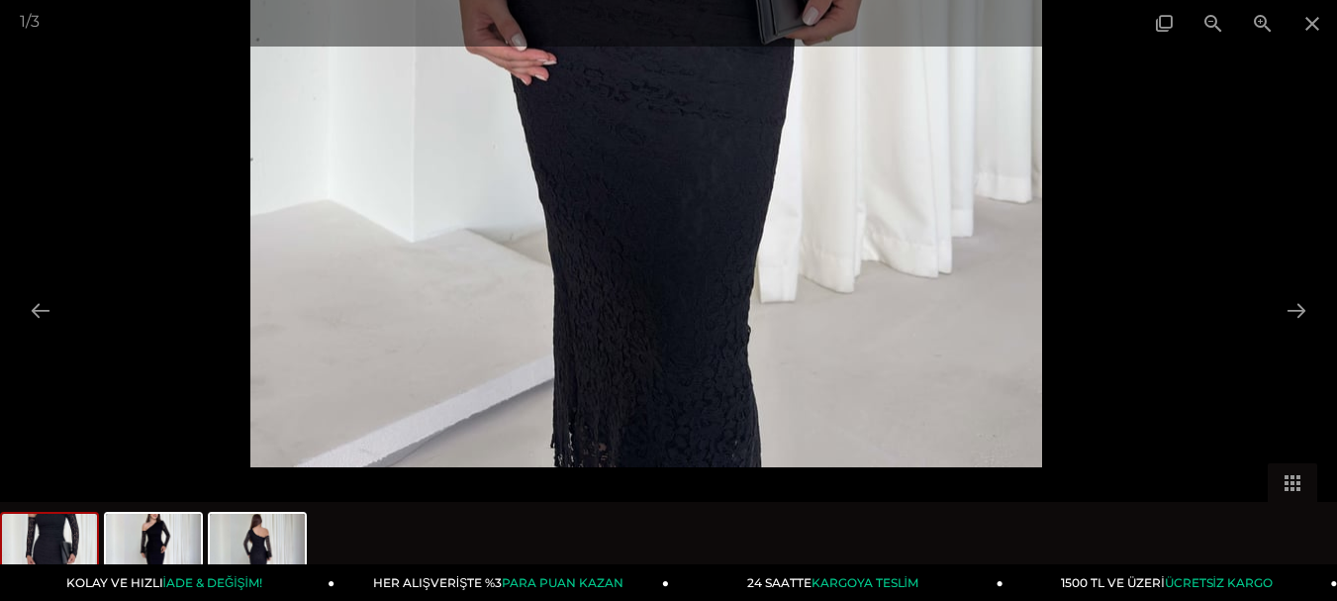
drag, startPoint x: 643, startPoint y: 233, endPoint x: 640, endPoint y: -120, distance: 352.3
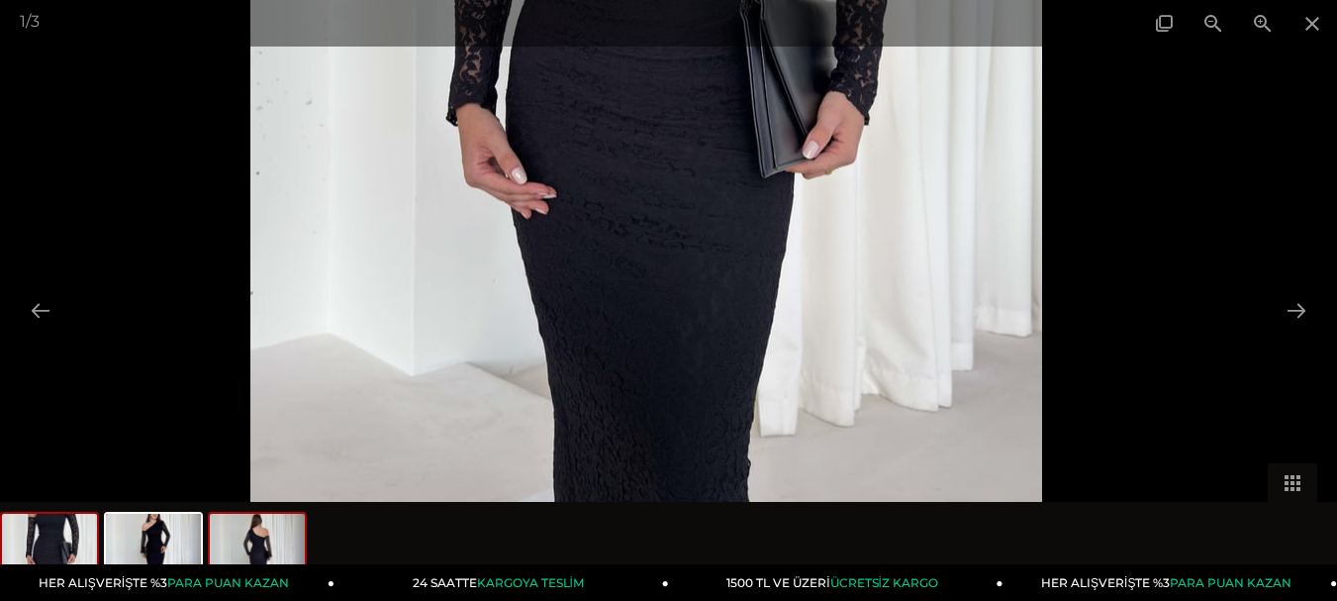
click at [265, 548] on img at bounding box center [257, 551] width 95 height 75
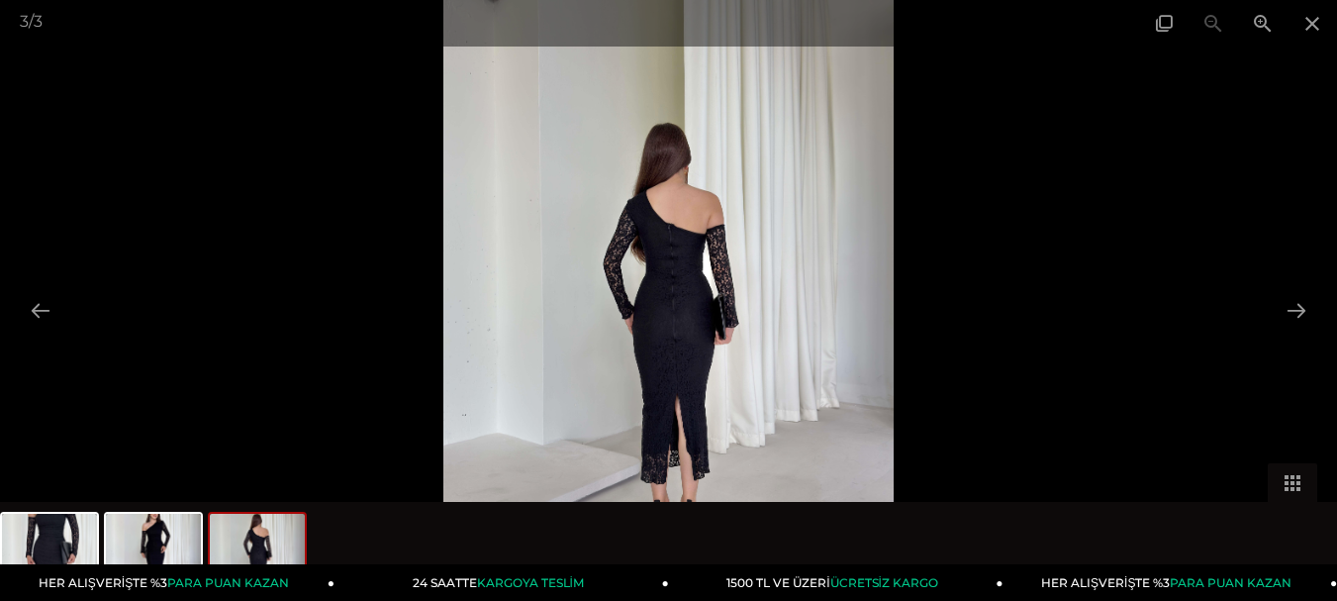
click at [680, 402] on img at bounding box center [668, 300] width 450 height 601
click at [680, 403] on img at bounding box center [668, 300] width 450 height 601
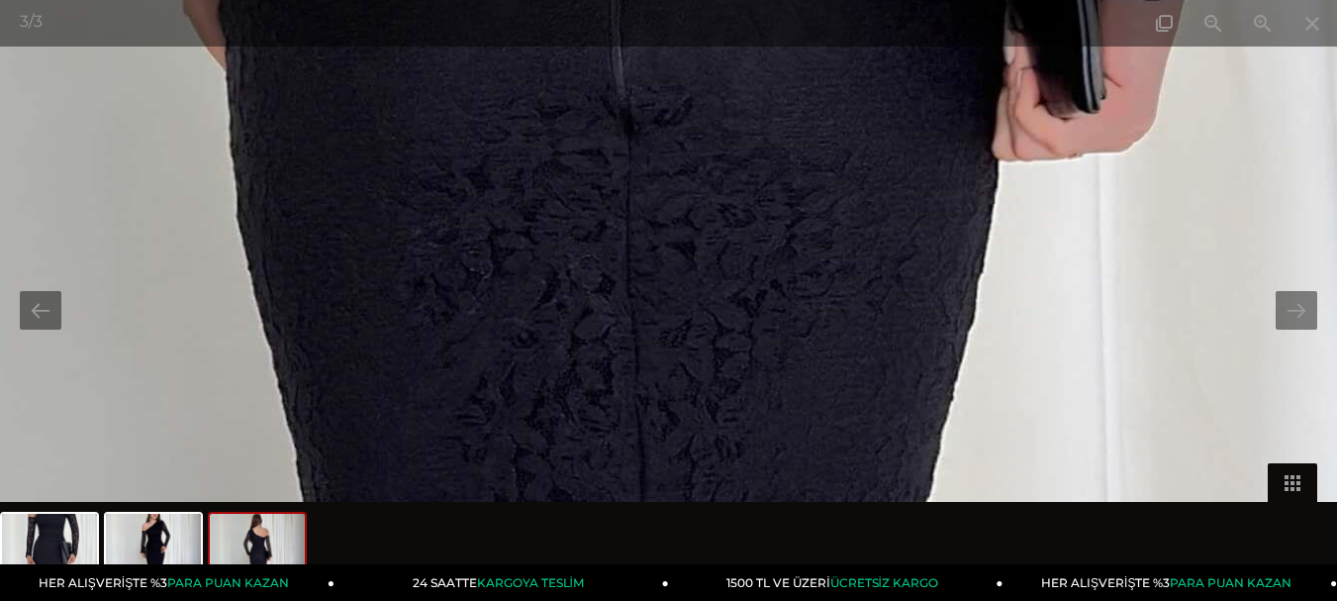
drag, startPoint x: 660, startPoint y: 300, endPoint x: 635, endPoint y: 639, distance: 340.3
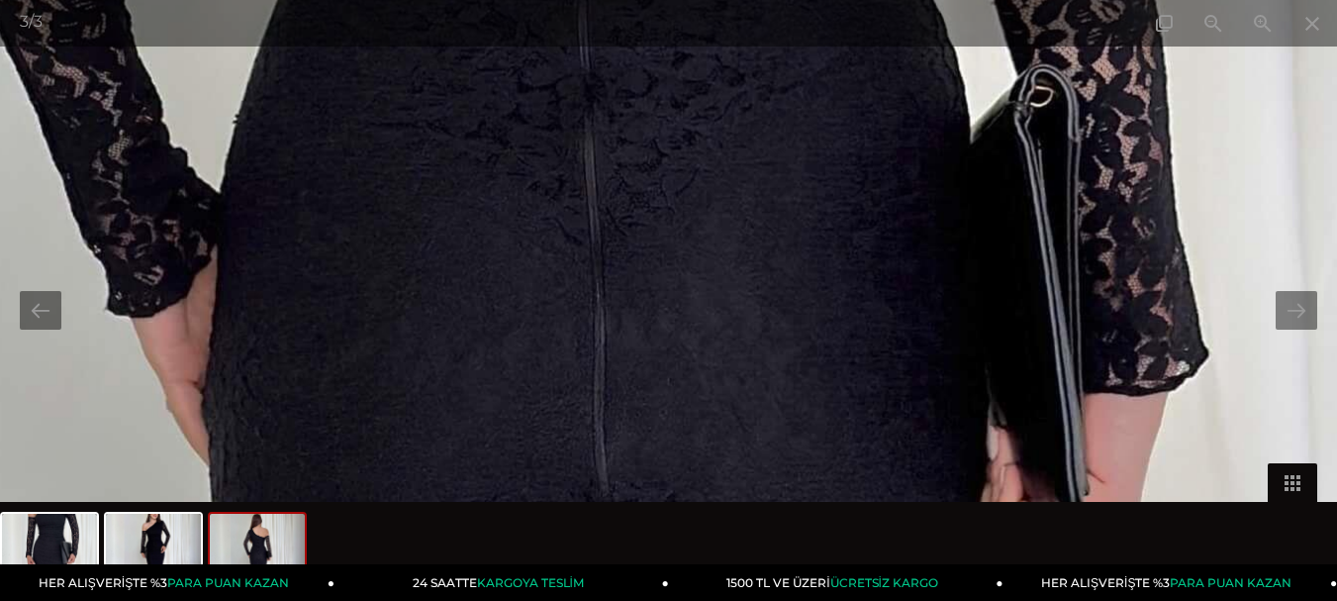
drag, startPoint x: 642, startPoint y: 277, endPoint x: 642, endPoint y: 639, distance: 362.1
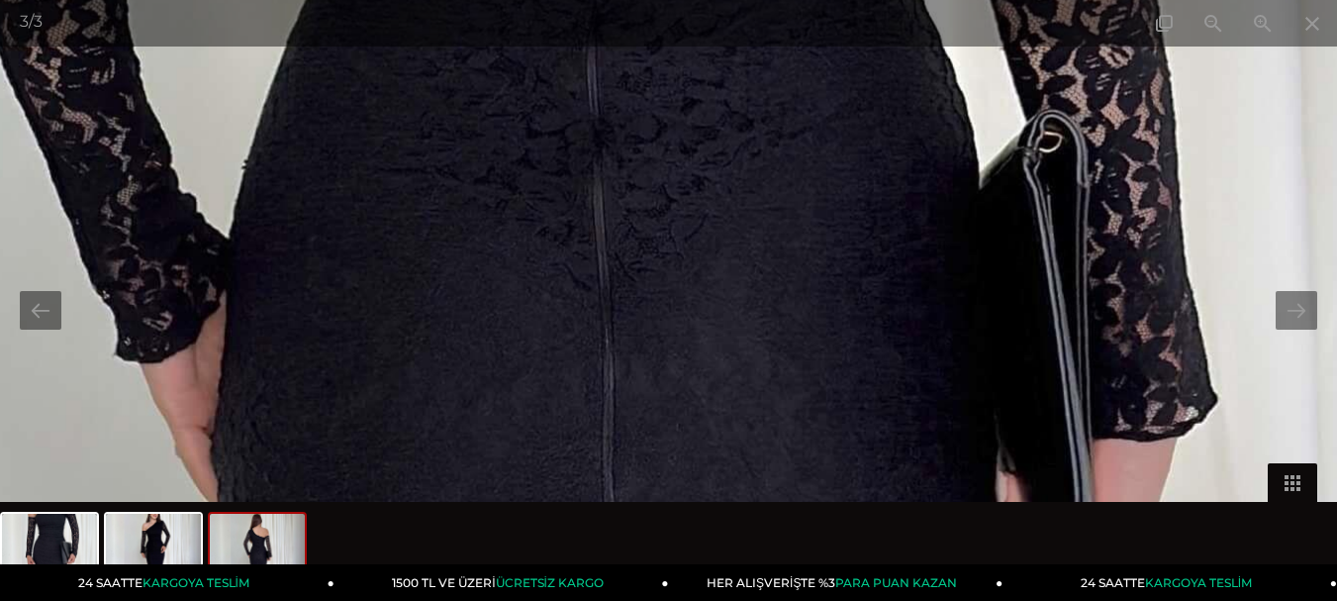
drag, startPoint x: 598, startPoint y: 169, endPoint x: 608, endPoint y: 639, distance: 470.1
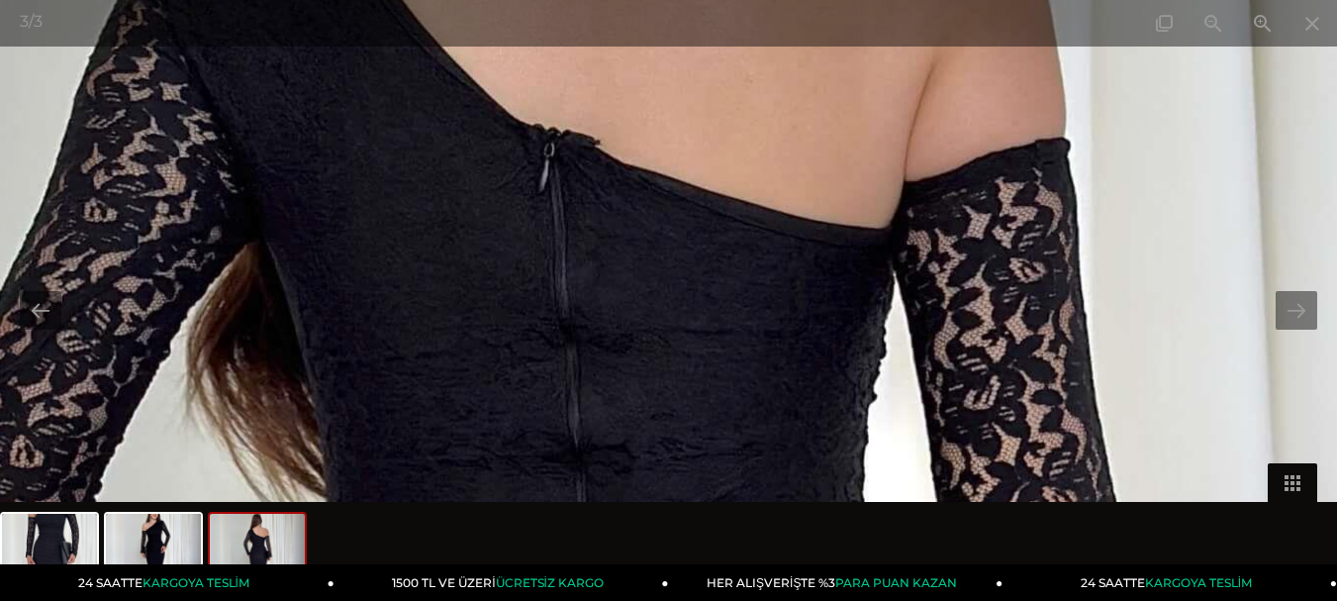
drag, startPoint x: 698, startPoint y: 194, endPoint x: 671, endPoint y: 639, distance: 446.1
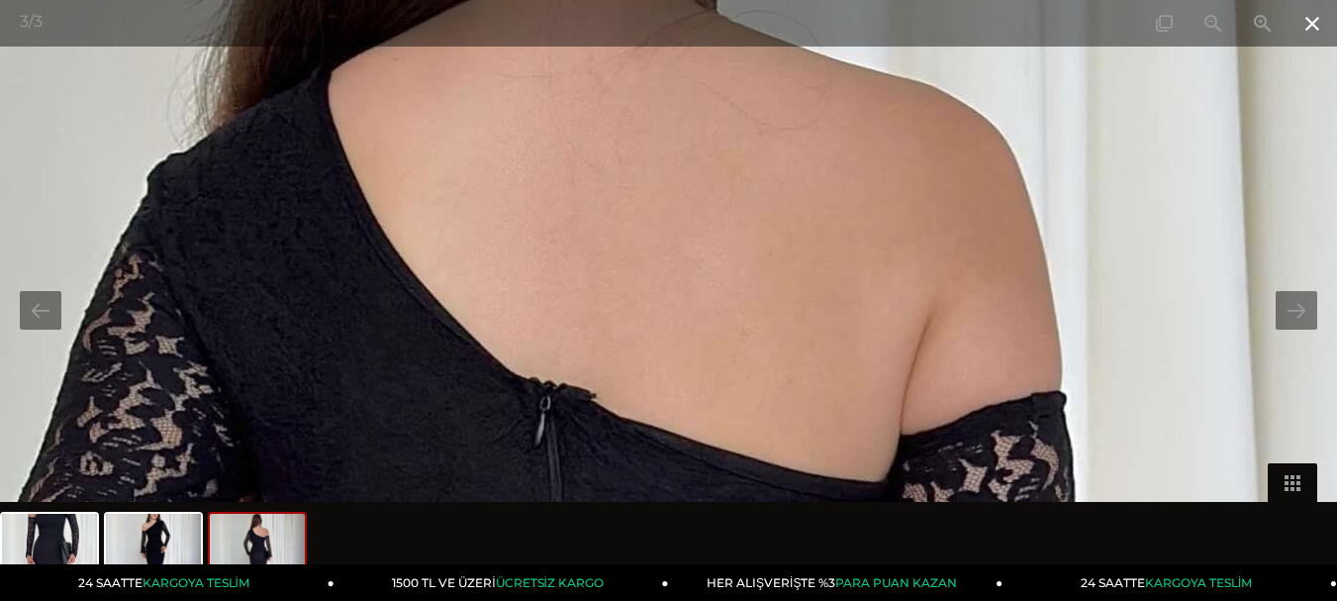
click at [1312, 11] on span at bounding box center [1311, 23] width 49 height 47
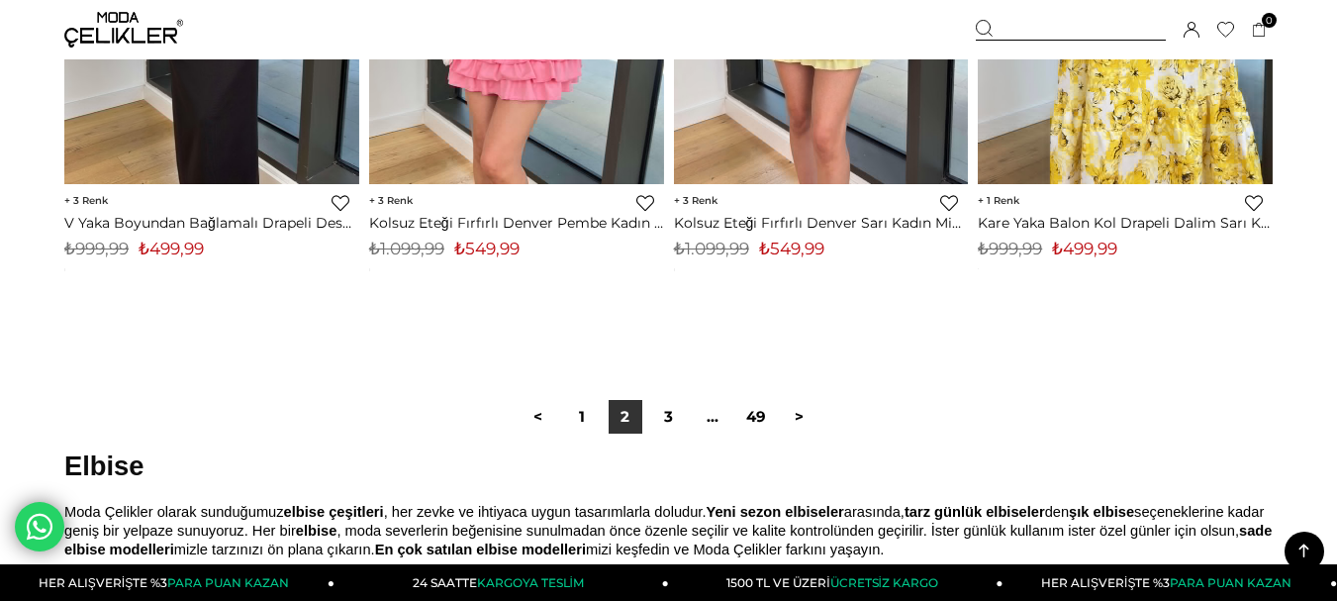
scroll to position [11346, 0]
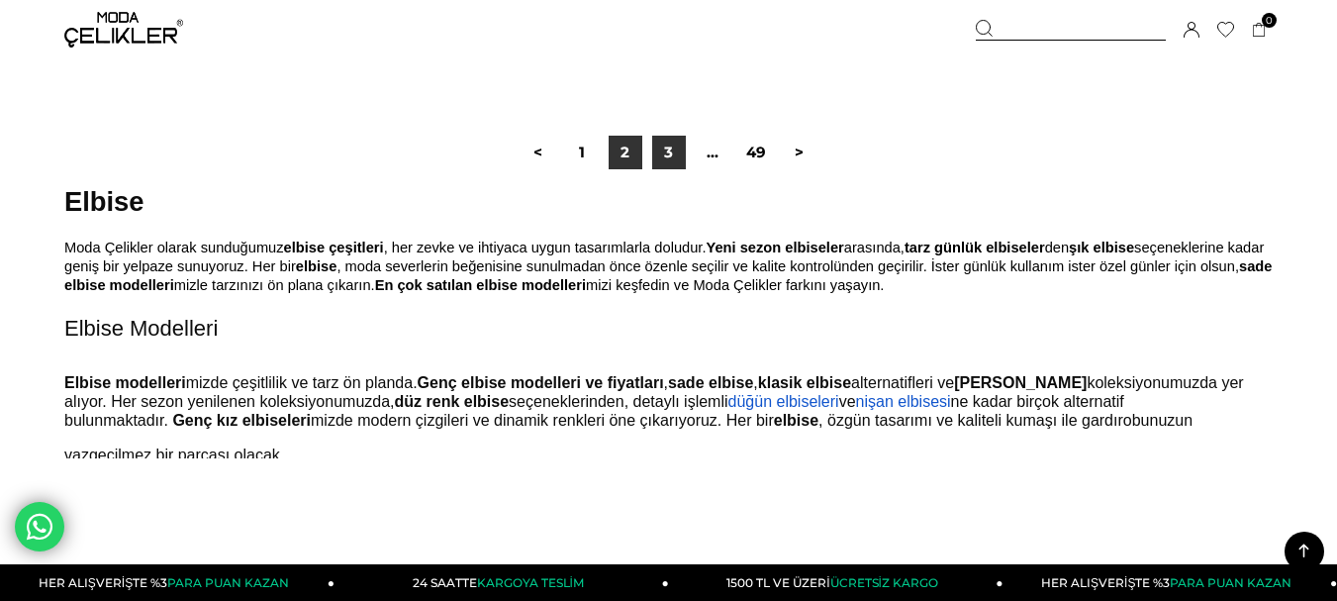
click at [663, 147] on link "3" at bounding box center [669, 153] width 34 height 34
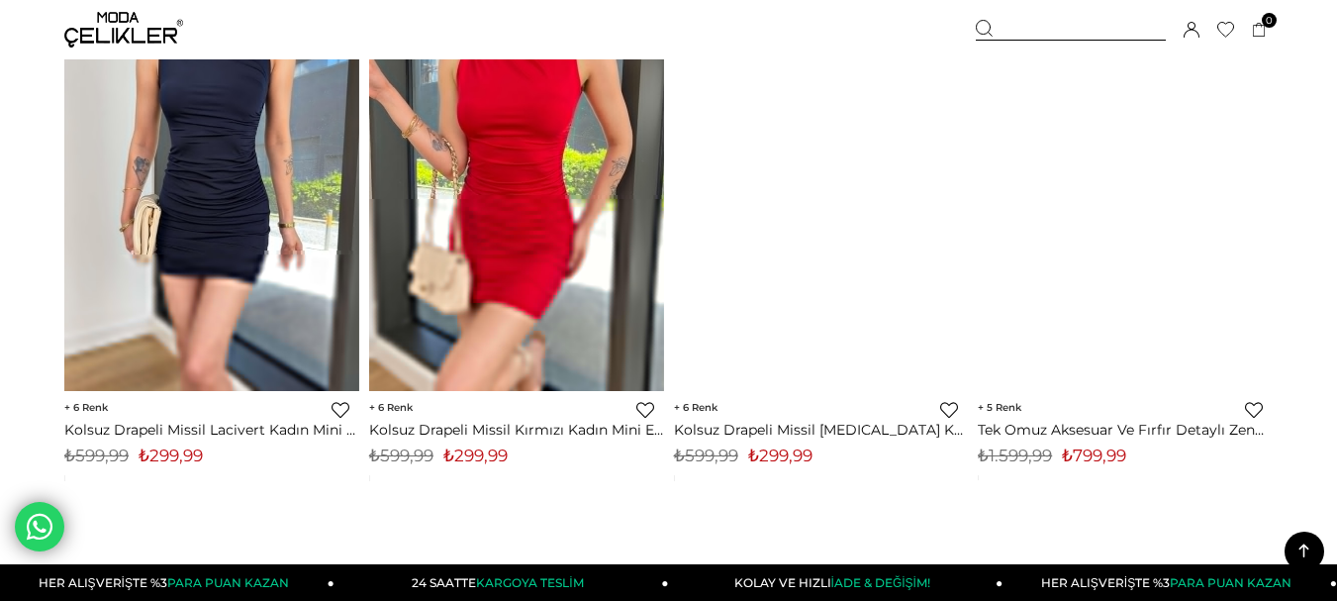
scroll to position [7916, 0]
